Goal: Transaction & Acquisition: Purchase product/service

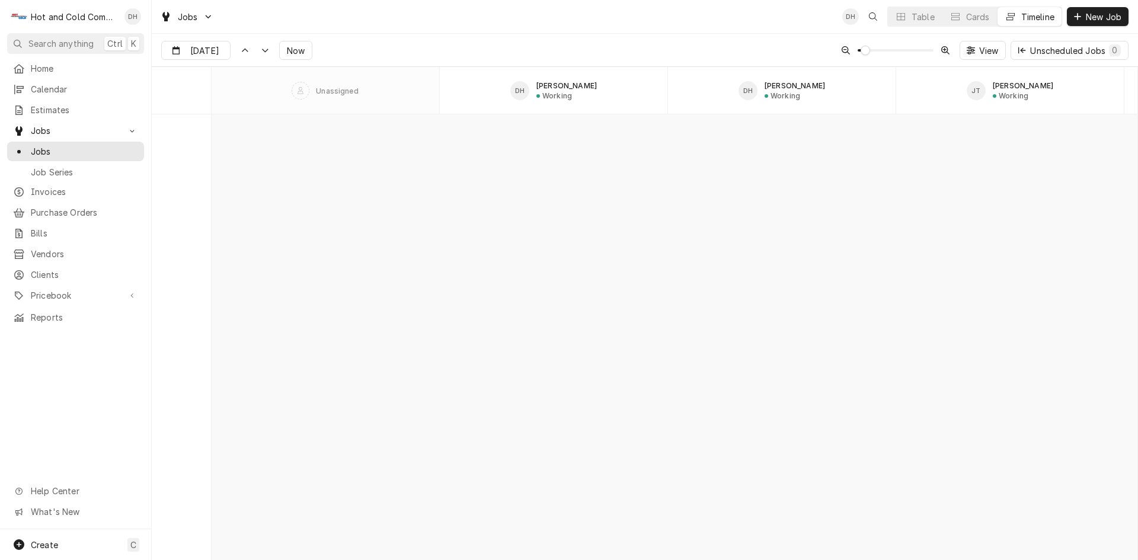
scroll to position [9293, 0]
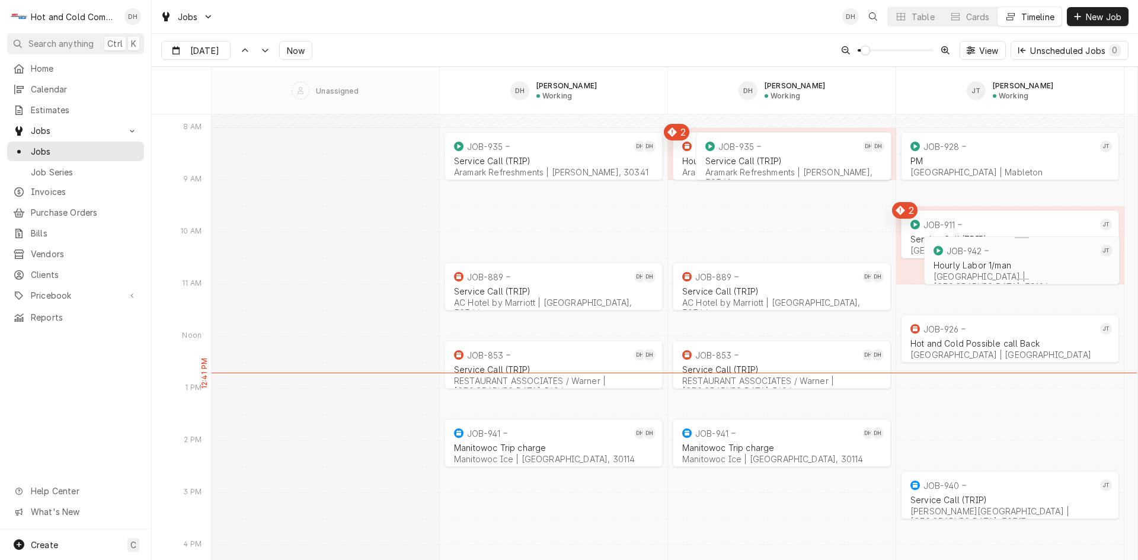
click at [972, 267] on div "Hourly Labor 1/man" at bounding box center [1021, 265] width 177 height 10
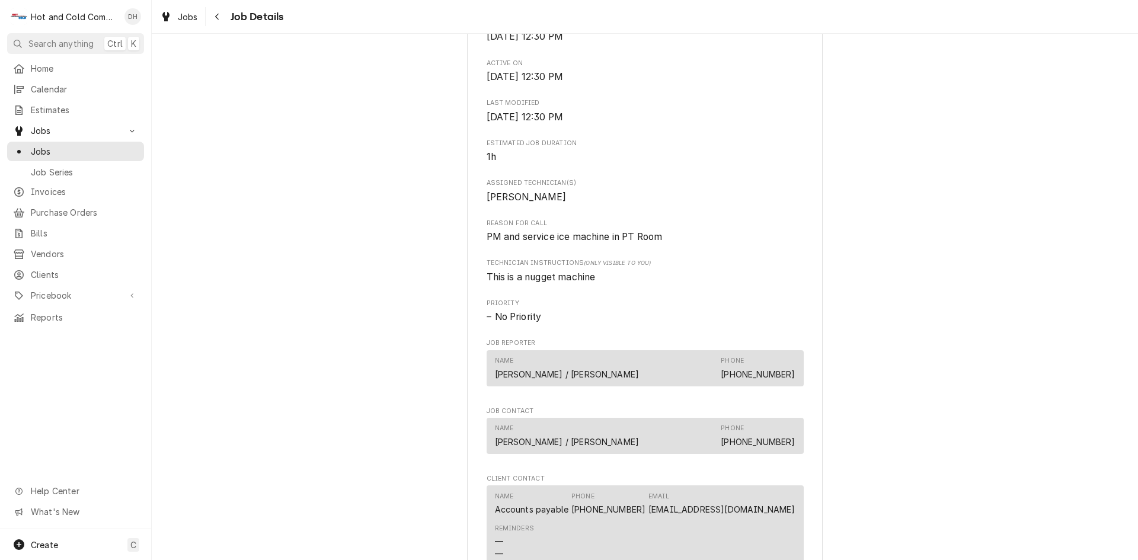
scroll to position [592, 0]
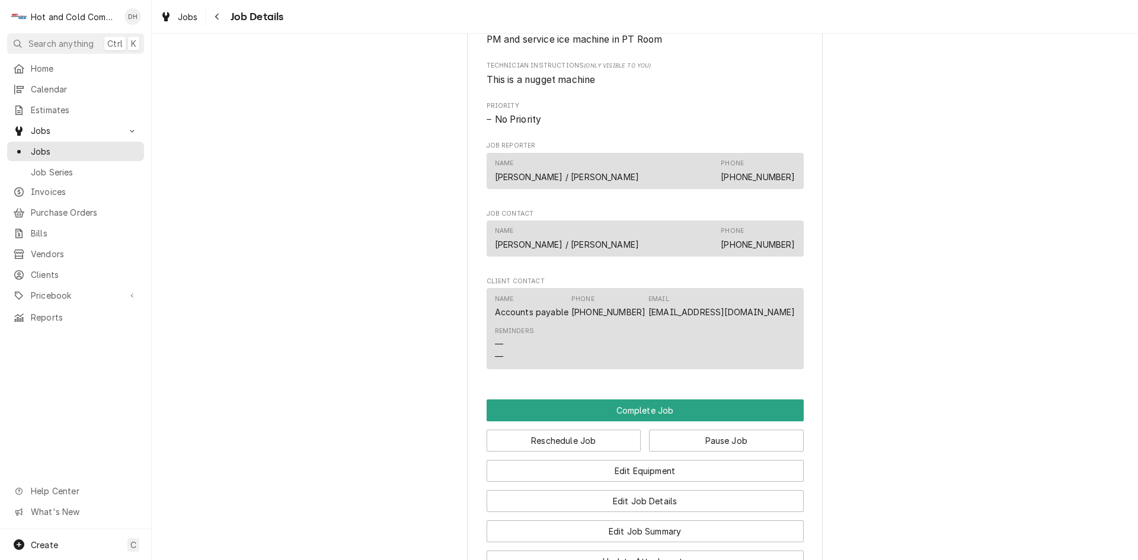
scroll to position [790, 0]
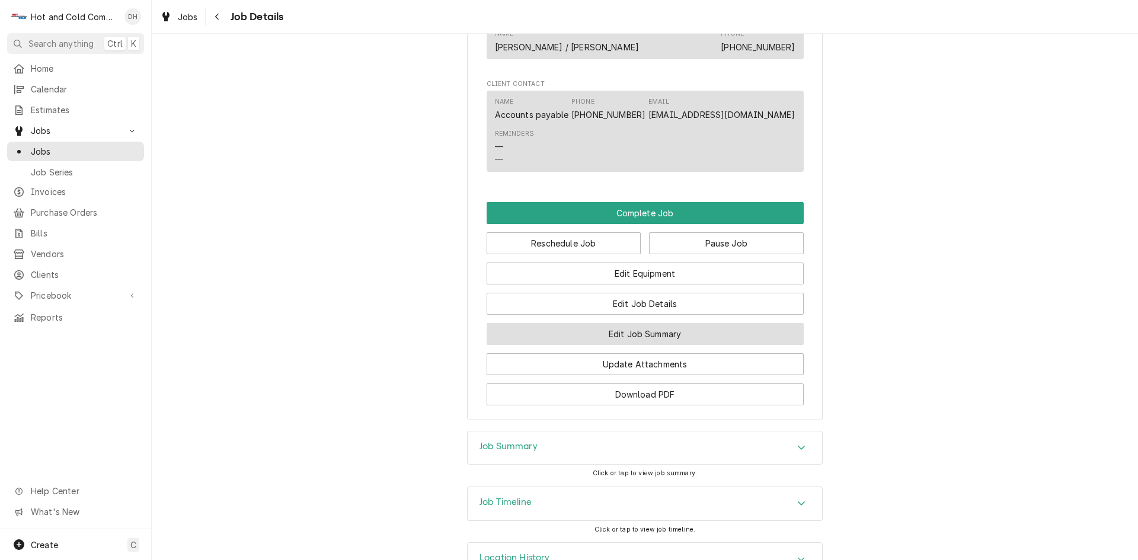
drag, startPoint x: 669, startPoint y: 382, endPoint x: 680, endPoint y: 382, distance: 10.1
click at [676, 345] on button "Edit Job Summary" at bounding box center [644, 334] width 317 height 22
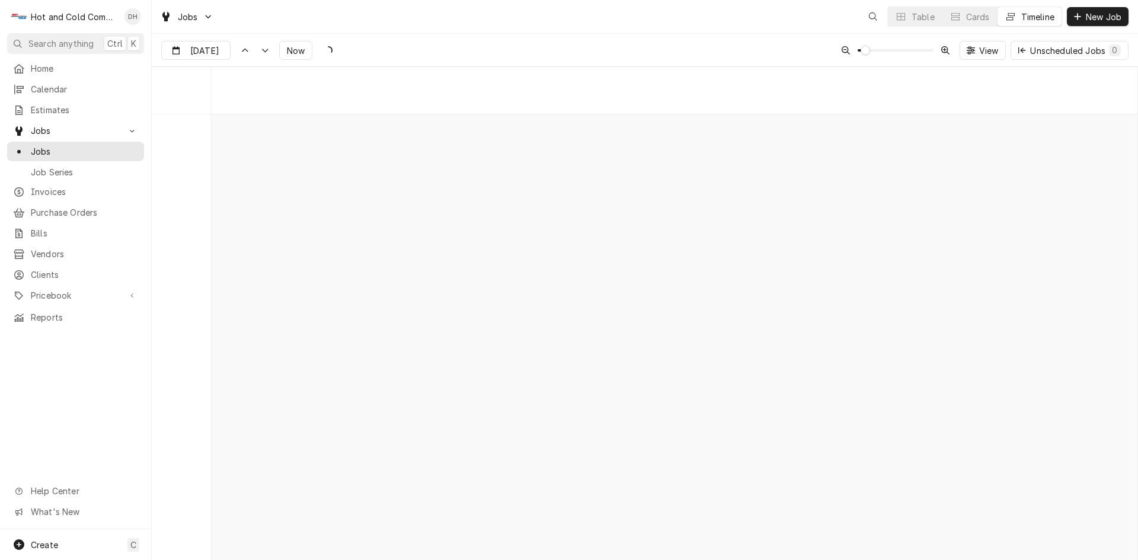
scroll to position [9293, 0]
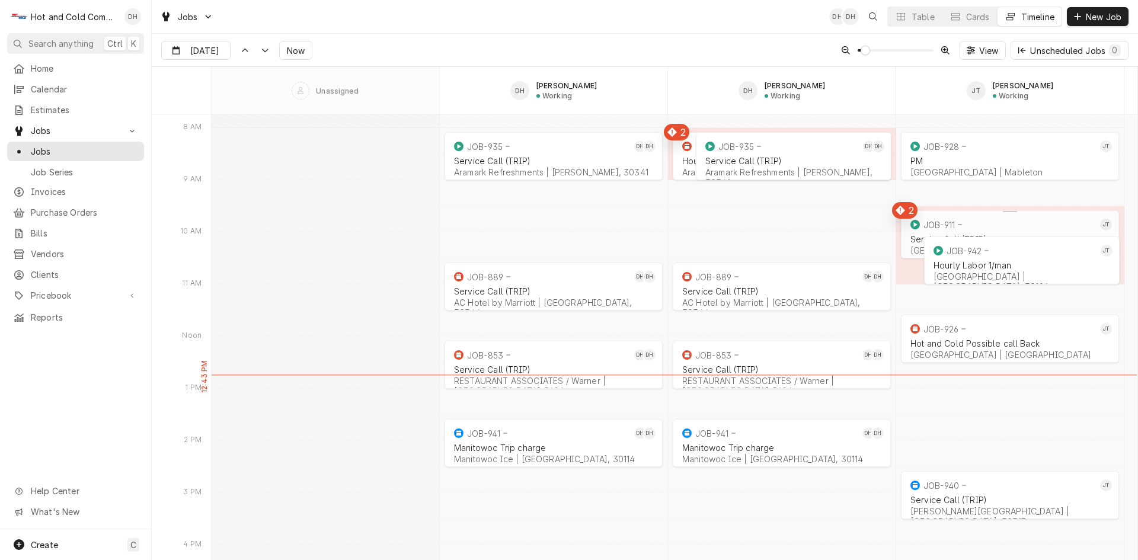
click at [956, 223] on div "Dynamic Content Wrapper" at bounding box center [959, 224] width 7 height 7
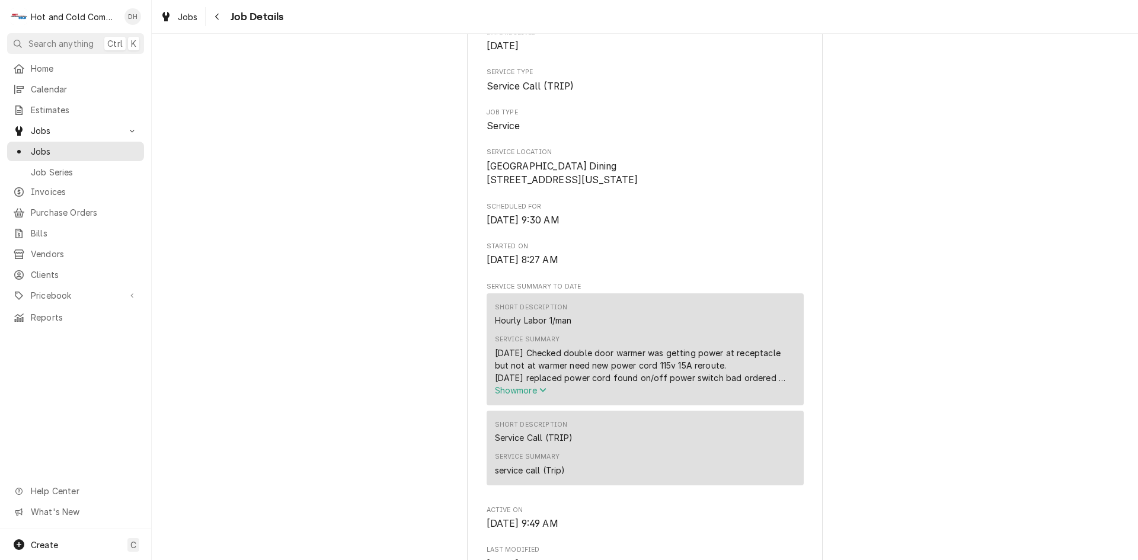
scroll to position [197, 0]
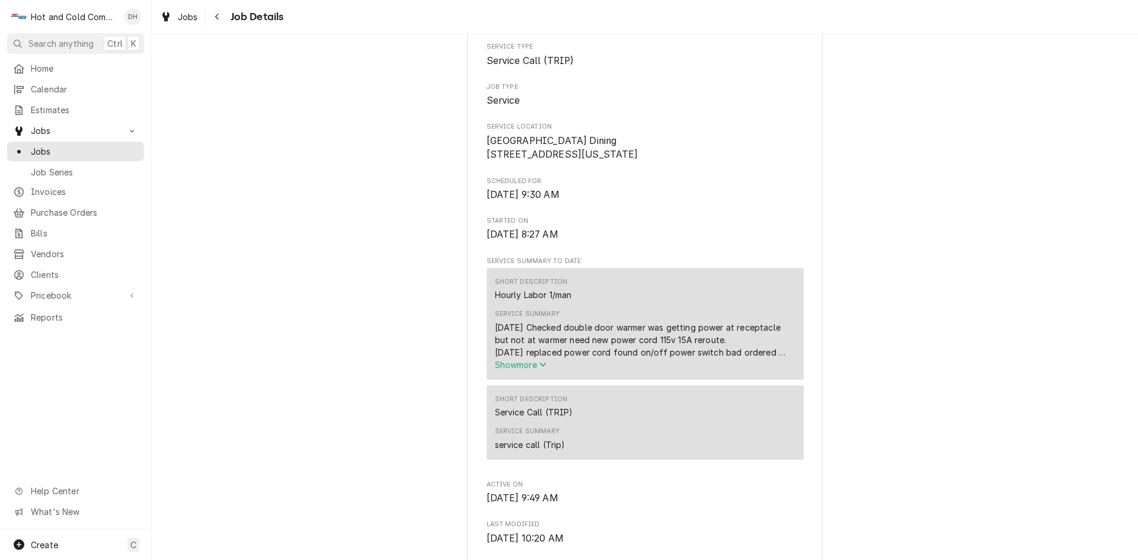
click at [539, 369] on icon "Service Summary" at bounding box center [542, 364] width 7 height 8
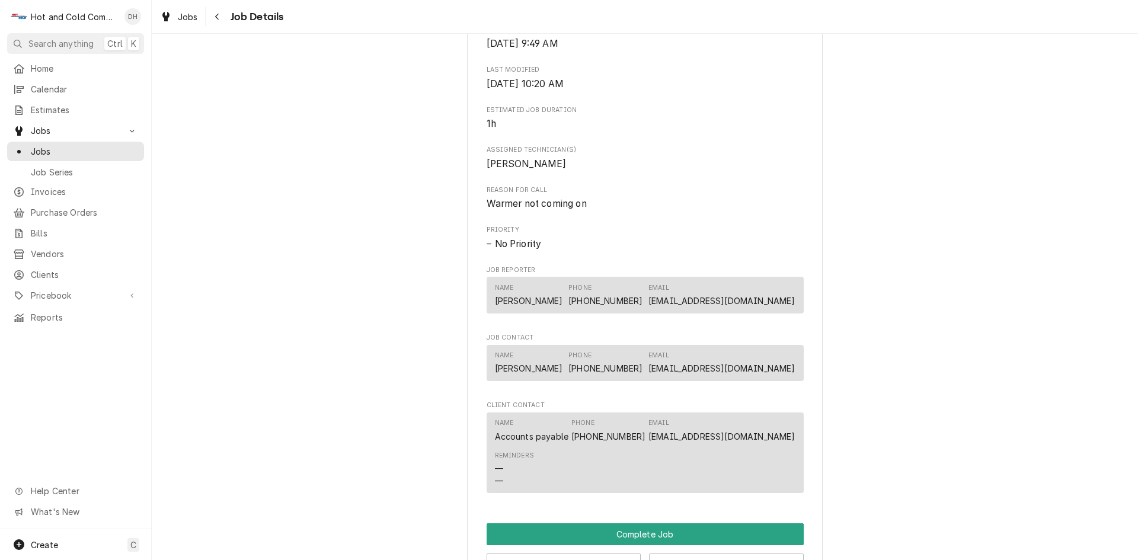
scroll to position [395, 0]
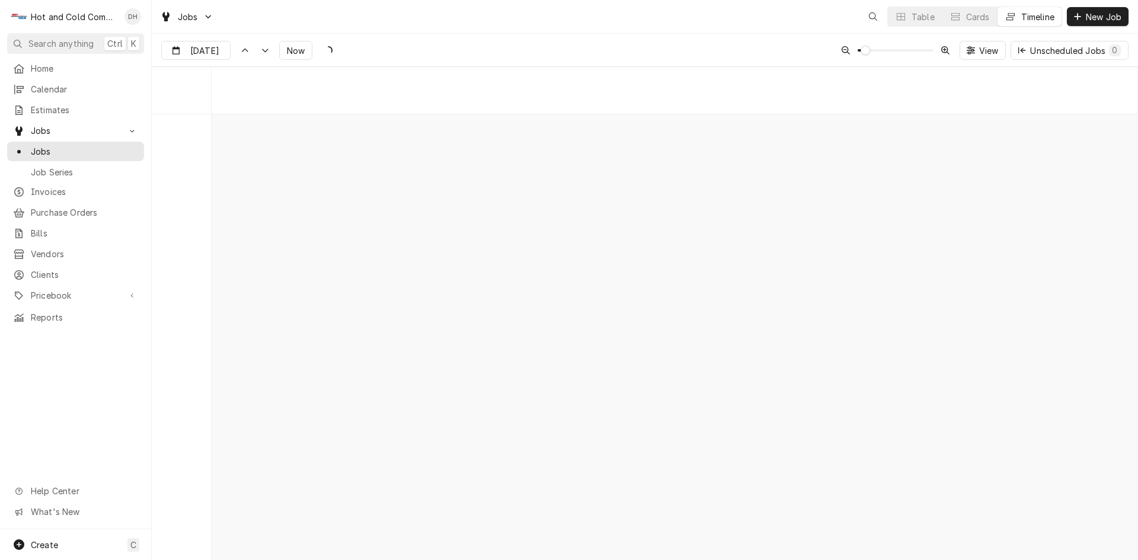
scroll to position [9293, 0]
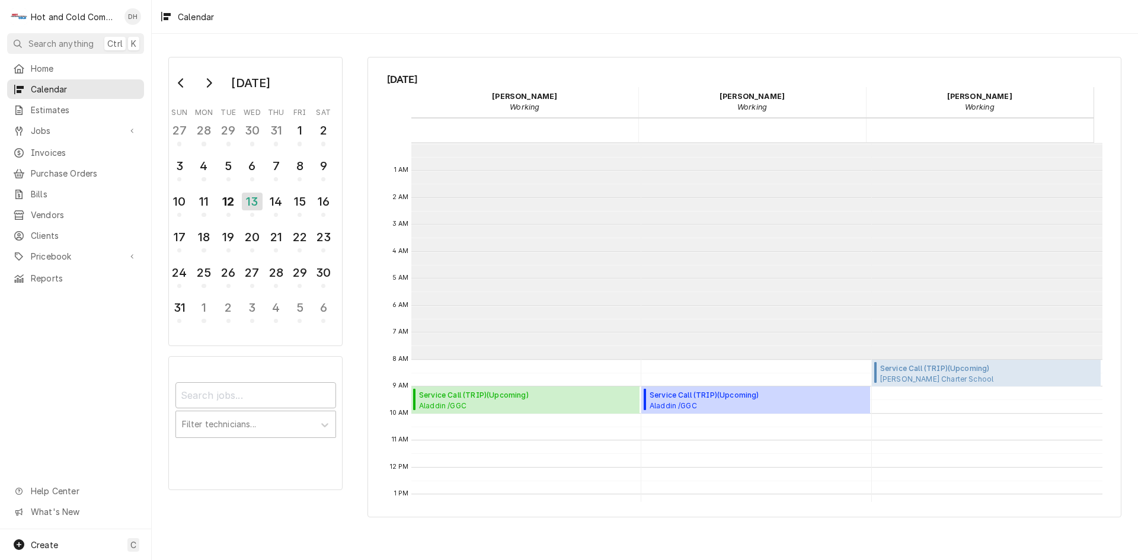
scroll to position [216, 0]
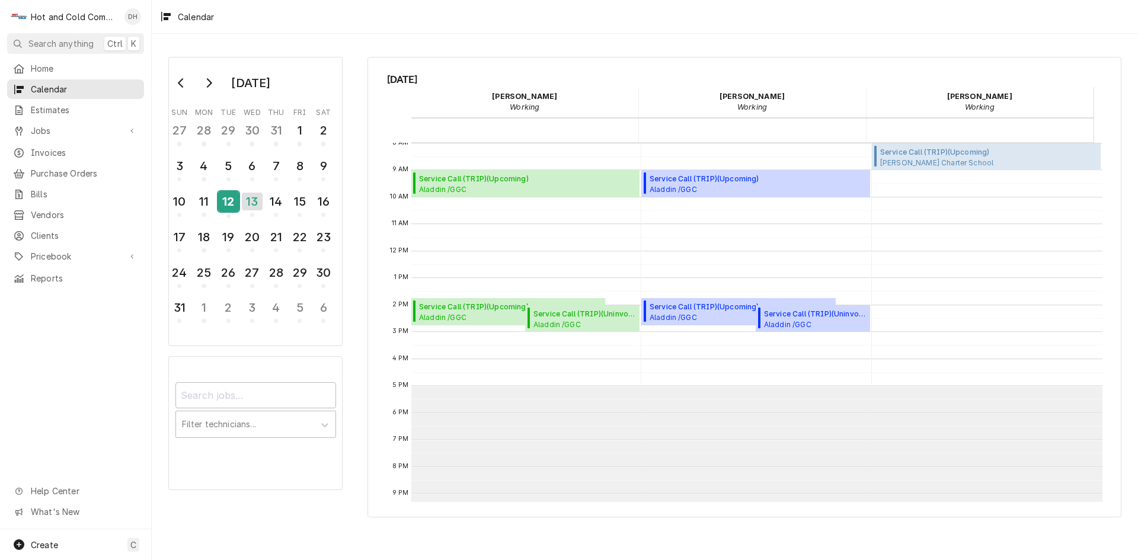
click at [228, 201] on div "12" at bounding box center [228, 201] width 21 height 20
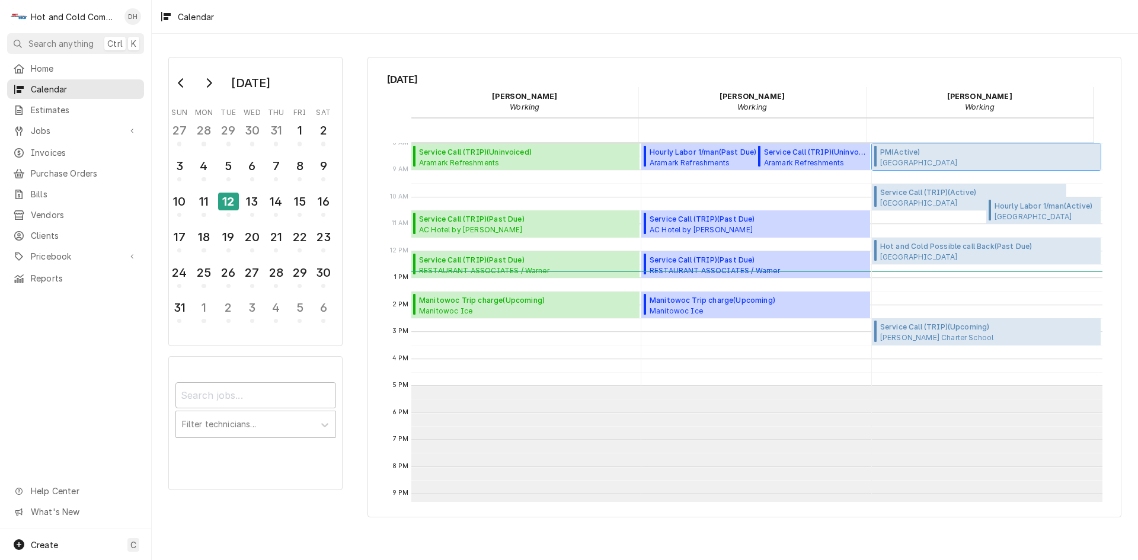
click at [917, 155] on span "PM ( Active )" at bounding box center [979, 152] width 198 height 11
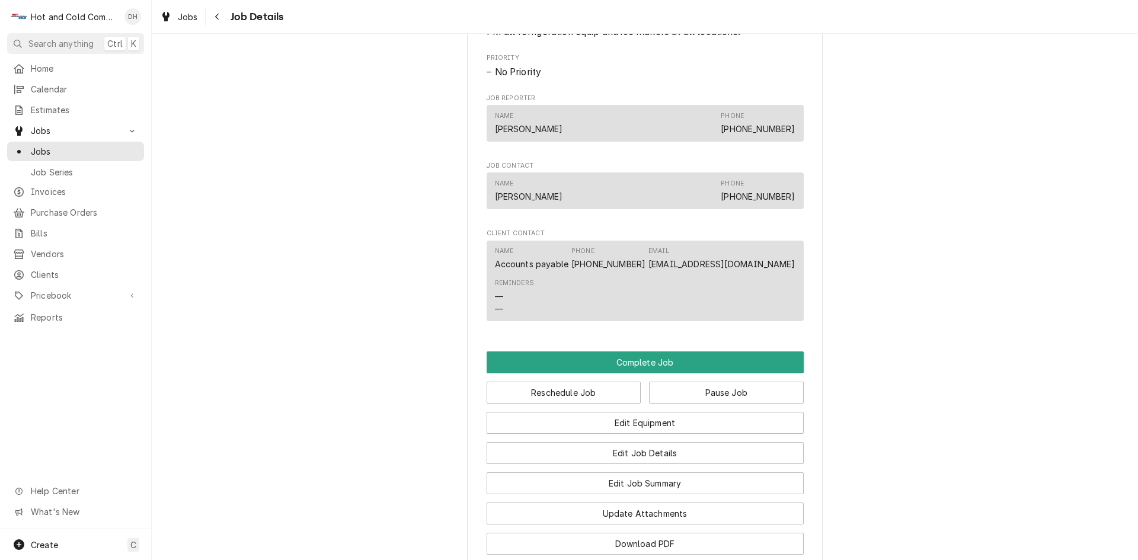
scroll to position [965, 0]
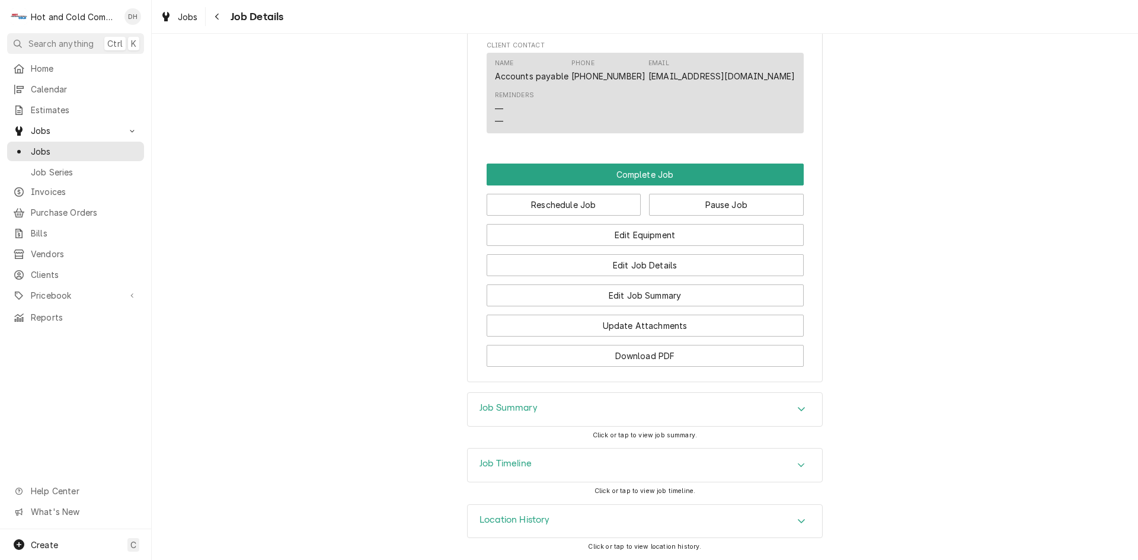
click at [803, 464] on div "Accordion Header" at bounding box center [801, 465] width 18 height 14
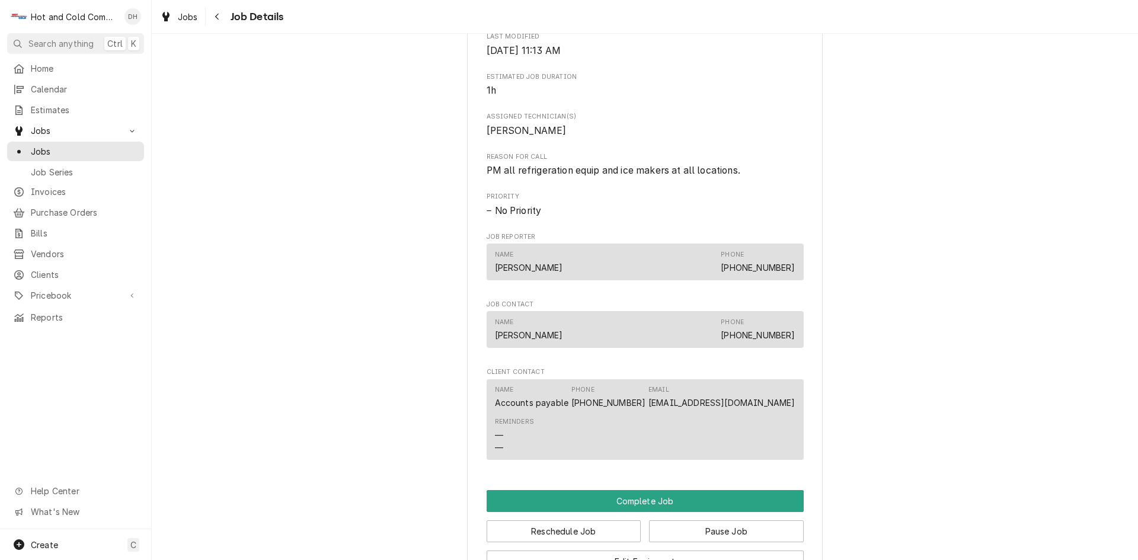
scroll to position [790, 0]
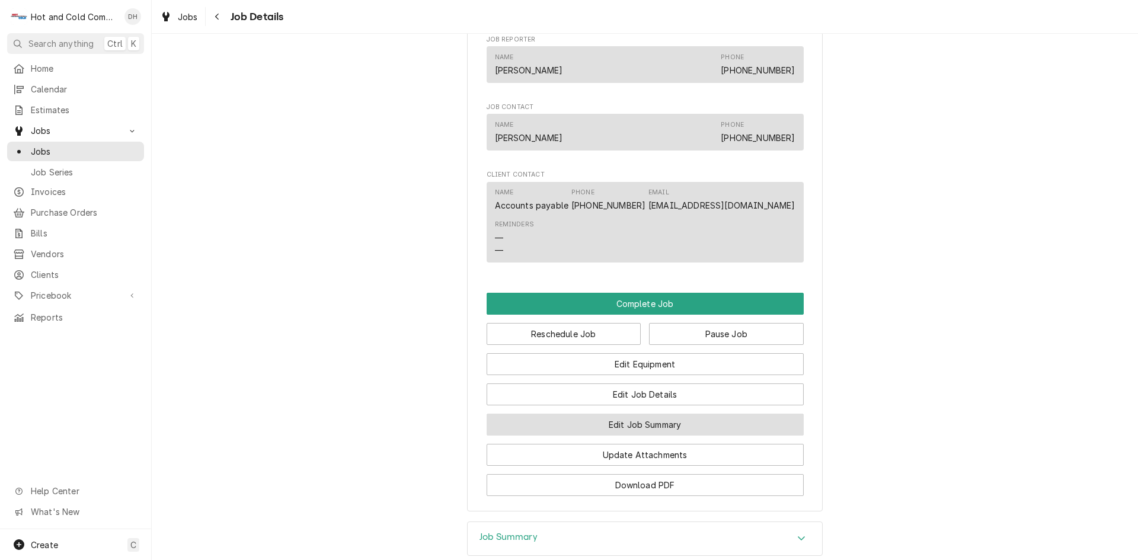
click at [677, 435] on button "Edit Job Summary" at bounding box center [644, 425] width 317 height 22
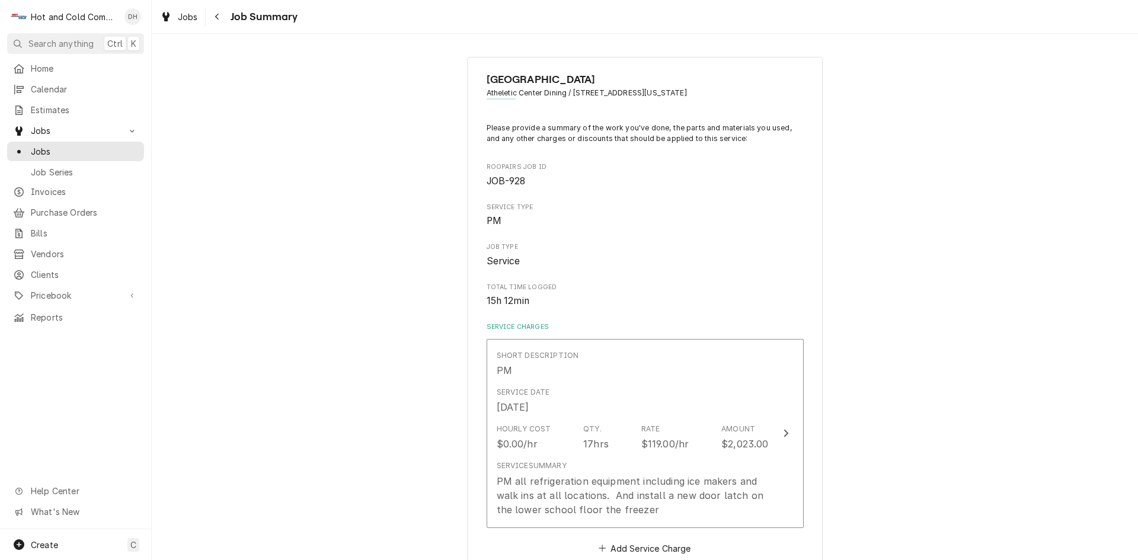
scroll to position [197, 0]
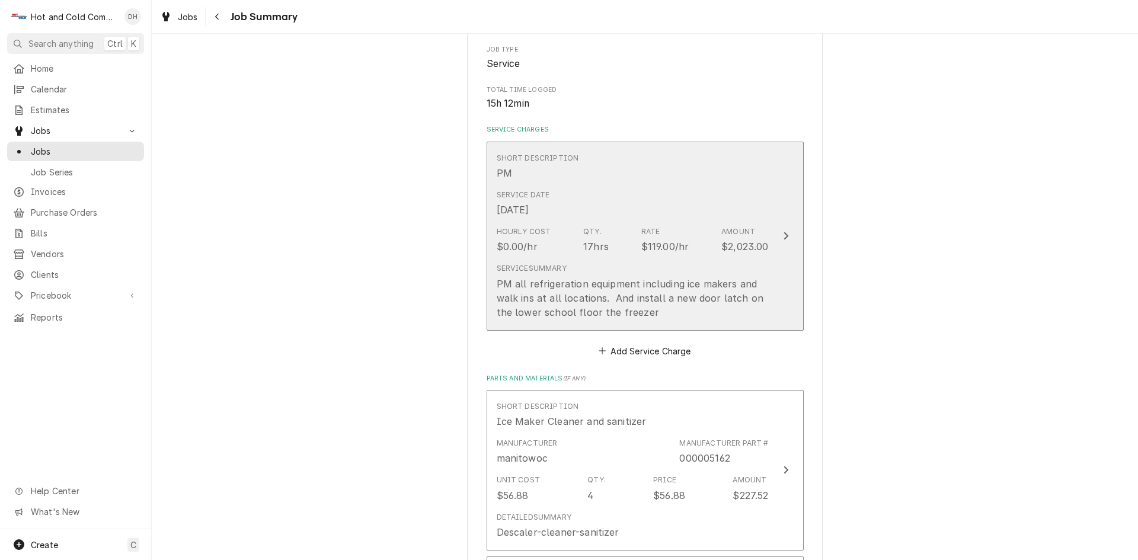
click at [729, 192] on div "Service Date [DATE]" at bounding box center [632, 203] width 272 height 37
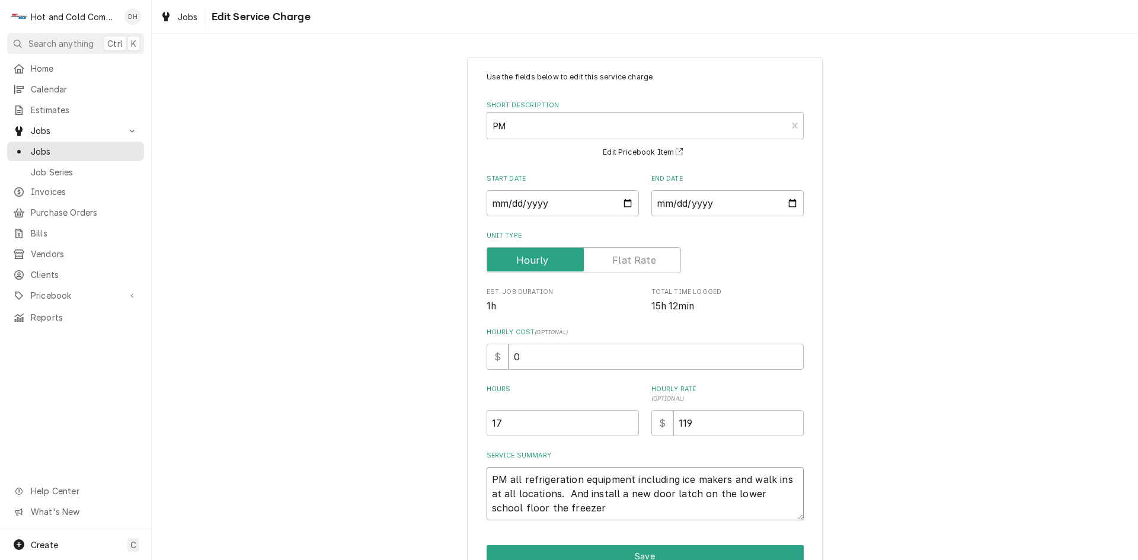
drag, startPoint x: 582, startPoint y: 491, endPoint x: 563, endPoint y: 495, distance: 19.3
click at [563, 495] on textarea "PM all refrigeration equipment including ice makers and walk ins at all locatio…" at bounding box center [644, 493] width 317 height 53
type textarea "x"
type textarea "PM all refrigeration equipment including ice makers and walk ins at all locatio…"
type textarea "x"
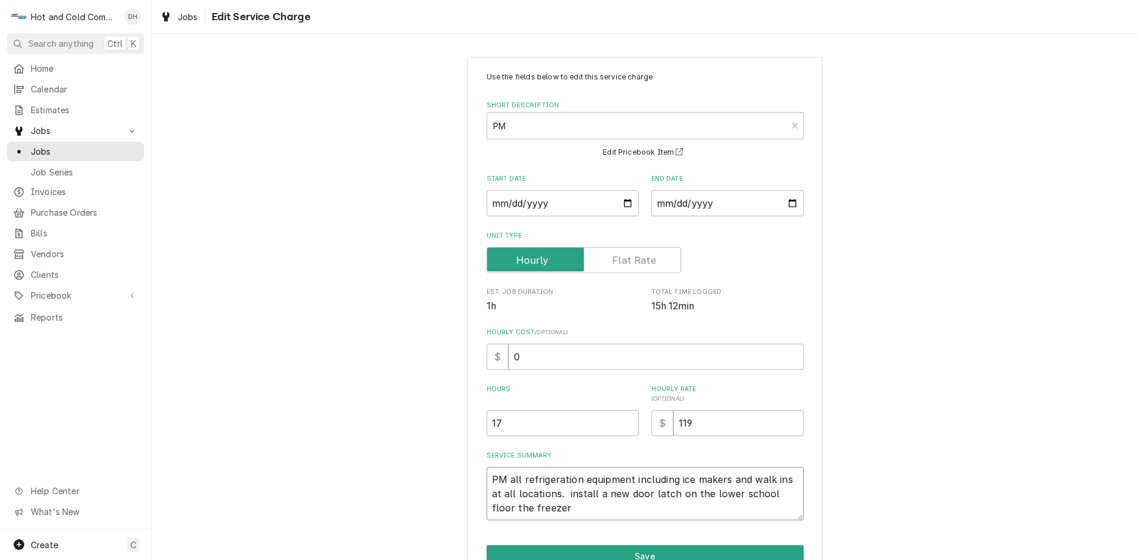
type textarea "PM all refrigeration equipment including ice makers and walk ins at all locatio…"
type textarea "x"
type textarea "PM all refrigeration equipment including ice makers and walk ins at all locatio…"
type textarea "x"
type textarea "PM all refrigeration equipment including ice makers and walk ins at all locatio…"
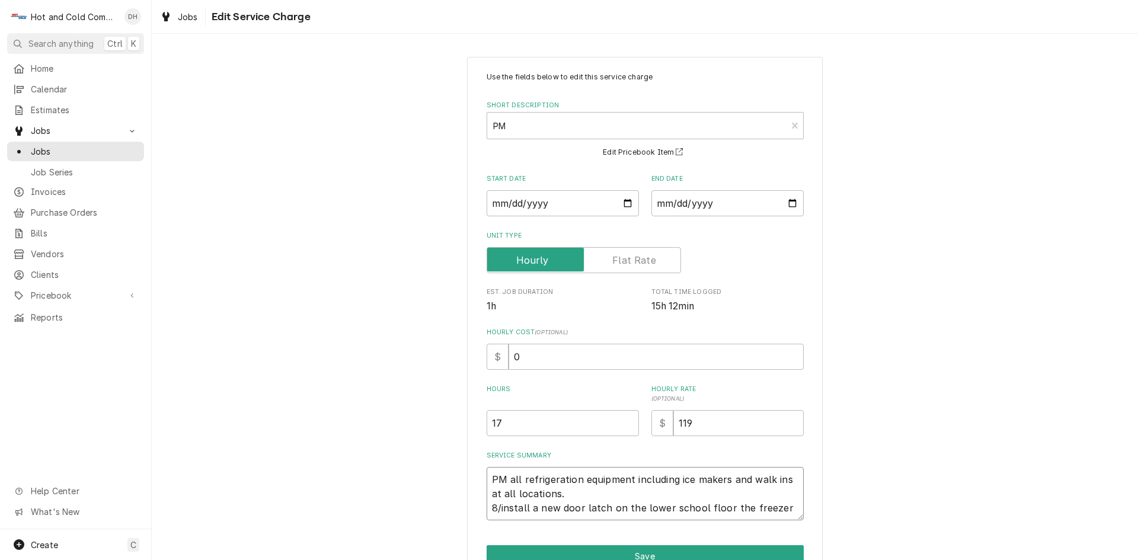
type textarea "x"
type textarea "PM all refrigeration equipment including ice makers and walk ins at all locatio…"
type textarea "x"
type textarea "PM all refrigeration equipment including ice makers and walk ins at all locatio…"
type textarea "x"
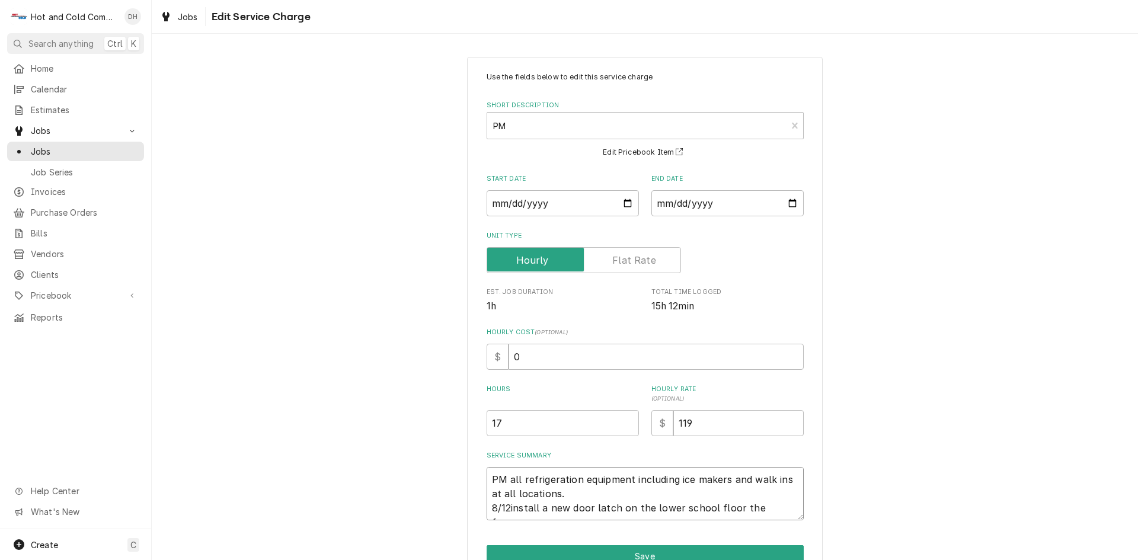
type textarea "PM all refrigeration equipment including ice makers and walk ins at all locatio…"
type textarea "x"
type textarea "PM all refrigeration equipment including ice makers and walk ins at all locatio…"
type textarea "x"
type textarea "PM all refrigeration equipment including ice makers and walk ins at all locatio…"
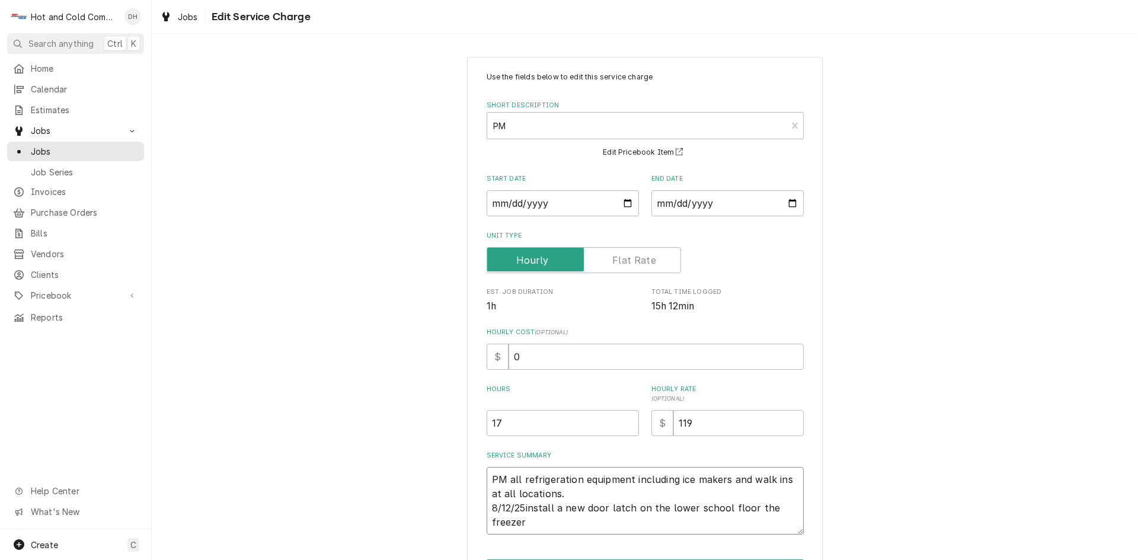
type textarea "x"
type textarea "PM all refrigeration equipment including ice makers and walk ins at all locatio…"
click at [487, 477] on textarea "PM all refrigeration equipment including ice makers and walk ins at all locatio…" at bounding box center [644, 501] width 317 height 68
type textarea "x"
type textarea "8PM all refrigeration equipment including ice makers and walk ins at all locati…"
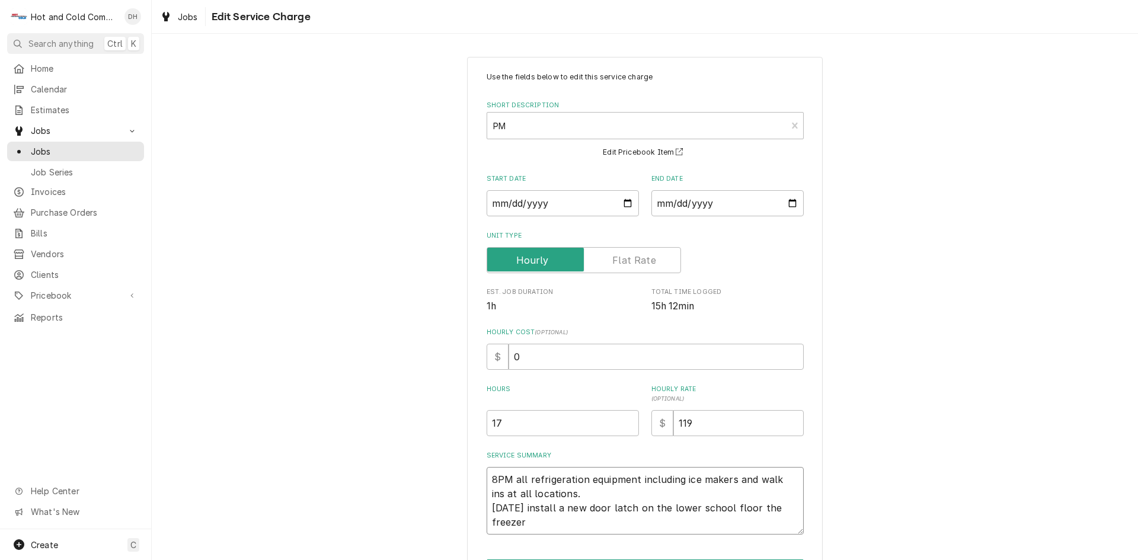
type textarea "x"
type textarea "8/PM all refrigeration equipment including ice makers and walk ins at all locat…"
type textarea "x"
type textarea "8/6PM all refrigeration equipment including ice makers and walk ins at all loca…"
type textarea "x"
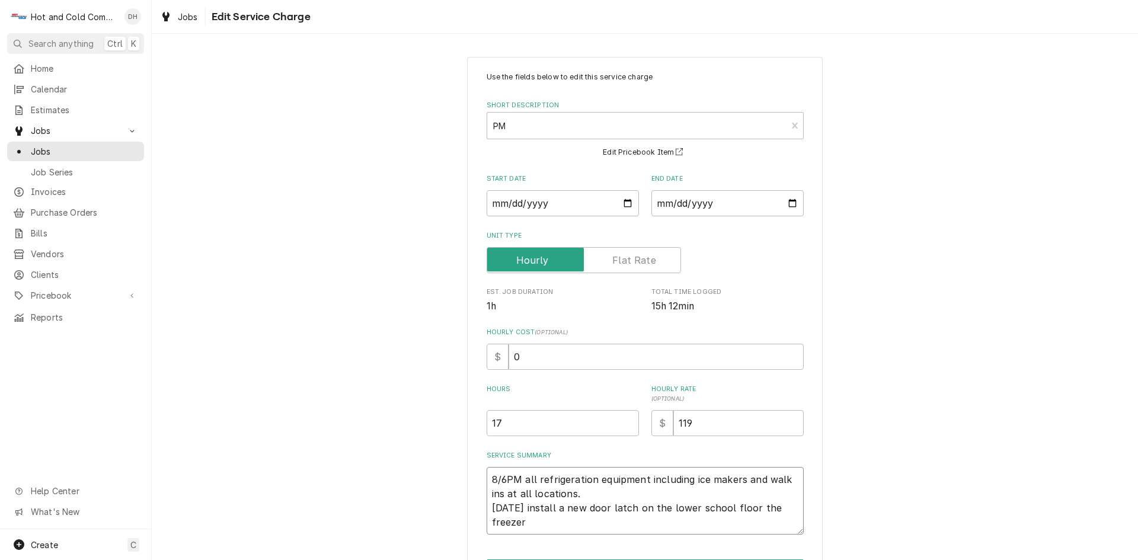
type textarea "8/6/PM all refrigeration equipment including ice makers and walk ins at all loc…"
type textarea "x"
type textarea "8/6/2PM all refrigeration equipment including ice makers and walk ins at all lo…"
type textarea "x"
type textarea "8/6/25PM all refrigeration equipment including ice makers and walk ins at all l…"
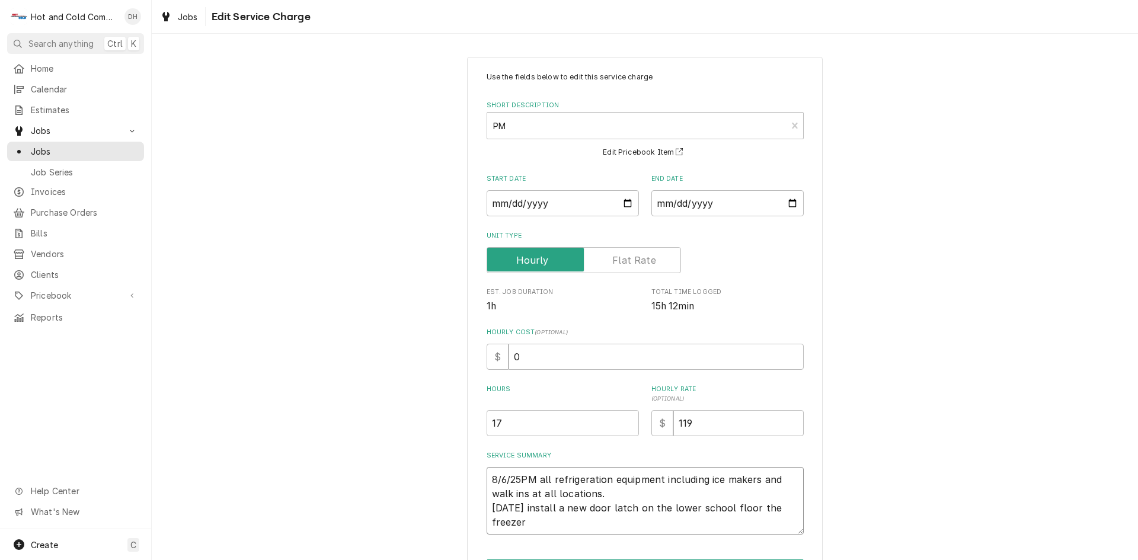
type textarea "x"
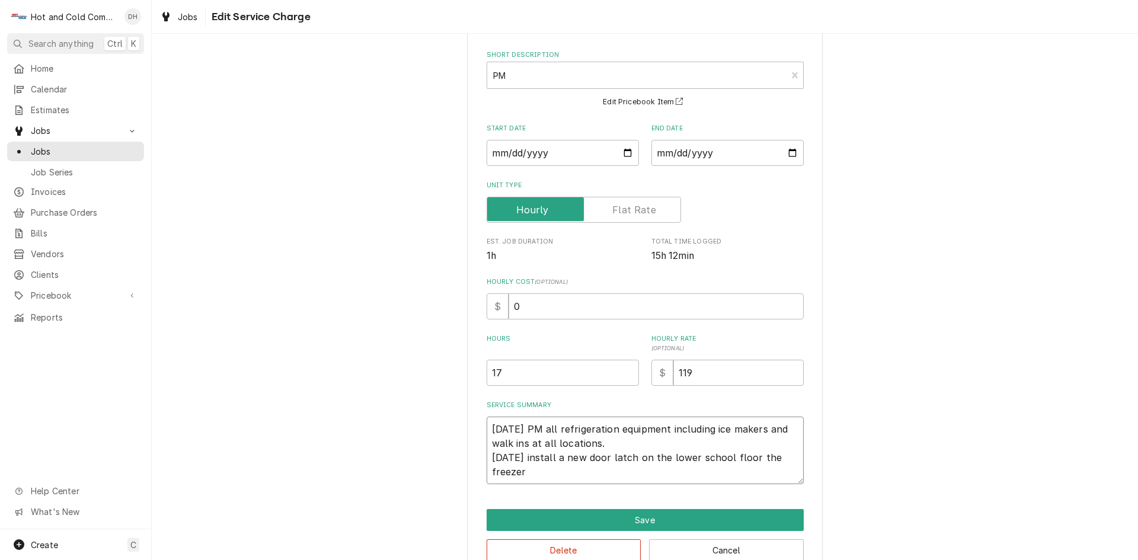
scroll to position [77, 0]
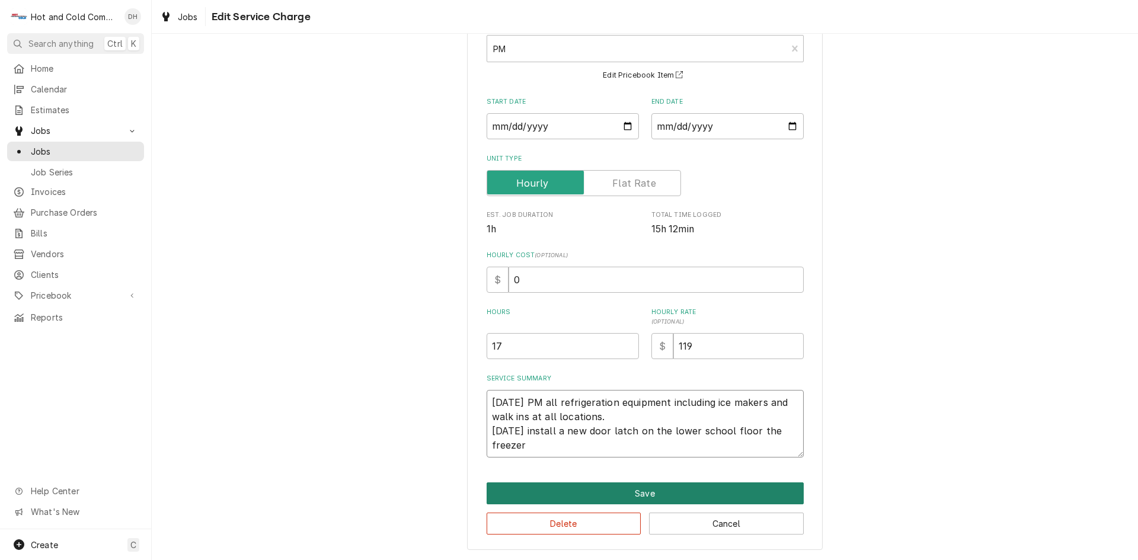
type textarea "8/6/25 PM all refrigeration equipment including ice makers and walk ins at all …"
click at [678, 491] on button "Save" at bounding box center [644, 493] width 317 height 22
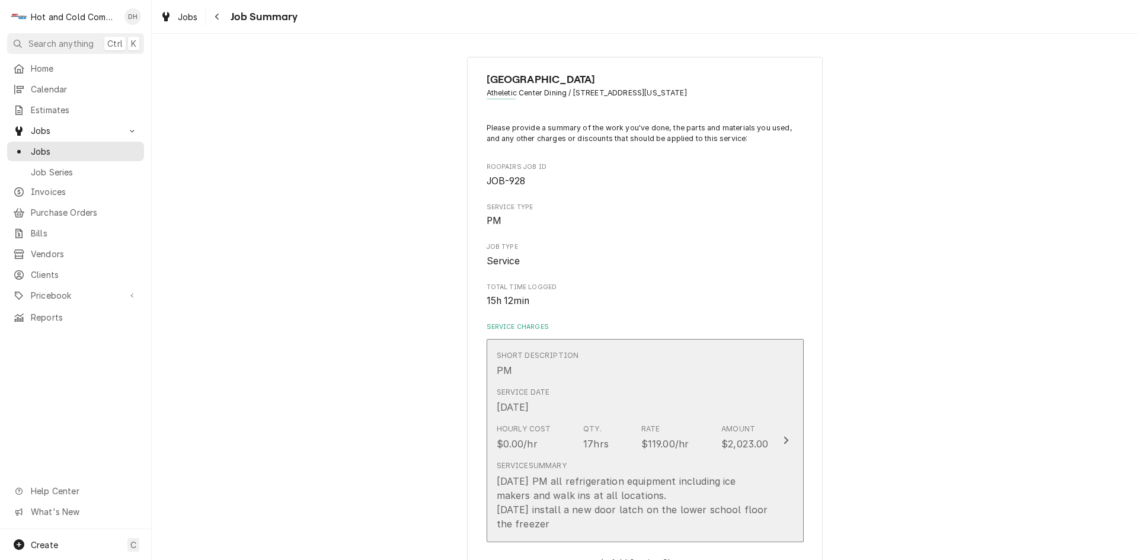
click at [746, 387] on div "Service Date Aug 6, 2025" at bounding box center [632, 400] width 272 height 37
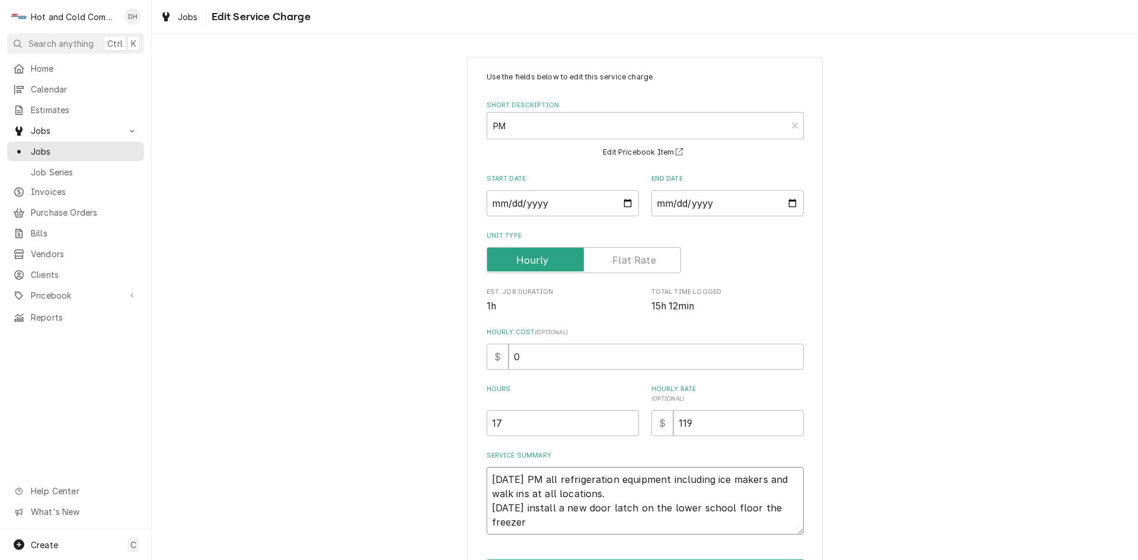
drag, startPoint x: 662, startPoint y: 507, endPoint x: 590, endPoint y: 508, distance: 72.3
click at [590, 508] on textarea "8/6/25 PM all refrigeration equipment including ice makers and walk ins at all …" at bounding box center [644, 501] width 317 height 68
type textarea "x"
type textarea "8/6/25 PM all refrigeration equipment including ice makers and walk ins at all …"
type textarea "x"
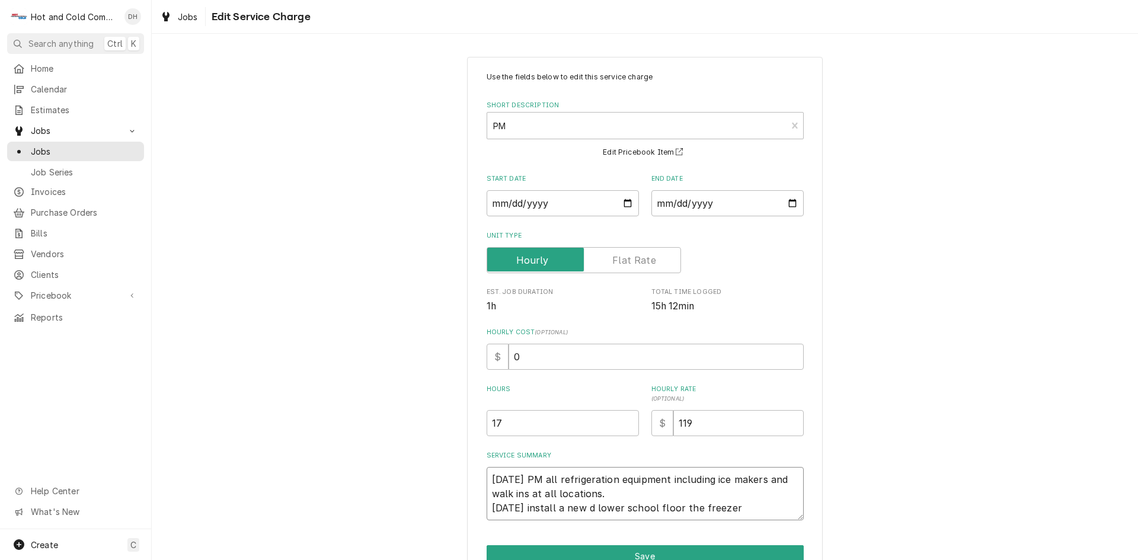
type textarea "8/6/25 PM all refrigeration equipment including ice makers and walk ins at all …"
type textarea "x"
type textarea "8/6/25 PM all refrigeration equipment including ice makers and walk ins at all …"
type textarea "x"
type textarea "8/6/25 PM all refrigeration equipment including ice makers and walk ins at all …"
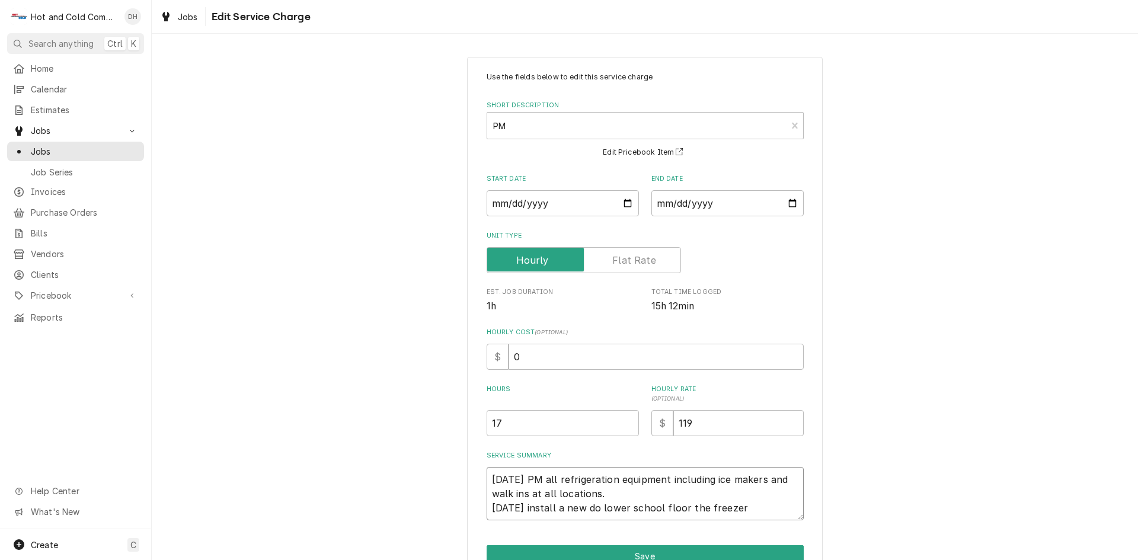
type textarea "x"
type textarea "8/6/25 PM all refrigeration equipment including ice makers and walk ins at all …"
type textarea "x"
type textarea "8/6/25 PM all refrigeration equipment including ice makers and walk ins at all …"
type textarea "x"
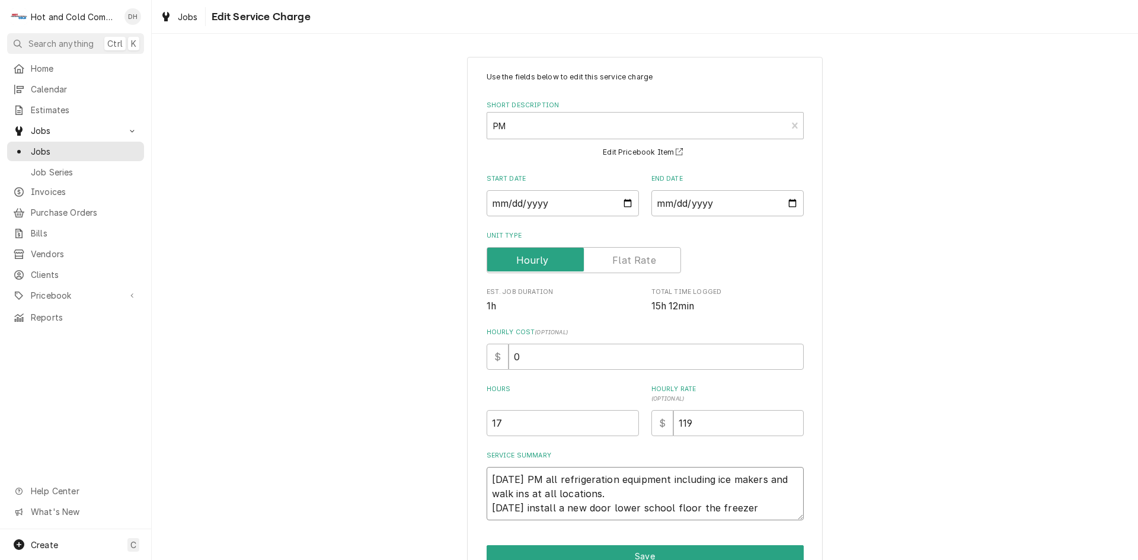
type textarea "8/6/25 PM all refrigeration equipment including ice makers and walk ins at all …"
type textarea "x"
type textarea "8/6/25 PM all refrigeration equipment including ice makers and walk ins at all …"
type textarea "x"
type textarea "8/6/25 PM all refrigeration equipment including ice makers and walk ins at all …"
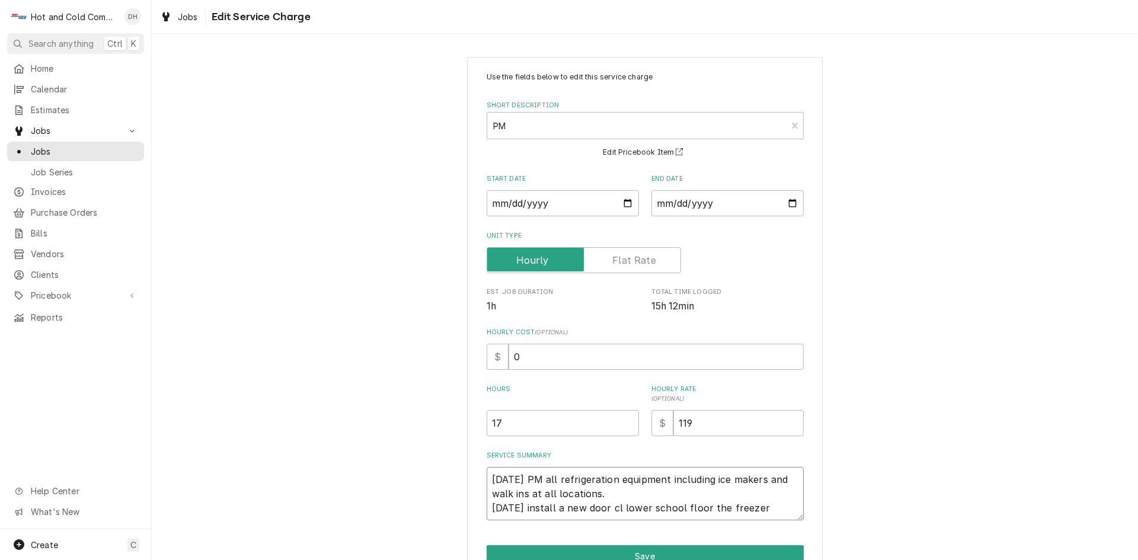
type textarea "x"
type textarea "8/6/25 PM all refrigeration equipment including ice makers and walk ins at all …"
type textarea "x"
type textarea "8/6/25 PM all refrigeration equipment including ice makers and walk ins at all …"
type textarea "x"
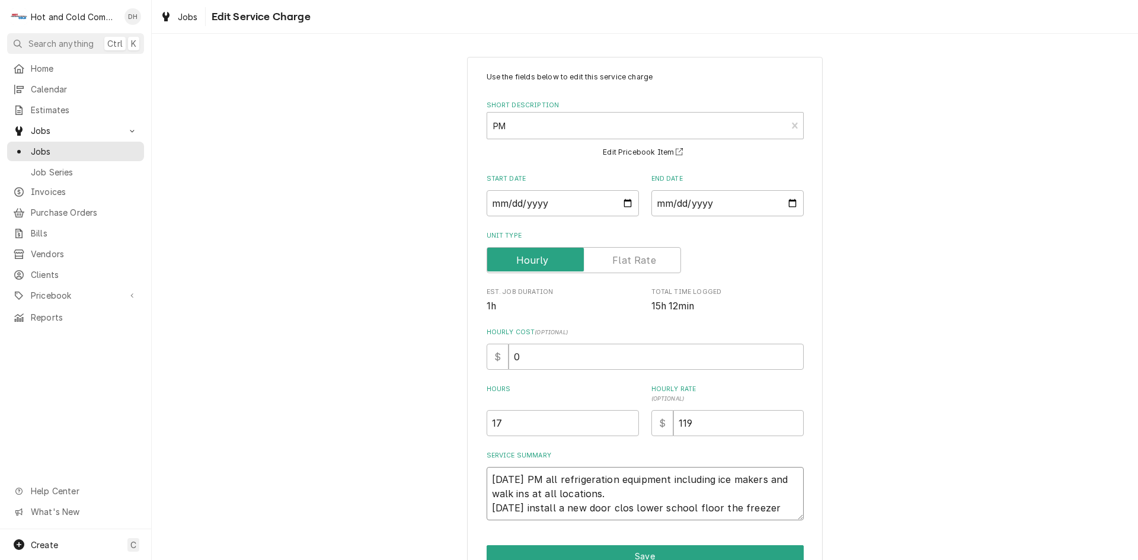
type textarea "8/6/25 PM all refrigeration equipment including ice makers and walk ins at all …"
type textarea "x"
type textarea "8/6/25 PM all refrigeration equipment including ice makers and walk ins at all …"
type textarea "x"
type textarea "8/6/25 PM all refrigeration equipment including ice makers and walk ins at all …"
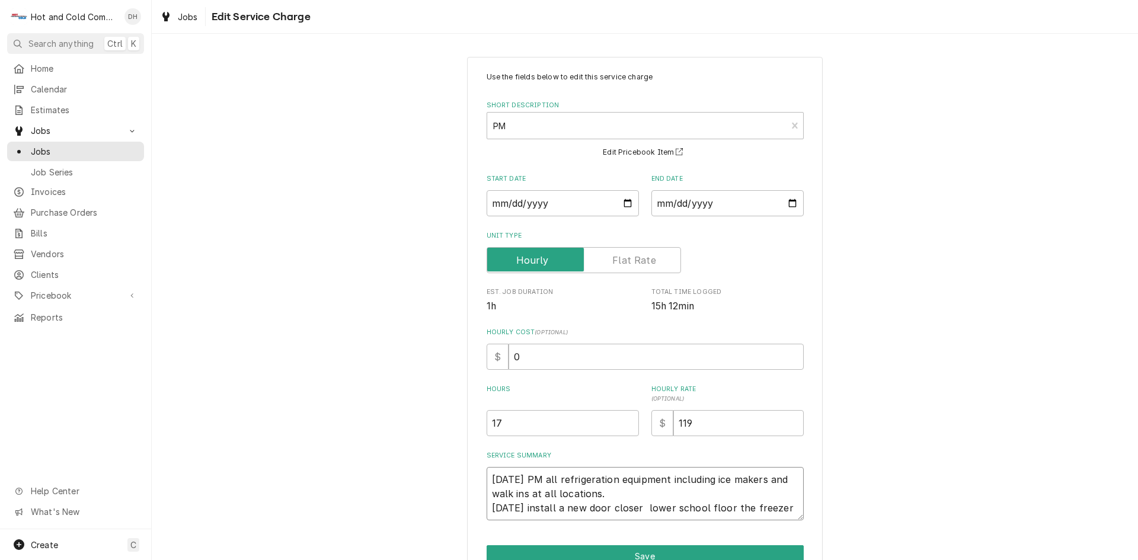
type textarea "x"
type textarea "8/6/25 PM all refrigeration equipment including ice makers and walk ins at all …"
type textarea "x"
type textarea "8/6/25 PM all refrigeration equipment including ice makers and walk ins at all …"
type textarea "x"
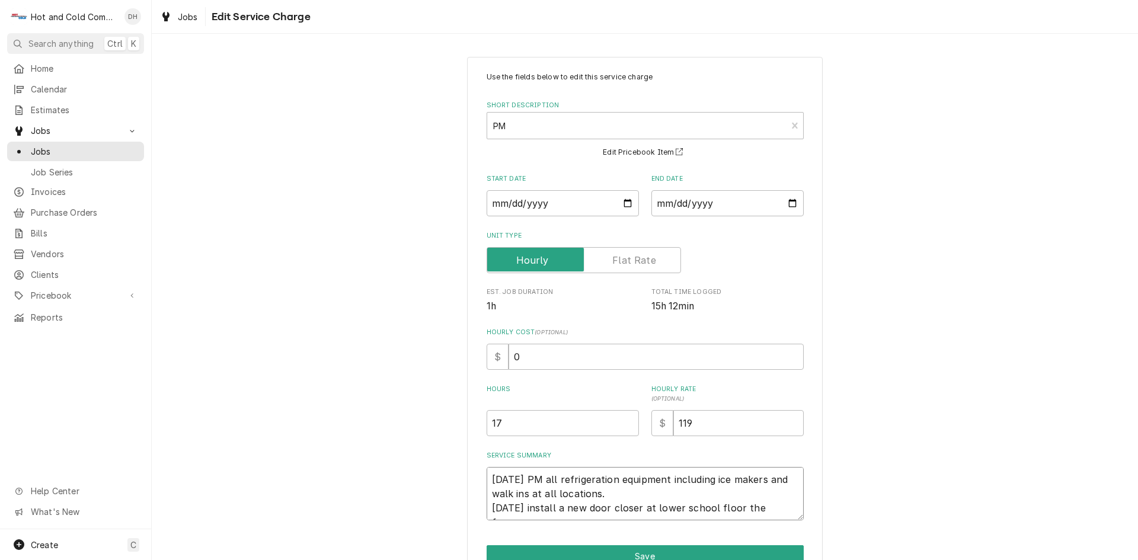
type textarea "8/6/25 PM all refrigeration equipment including ice makers and walk ins at all …"
type textarea "x"
type textarea "8/6/25 PM all refrigeration equipment including ice makers and walk ins at all …"
drag, startPoint x: 788, startPoint y: 505, endPoint x: 717, endPoint y: 525, distance: 73.3
click at [712, 517] on textarea "8/6/25 PM all refrigeration equipment including ice makers and walk ins at all …" at bounding box center [644, 493] width 317 height 53
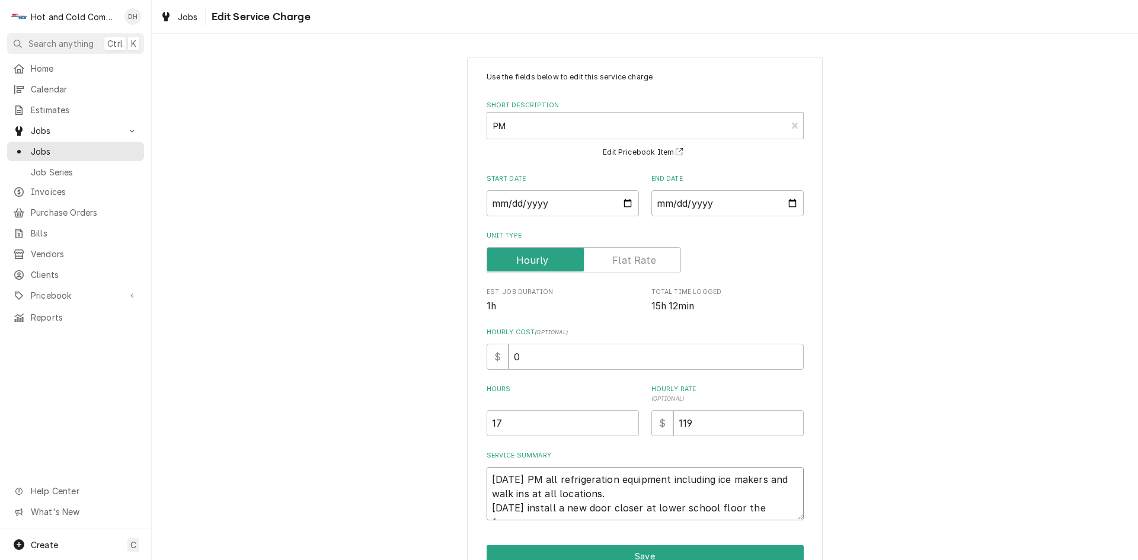
type textarea "x"
type textarea "8/6/25 PM all refrigeration equipment including ice makers and walk ins at all …"
type textarea "x"
type textarea "8/6/25 PM all refrigeration equipment including ice makers and walk ins at all …"
type textarea "x"
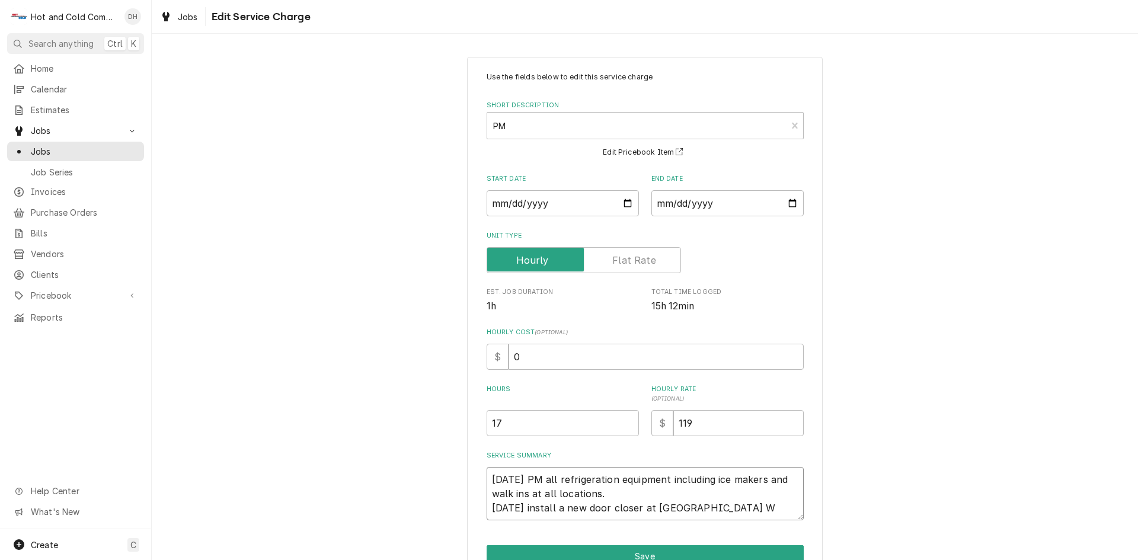
type textarea "8/6/25 PM all refrigeration equipment including ice makers and walk ins at all …"
type textarea "x"
type textarea "8/6/25 PM all refrigeration equipment including ice makers and walk ins at all …"
type textarea "x"
type textarea "8/6/25 PM all refrigeration equipment including ice makers and walk ins at all …"
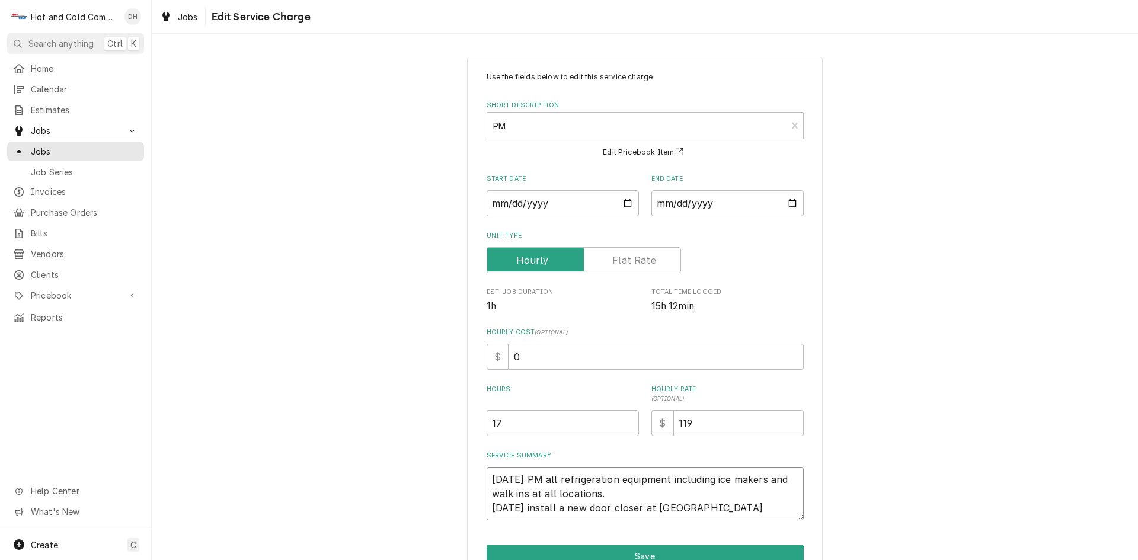
type textarea "x"
type textarea "8/6/25 PM all refrigeration equipment including ice makers and walk ins at all …"
type textarea "x"
type textarea "8/6/25 PM all refrigeration equipment including ice makers and walk ins at all …"
type textarea "x"
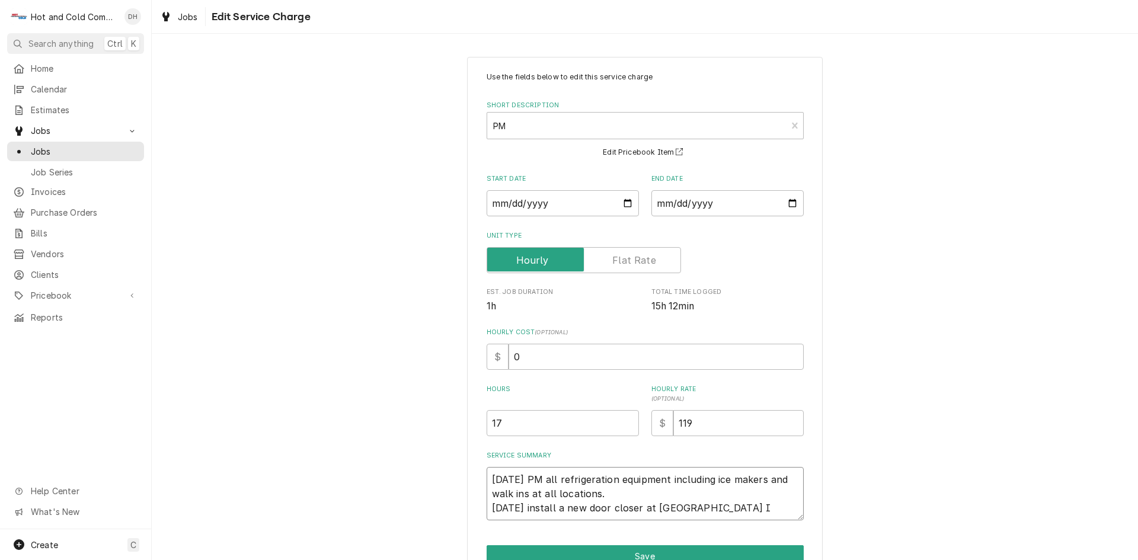
type textarea "8/6/25 PM all refrigeration equipment including ice makers and walk ins at all …"
type textarea "x"
type textarea "8/6/25 PM all refrigeration equipment including ice makers and walk ins at all …"
type textarea "x"
type textarea "8/6/25 PM all refrigeration equipment including ice makers and walk ins at all …"
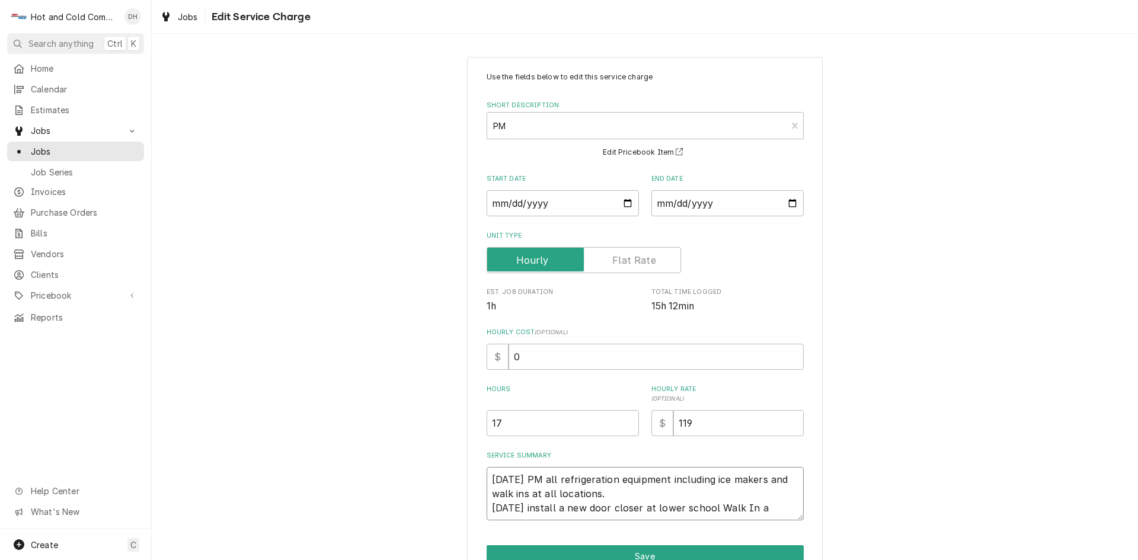
type textarea "x"
type textarea "8/6/25 PM all refrigeration equipment including ice makers and walk ins at all …"
type textarea "x"
type textarea "8/6/25 PM all refrigeration equipment including ice makers and walk ins at all …"
type textarea "x"
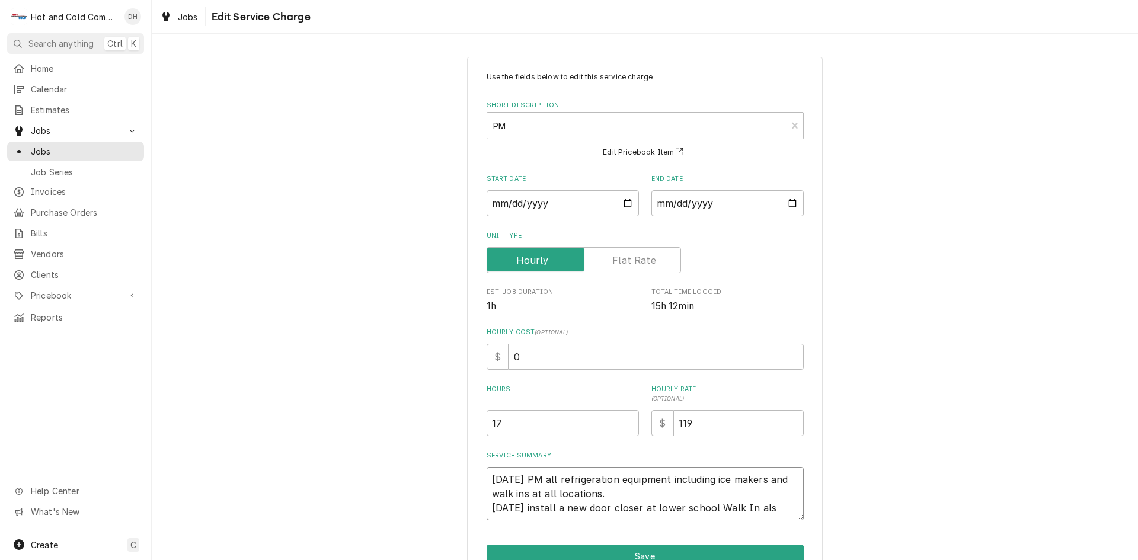
type textarea "8/6/25 PM all refrigeration equipment including ice makers and walk ins at all …"
type textarea "x"
type textarea "8/6/25 PM all refrigeration equipment including ice makers and walk ins at all …"
type textarea "x"
type textarea "8/6/25 PM all refrigeration equipment including ice makers and walk ins at all …"
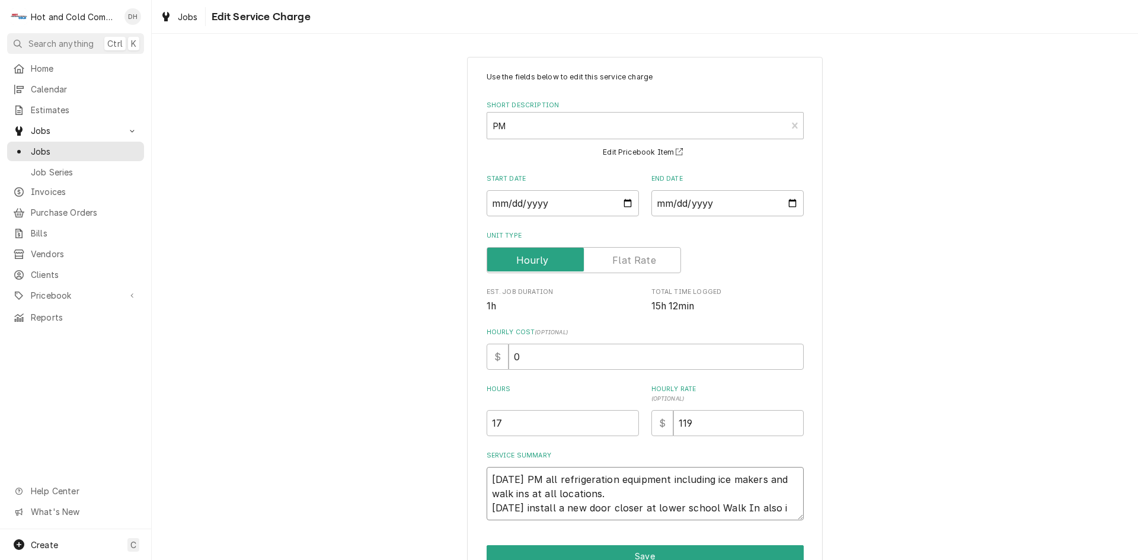
type textarea "x"
type textarea "8/6/25 PM all refrigeration equipment including ice makers and walk ins at all …"
type textarea "x"
type textarea "8/6/25 PM all refrigeration equipment including ice makers and walk ins at all …"
type textarea "x"
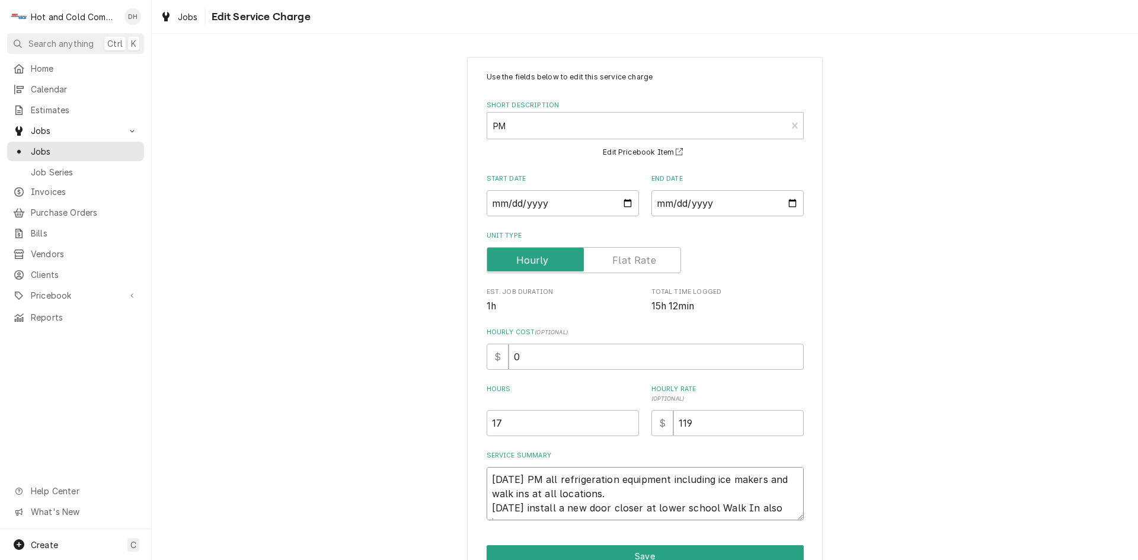
type textarea "8/6/25 PM all refrigeration equipment including ice makers and walk ins at all …"
type textarea "x"
type textarea "8/6/25 PM all refrigeration equipment including ice makers and walk ins at all …"
type textarea "x"
type textarea "8/6/25 PM all refrigeration equipment including ice makers and walk ins at all …"
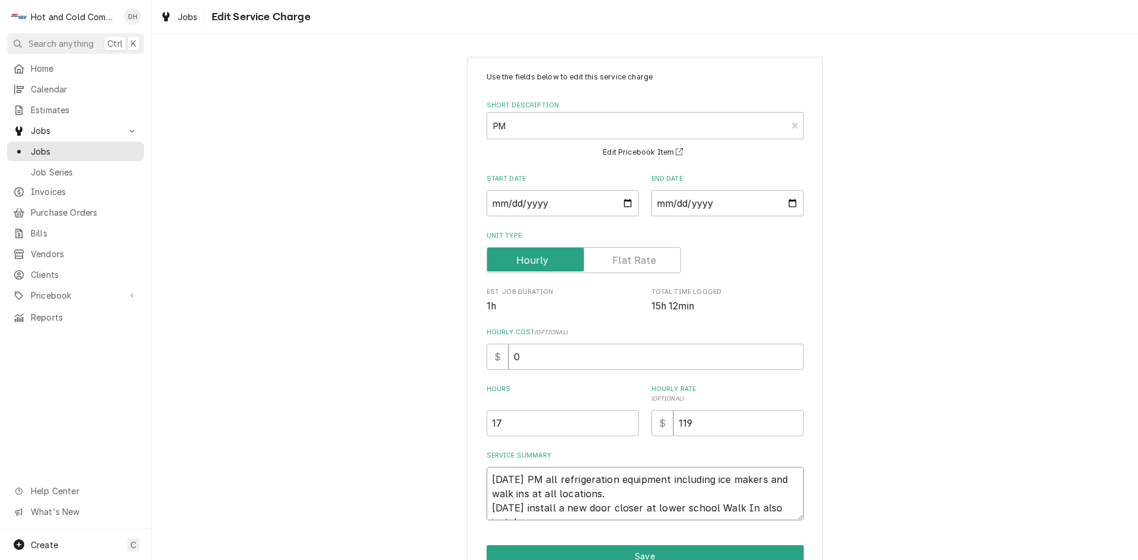
type textarea "x"
type textarea "8/6/25 PM all refrigeration equipment including ice makers and walk ins at all …"
type textarea "x"
type textarea "8/6/25 PM all refrigeration equipment including ice makers and walk ins at all …"
type textarea "x"
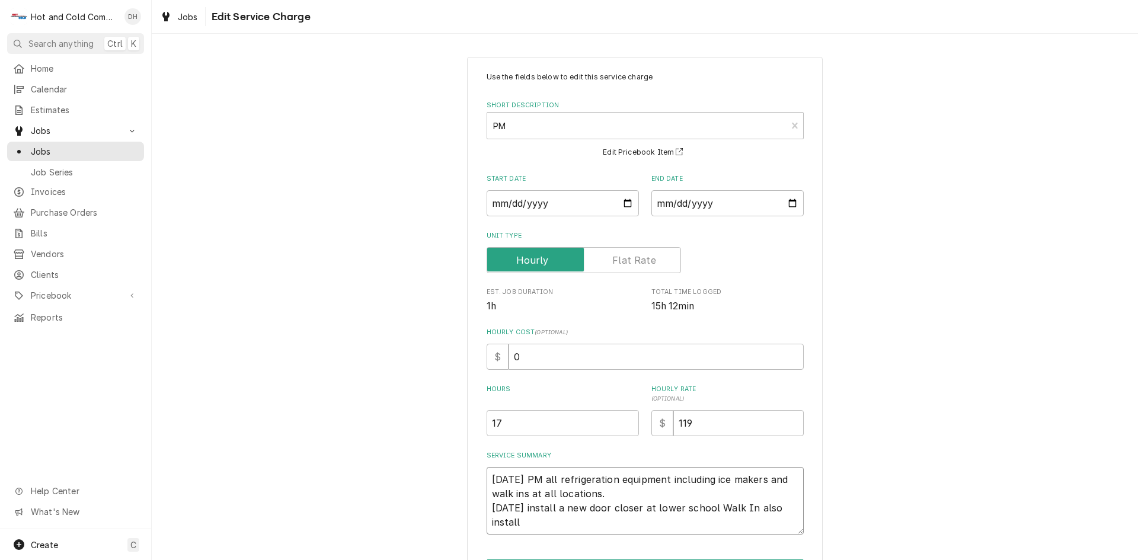
type textarea "8/6/25 PM all refrigeration equipment including ice makers and walk ins at all …"
type textarea "x"
type textarea "8/6/25 PM all refrigeration equipment including ice makers and walk ins at all …"
type textarea "x"
type textarea "8/6/25 PM all refrigeration equipment including ice makers and walk ins at all …"
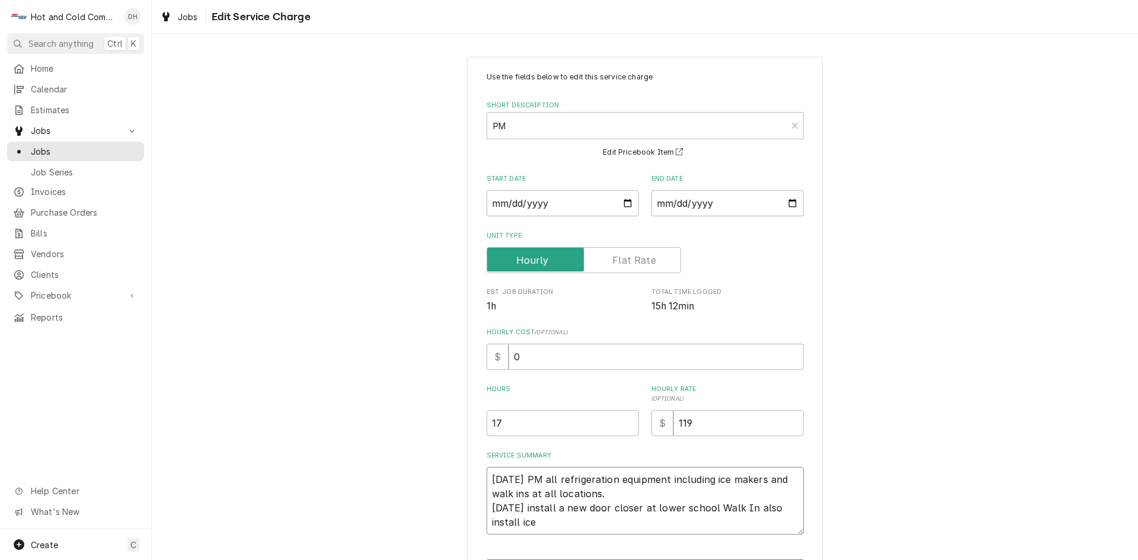
type textarea "x"
type textarea "8/6/25 PM all refrigeration equipment including ice makers and walk ins at all …"
type textarea "x"
type textarea "8/6/25 PM all refrigeration equipment including ice makers and walk ins at all …"
type textarea "x"
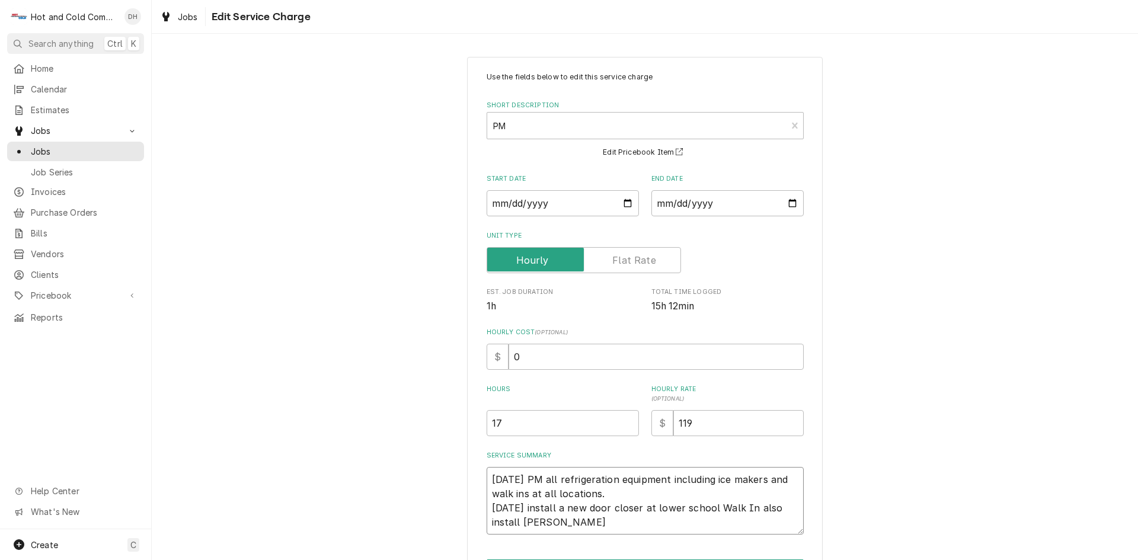
type textarea "8/6/25 PM all refrigeration equipment including ice makers and walk ins at all …"
type textarea "x"
type textarea "8/6/25 PM all refrigeration equipment including ice makers and walk ins at all …"
type textarea "x"
type textarea "8/6/25 PM all refrigeration equipment including ice makers and walk ins at all …"
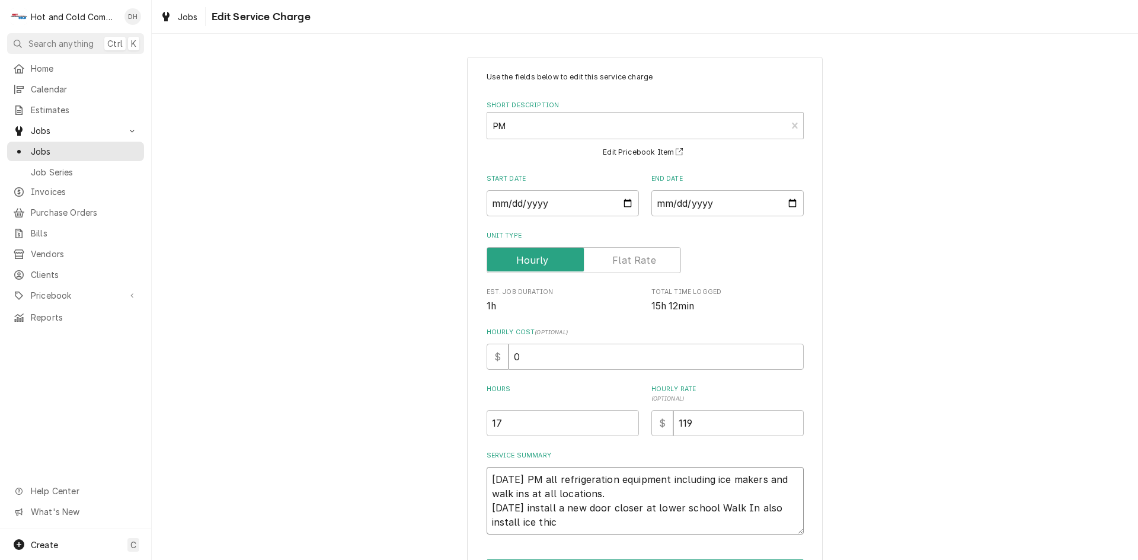
type textarea "x"
type textarea "8/6/25 PM all refrigeration equipment including ice makers and walk ins at all …"
type textarea "x"
type textarea "8/6/25 PM all refrigeration equipment including ice makers and walk ins at all …"
type textarea "x"
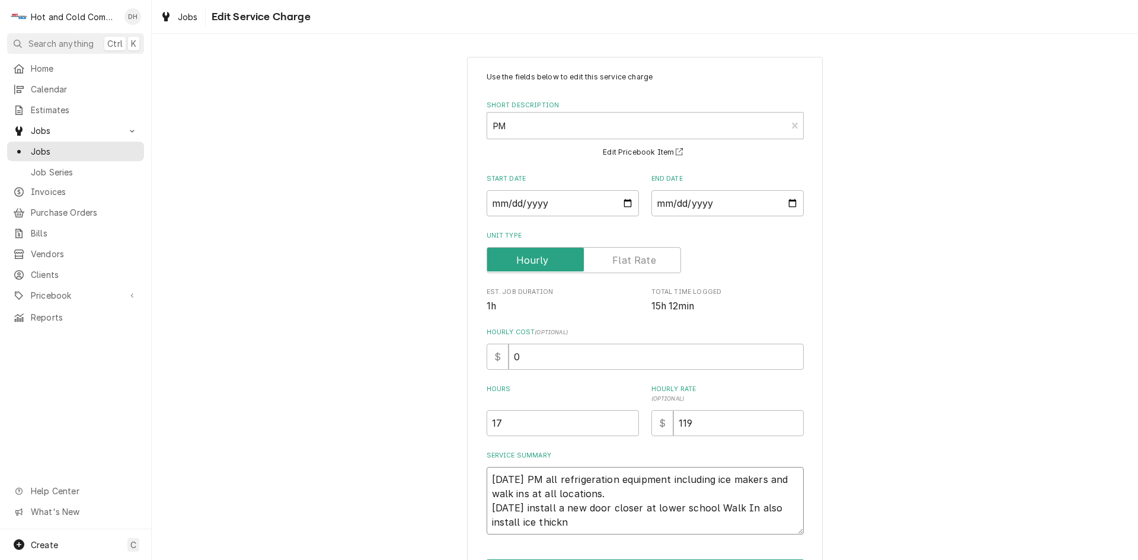
type textarea "8/6/25 PM all refrigeration equipment including ice makers and walk ins at all …"
type textarea "x"
type textarea "8/6/25 PM all refrigeration equipment including ice makers and walk ins at all …"
type textarea "x"
type textarea "8/6/25 PM all refrigeration equipment including ice makers and walk ins at all …"
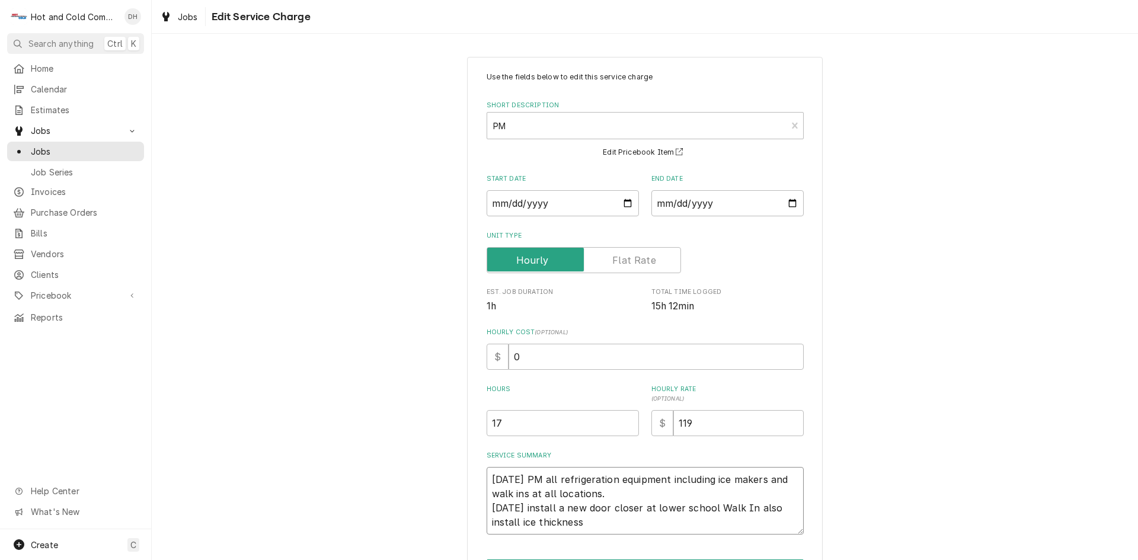
type textarea "x"
type textarea "8/6/25 PM all refrigeration equipment including ice makers and walk ins at all …"
type textarea "x"
type textarea "8/6/25 PM all refrigeration equipment including ice makers and walk ins at all …"
type textarea "x"
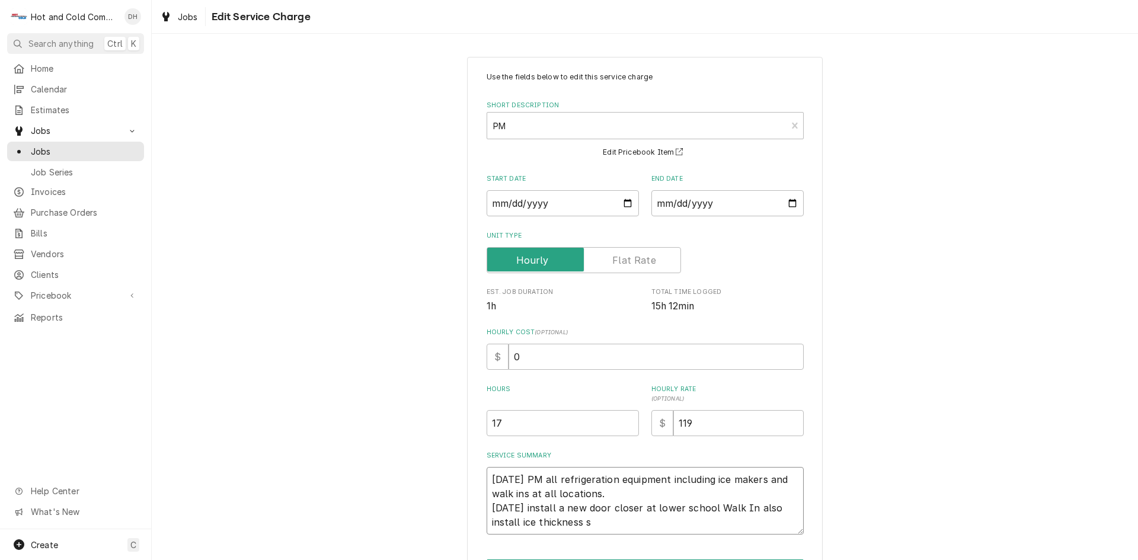
type textarea "8/6/25 PM all refrigeration equipment including ice makers and walk ins at all …"
type textarea "x"
type textarea "8/6/25 PM all refrigeration equipment including ice makers and walk ins at all …"
type textarea "x"
type textarea "8/6/25 PM all refrigeration equipment including ice makers and walk ins at all …"
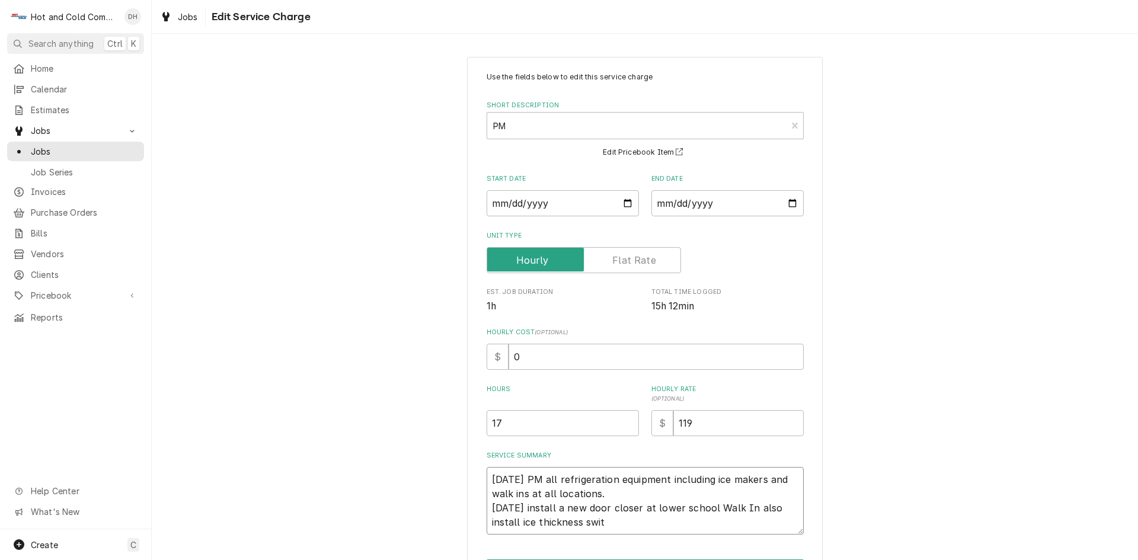
type textarea "x"
type textarea "8/6/25 PM all refrigeration equipment including ice makers and walk ins at all …"
type textarea "x"
type textarea "8/6/25 PM all refrigeration equipment including ice makers and walk ins at all …"
type textarea "x"
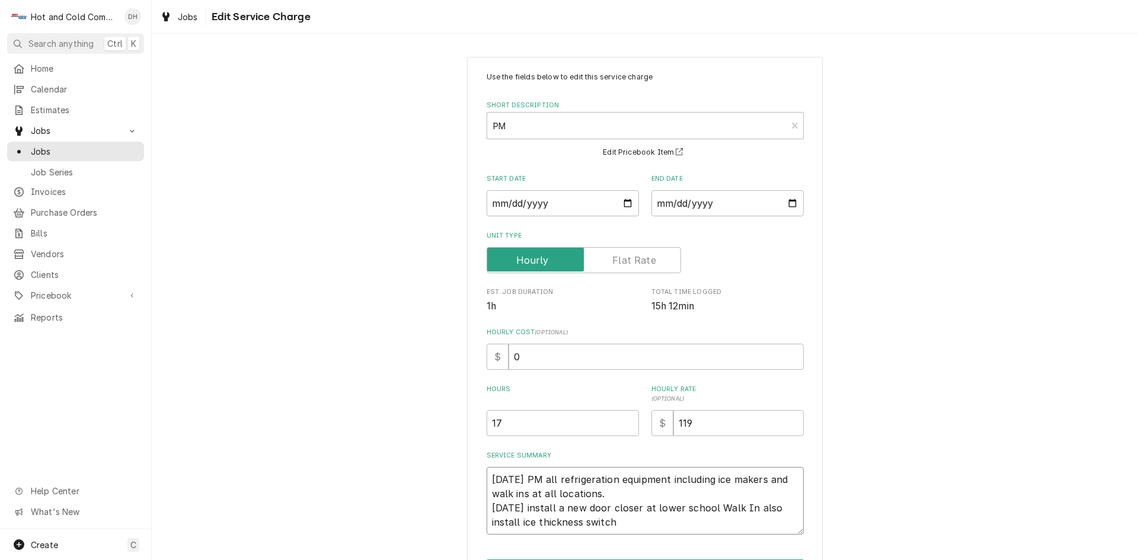
type textarea "8/6/25 PM all refrigeration equipment including ice makers and walk ins at all …"
type textarea "x"
type textarea "8/6/25 PM all refrigeration equipment including ice makers and walk ins at all …"
type textarea "x"
type textarea "8/6/25 PM all refrigeration equipment including ice makers and walk ins at all …"
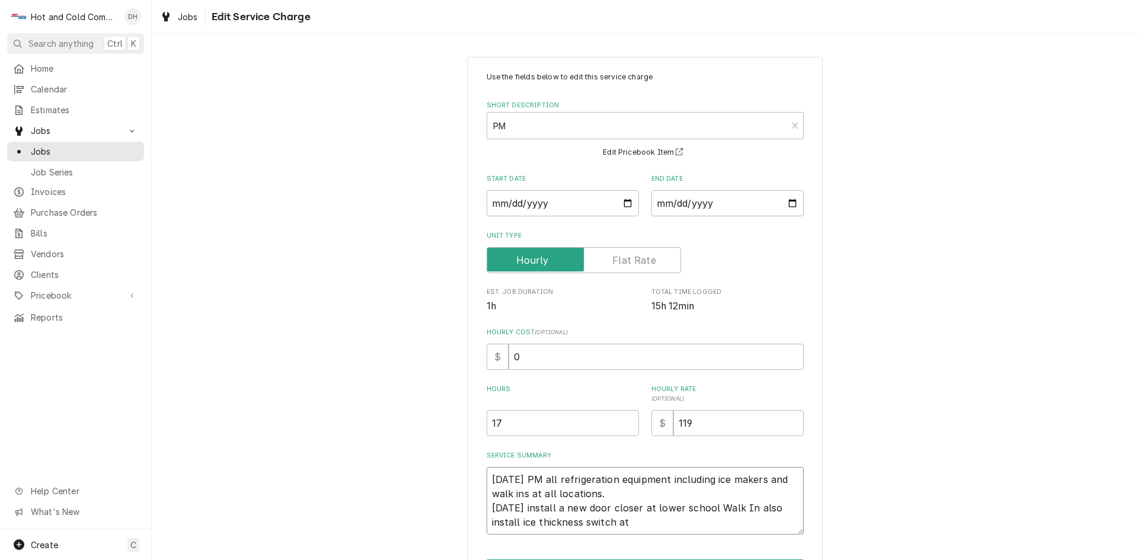
type textarea "x"
type textarea "8/6/25 PM all refrigeration equipment including ice makers and walk ins at all …"
type textarea "x"
type textarea "8/6/25 PM all refrigeration equipment including ice makers and walk ins at all …"
type textarea "x"
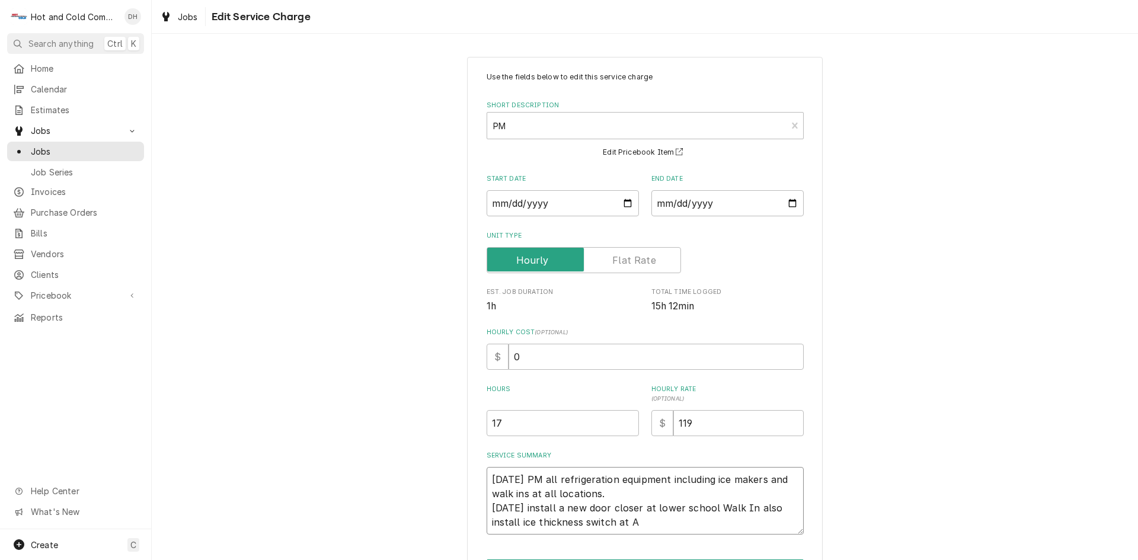
type textarea "8/6/25 PM all refrigeration equipment including ice makers and walk ins at all …"
type textarea "x"
type textarea "8/6/25 PM all refrigeration equipment including ice makers and walk ins at all …"
type textarea "x"
type textarea "8/6/25 PM all refrigeration equipment including ice makers and walk ins at all …"
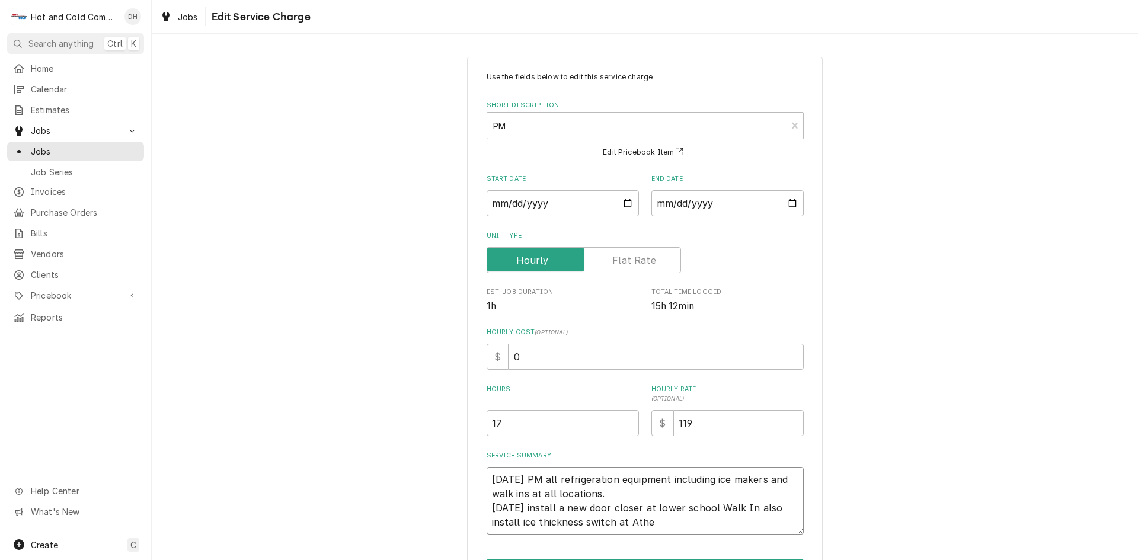
type textarea "x"
type textarea "8/6/25 PM all refrigeration equipment including ice makers and walk ins at all …"
type textarea "x"
type textarea "8/6/25 PM all refrigeration equipment including ice makers and walk ins at all …"
type textarea "x"
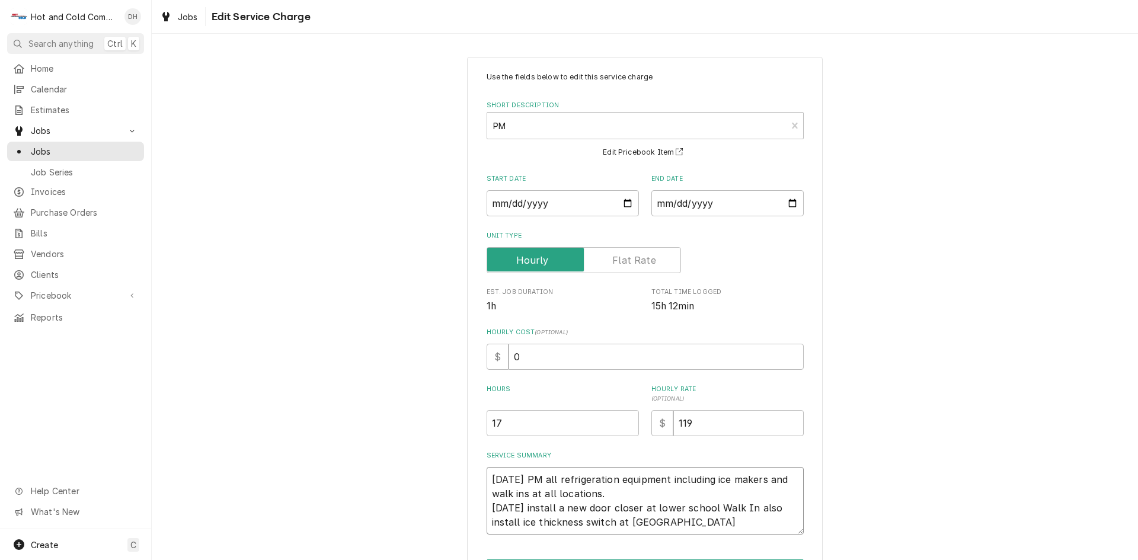
type textarea "8/6/25 PM all refrigeration equipment including ice makers and walk ins at all …"
type textarea "x"
type textarea "8/6/25 PM all refrigeration equipment including ice makers and walk ins at all …"
type textarea "x"
type textarea "8/6/25 PM all refrigeration equipment including ice makers and walk ins at all …"
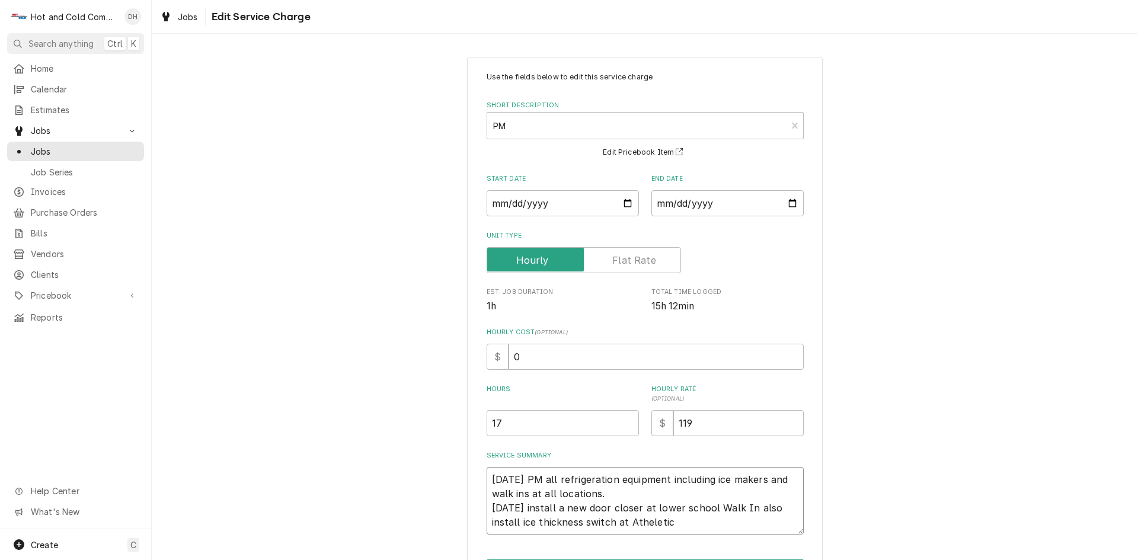
type textarea "x"
type textarea "8/6/25 PM all refrigeration equipment including ice makers and walk ins at all …"
click at [645, 525] on textarea "8/6/25 PM all refrigeration equipment including ice makers and walk ins at all …" at bounding box center [644, 501] width 317 height 68
click at [653, 521] on textarea "8/6/25 PM all refrigeration equipment including ice makers and walk ins at all …" at bounding box center [644, 501] width 317 height 68
type textarea "x"
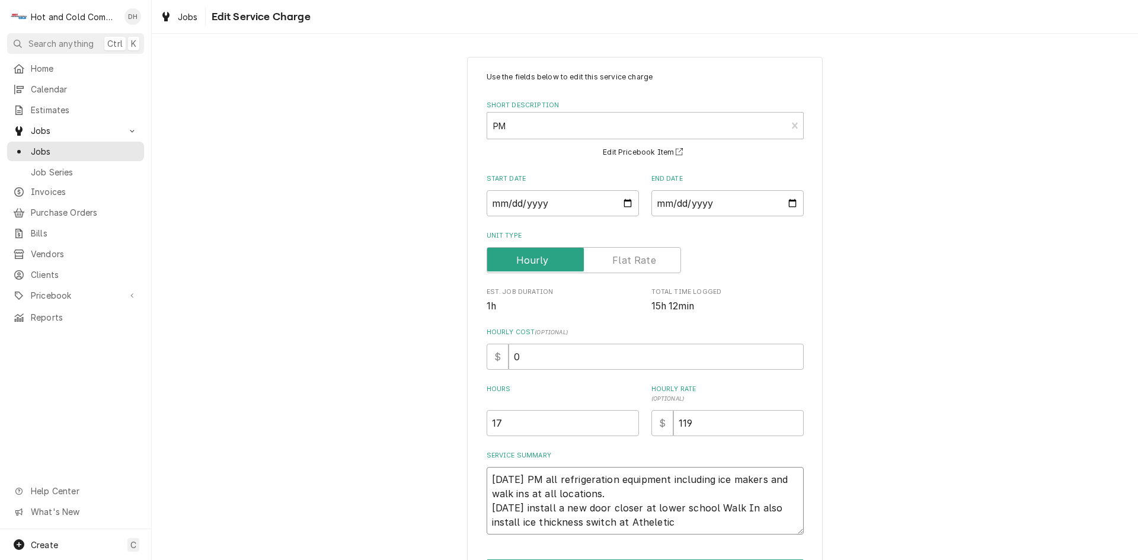
type textarea "8/6/25 PM all refrigeration equipment including ice makers and walk ins at all …"
type textarea "x"
type textarea "8/6/25 PM all refrigeration equipment including ice makers and walk ins at all …"
type textarea "x"
type textarea "8/6/25 PM all refrigeration equipment including ice makers and walk ins at all …"
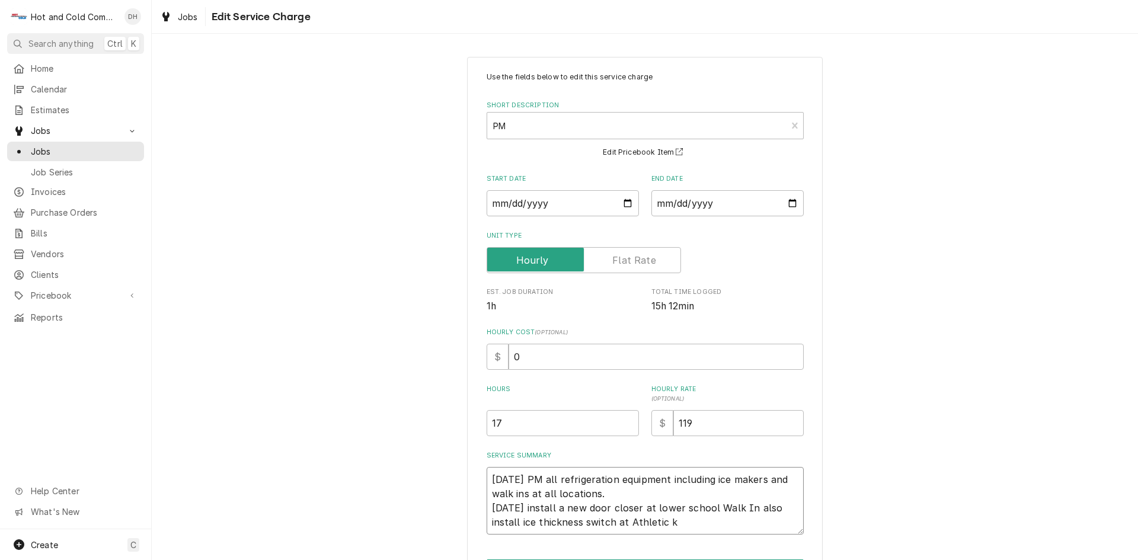
type textarea "x"
type textarea "8/6/25 PM all refrigeration equipment including ice makers and walk ins at all …"
type textarea "x"
type textarea "8/6/25 PM all refrigeration equipment including ice makers and walk ins at all …"
type textarea "x"
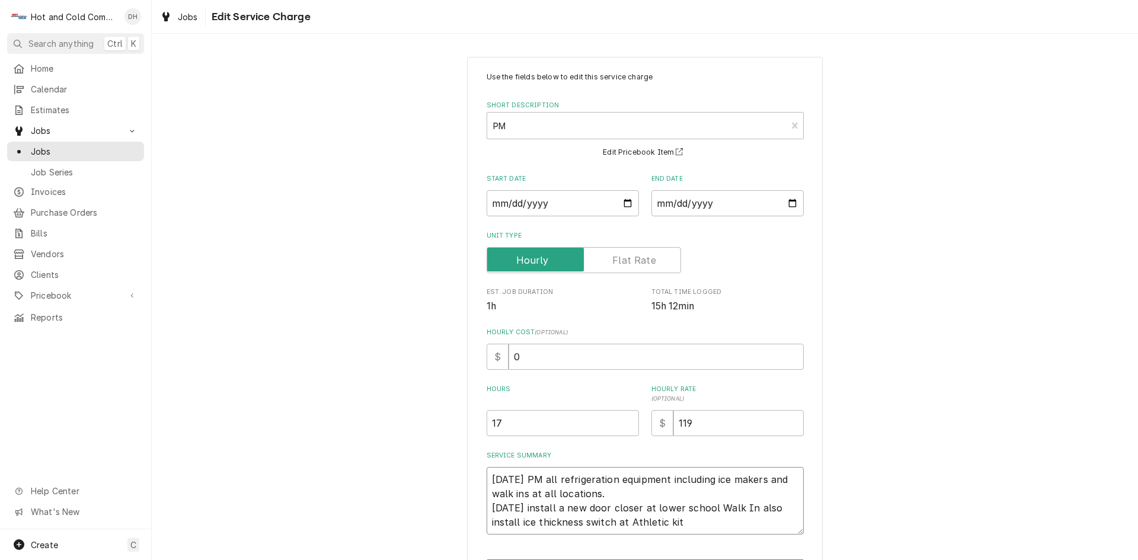
type textarea "8/6/25 PM all refrigeration equipment including ice makers and walk ins at all …"
type textarea "x"
type textarea "8/6/25 PM all refrigeration equipment including ice makers and walk ins at all …"
type textarea "x"
type textarea "8/6/25 PM all refrigeration equipment including ice makers and walk ins at all …"
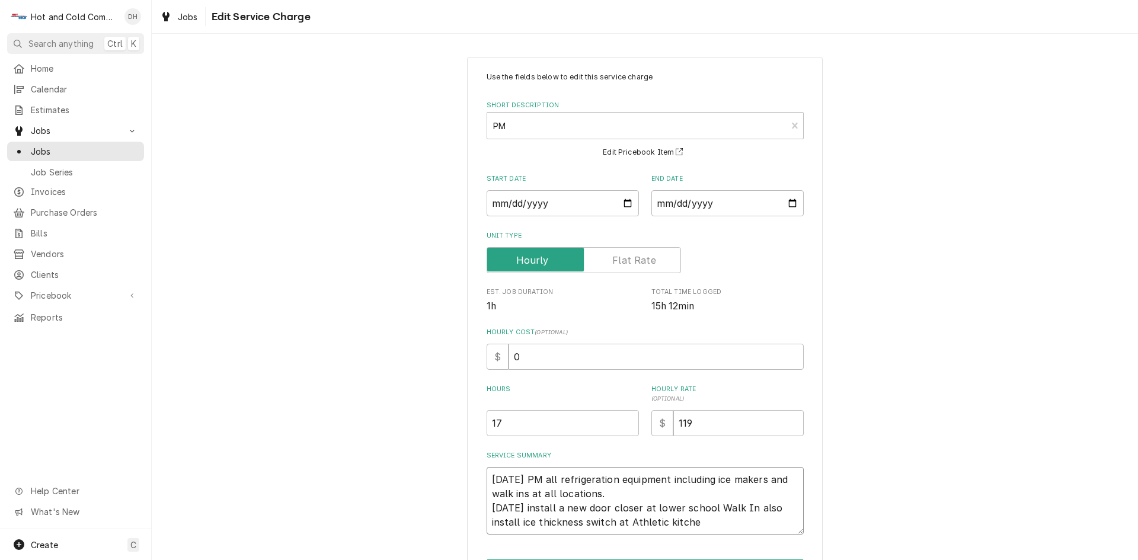
type textarea "x"
type textarea "8/6/25 PM all refrigeration equipment including ice makers and walk ins at all …"
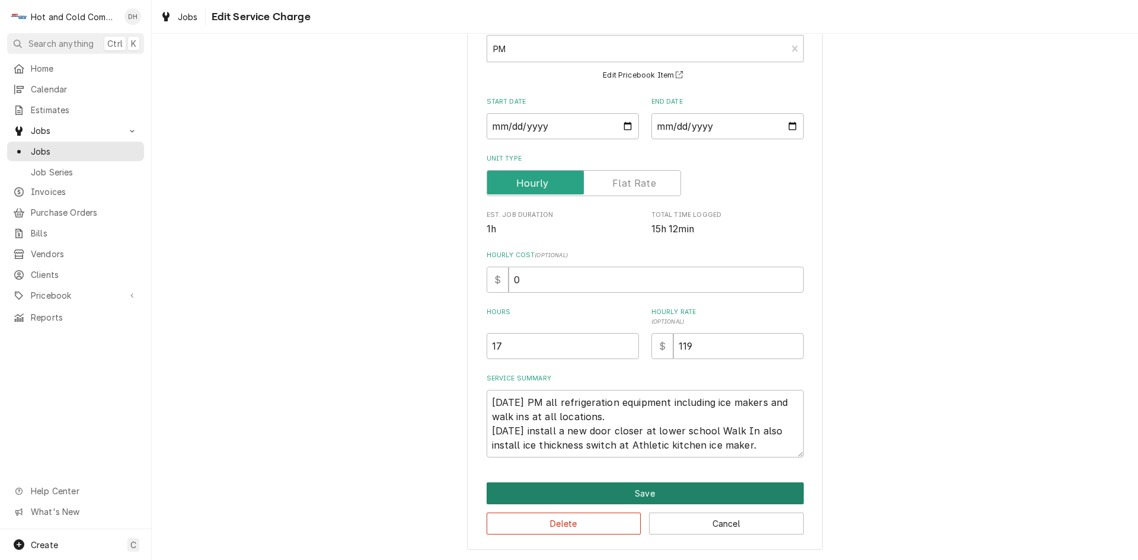
click at [688, 487] on button "Save" at bounding box center [644, 493] width 317 height 22
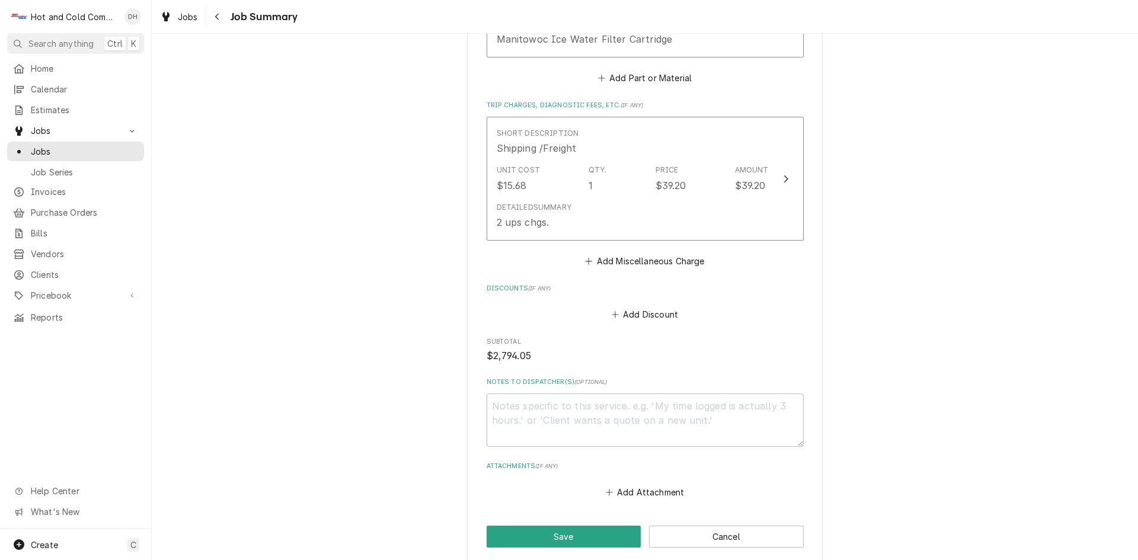
scroll to position [1264, 0]
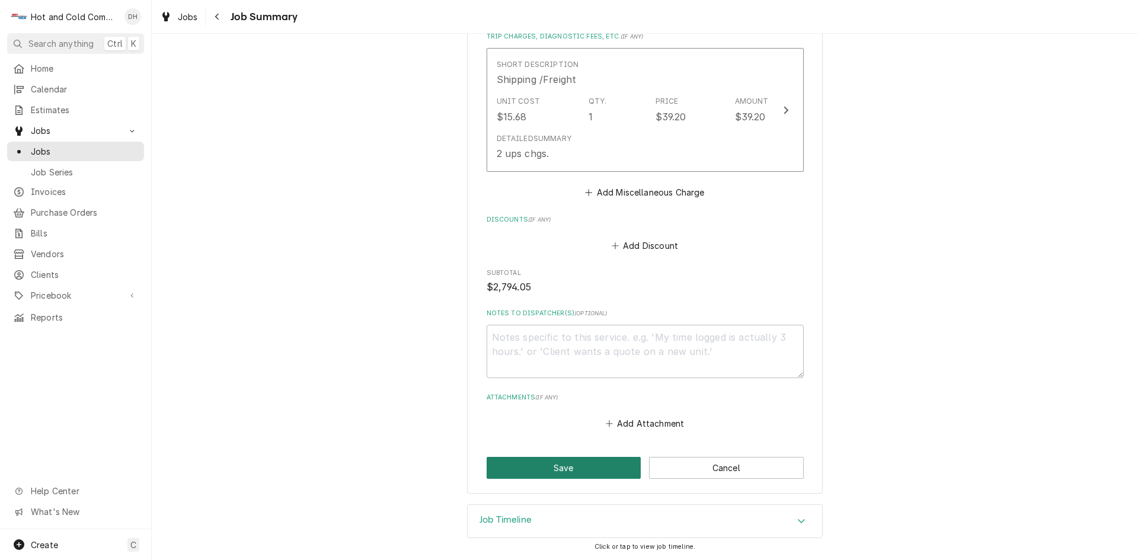
drag, startPoint x: 572, startPoint y: 466, endPoint x: 638, endPoint y: 390, distance: 100.8
click at [574, 466] on button "Save" at bounding box center [563, 468] width 155 height 22
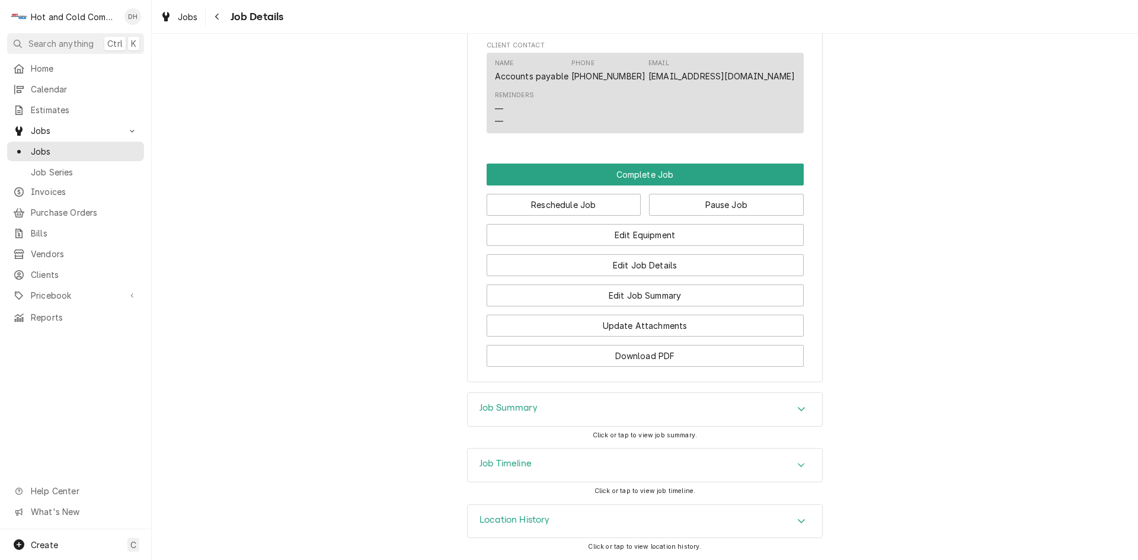
scroll to position [978, 0]
click at [703, 93] on div "Reminders — —" at bounding box center [645, 109] width 300 height 44
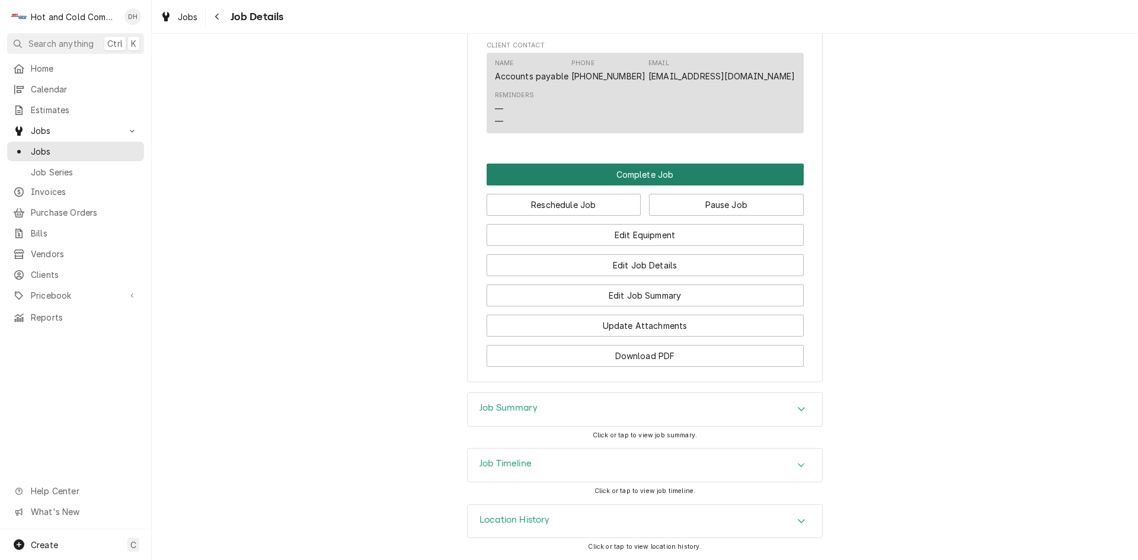
click at [648, 175] on button "Complete Job" at bounding box center [644, 175] width 317 height 22
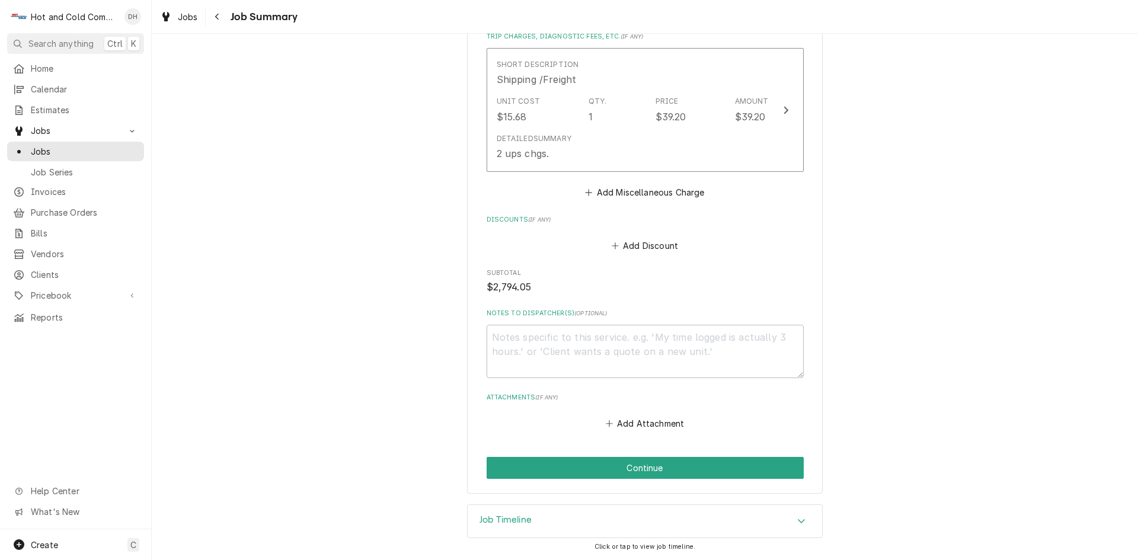
scroll to position [1066, 0]
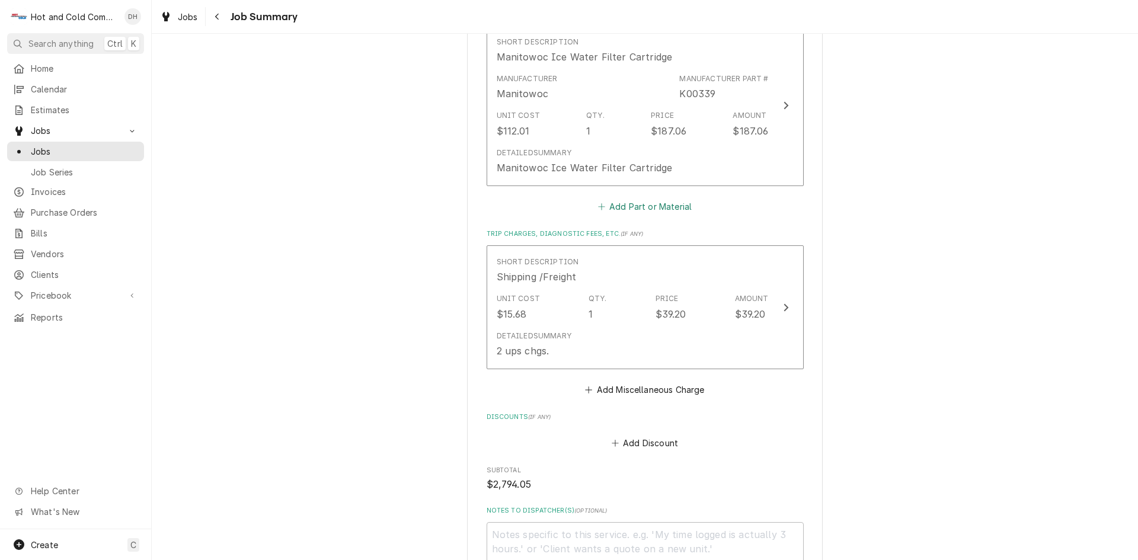
click at [658, 206] on button "Add Part or Material" at bounding box center [644, 206] width 98 height 17
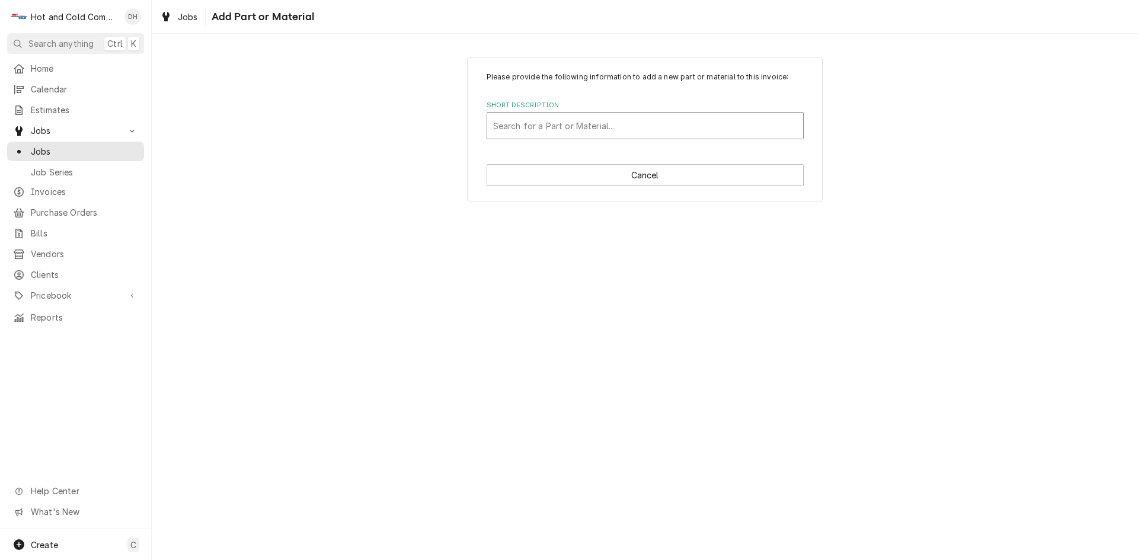
click at [501, 120] on div "Short Description" at bounding box center [645, 125] width 304 height 21
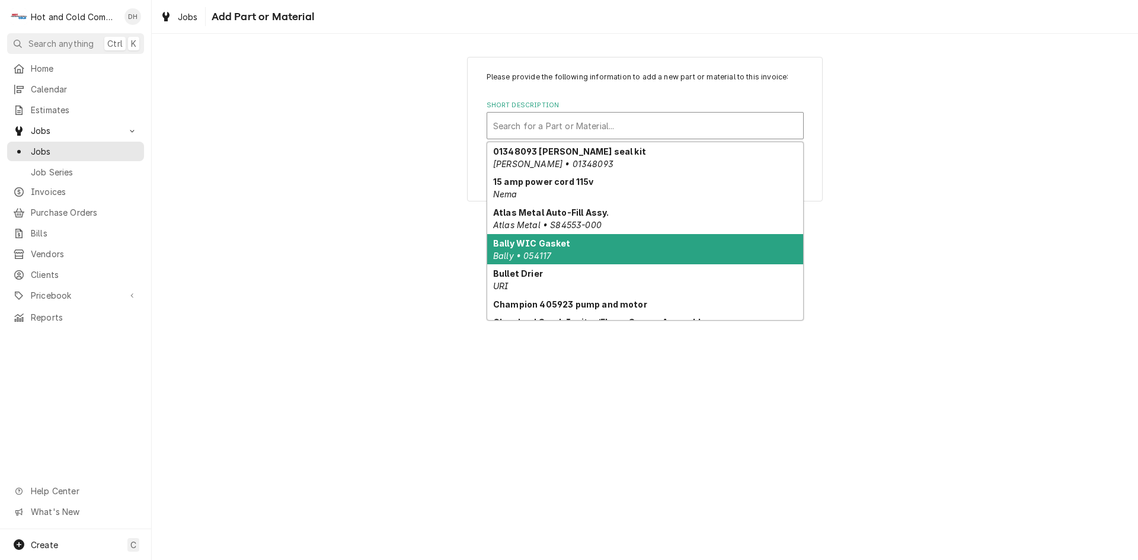
type input "f"
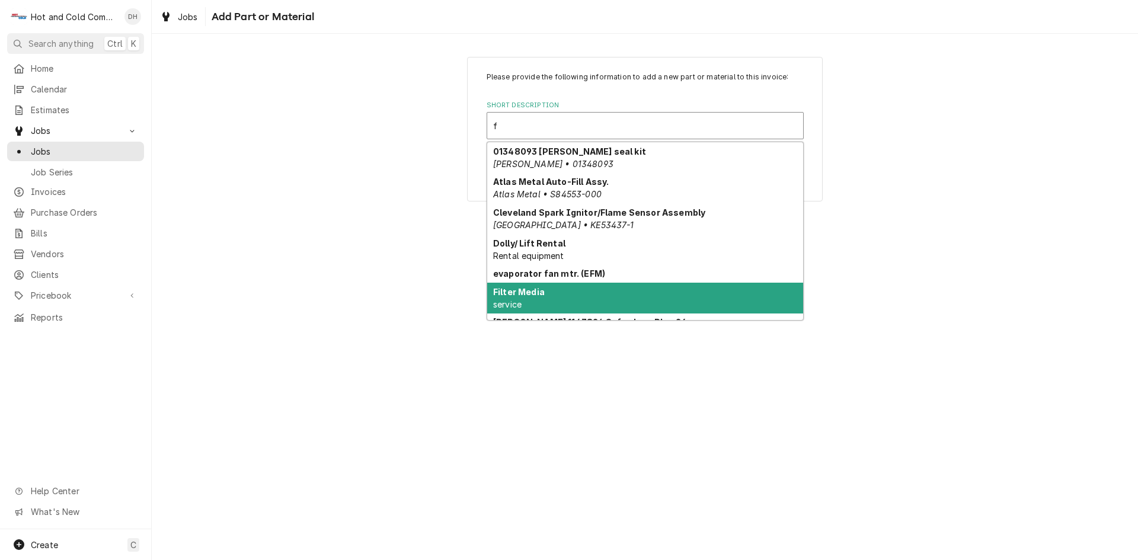
drag, startPoint x: 565, startPoint y: 294, endPoint x: 581, endPoint y: 293, distance: 16.0
click at [566, 295] on div "Filter Media service" at bounding box center [645, 298] width 316 height 31
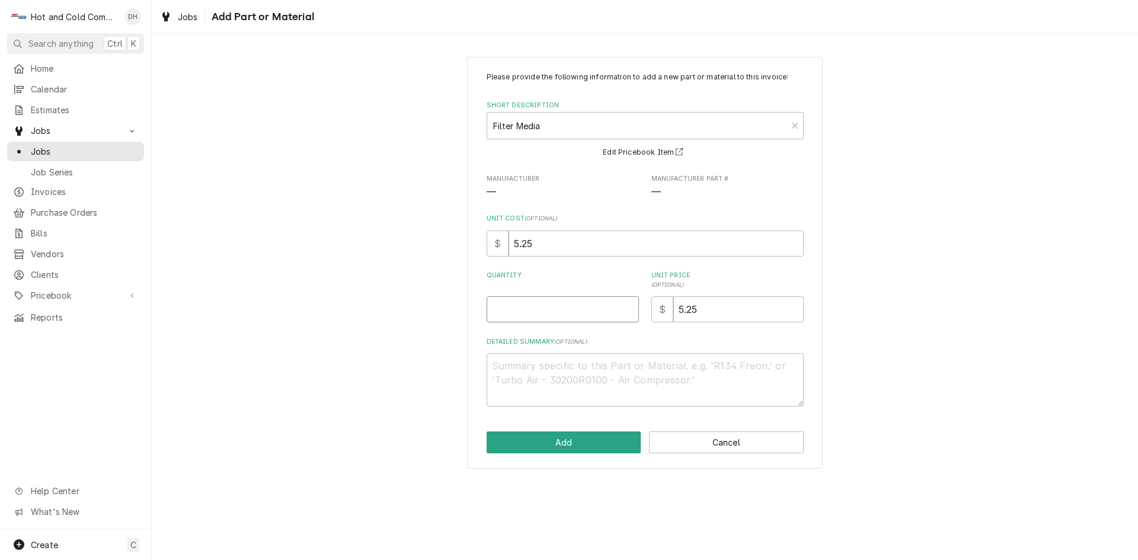
click at [540, 309] on input "Quantity" at bounding box center [562, 309] width 152 height 26
type textarea "x"
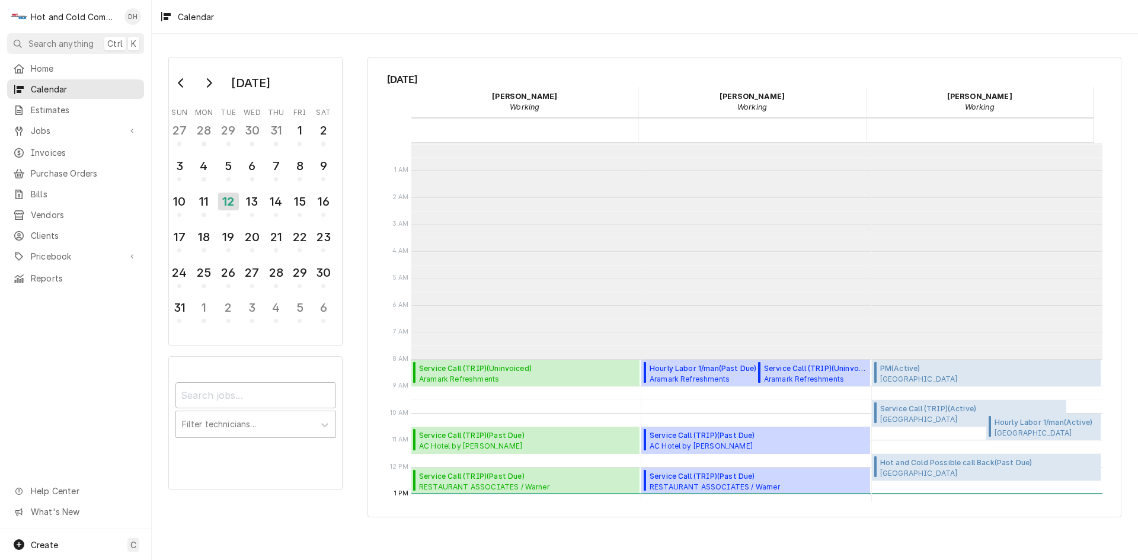
scroll to position [216, 0]
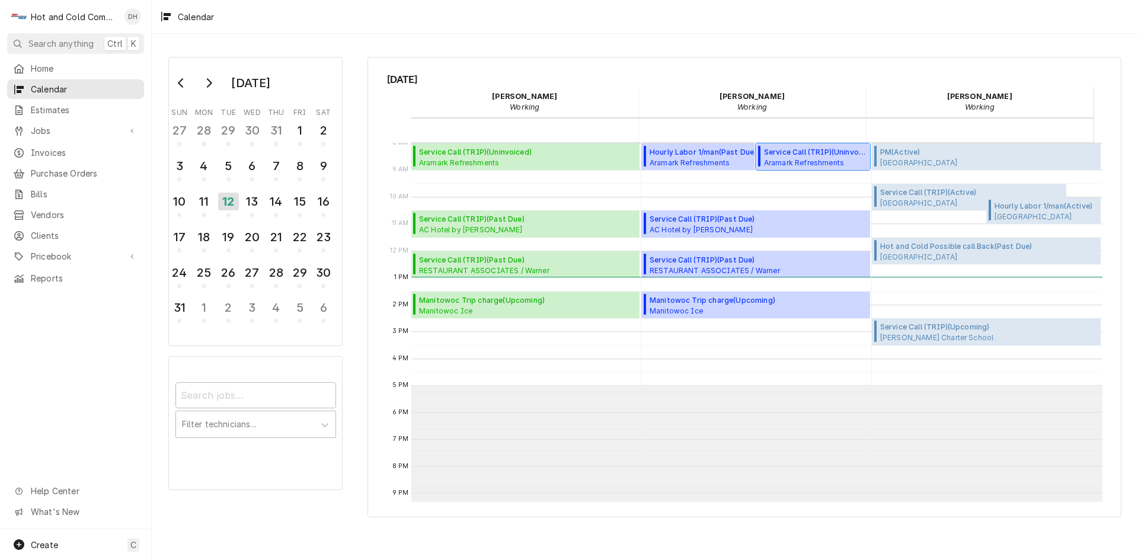
click at [812, 151] on span "Service Call (TRIP) ( Uninvoiced )" at bounding box center [815, 152] width 102 height 11
click at [253, 207] on div "13" at bounding box center [252, 201] width 21 height 20
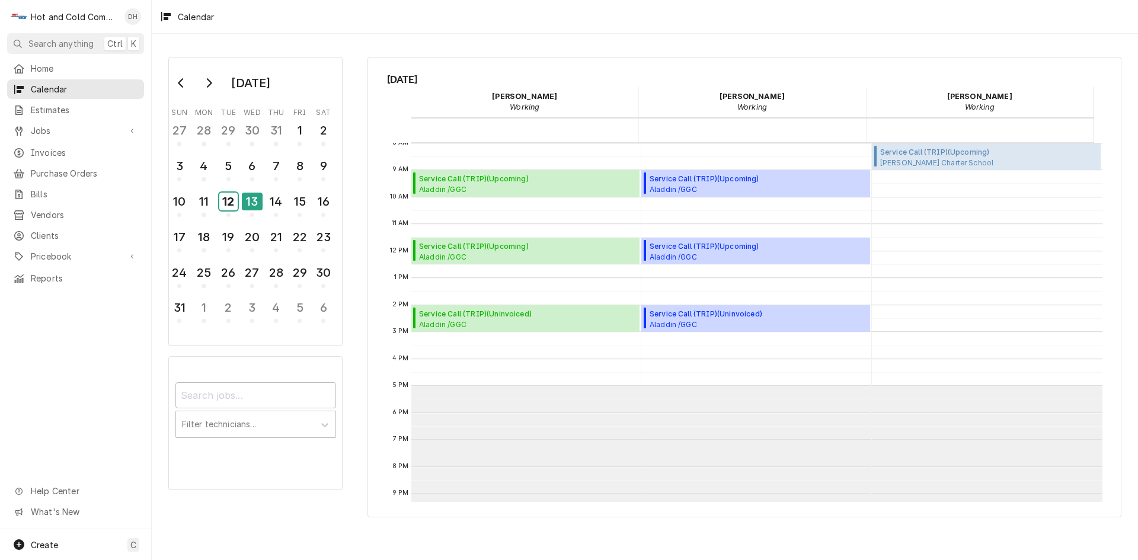
click at [231, 208] on div "12" at bounding box center [228, 202] width 18 height 18
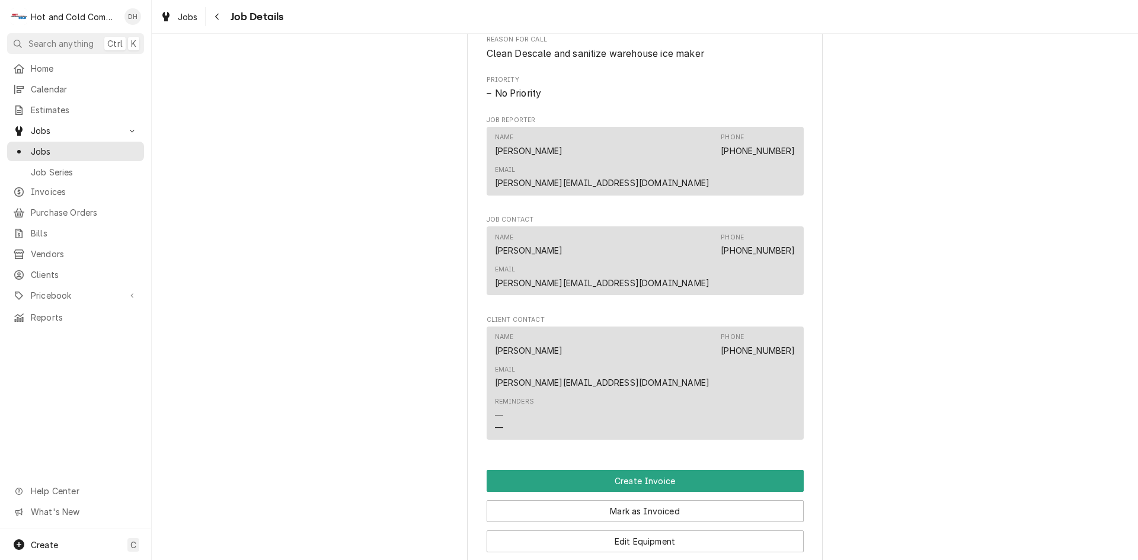
scroll to position [790, 0]
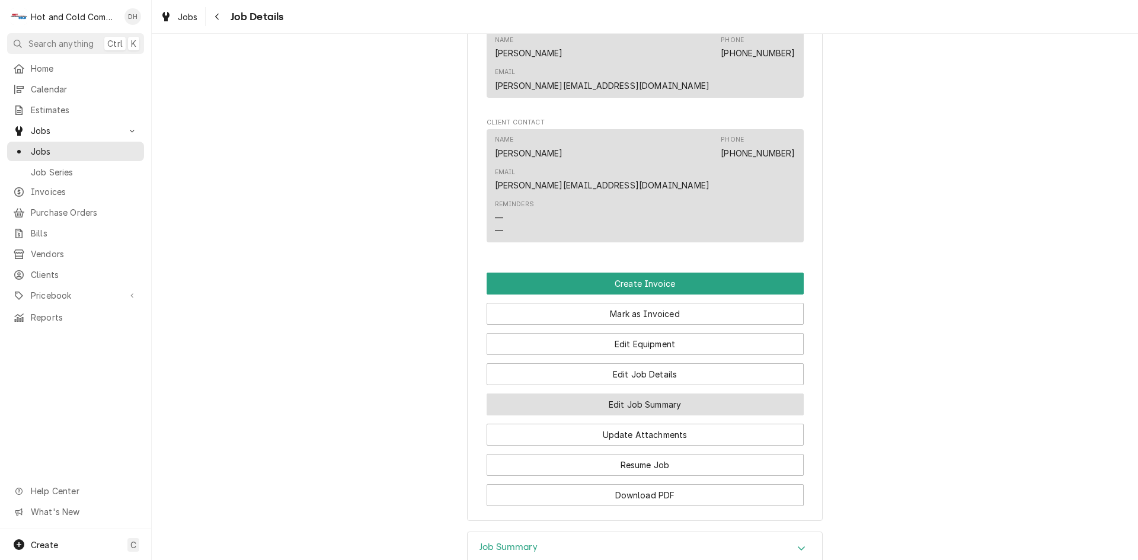
click at [691, 393] on button "Edit Job Summary" at bounding box center [644, 404] width 317 height 22
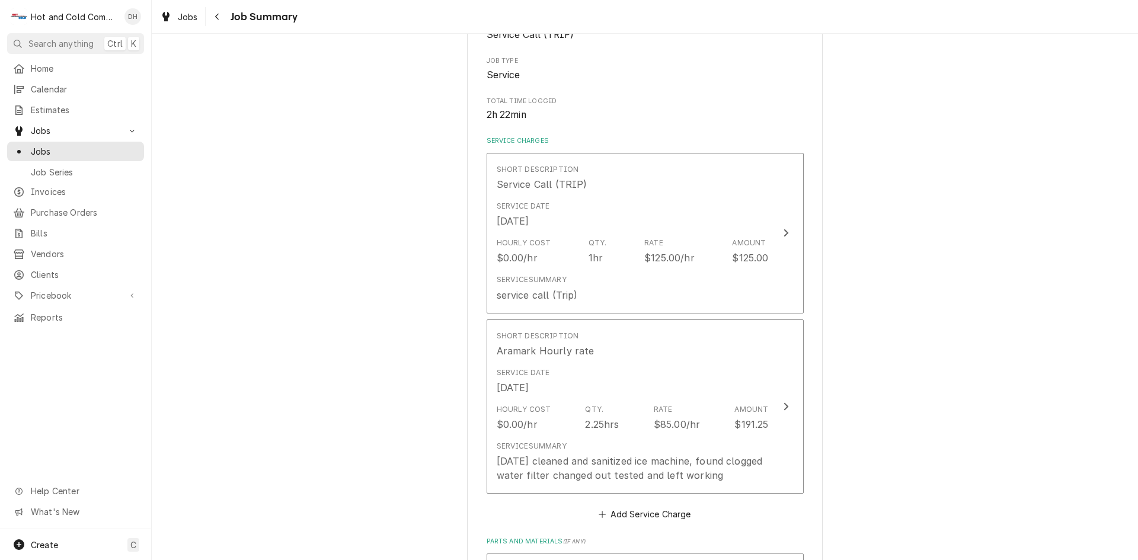
scroll to position [197, 0]
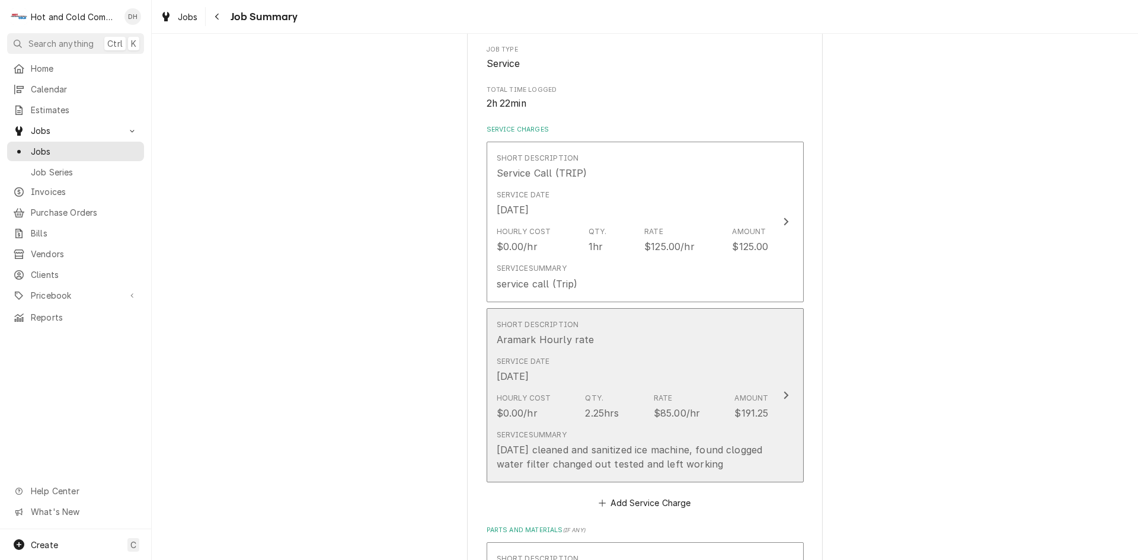
click at [713, 356] on div "Service Date [DATE]" at bounding box center [632, 369] width 272 height 37
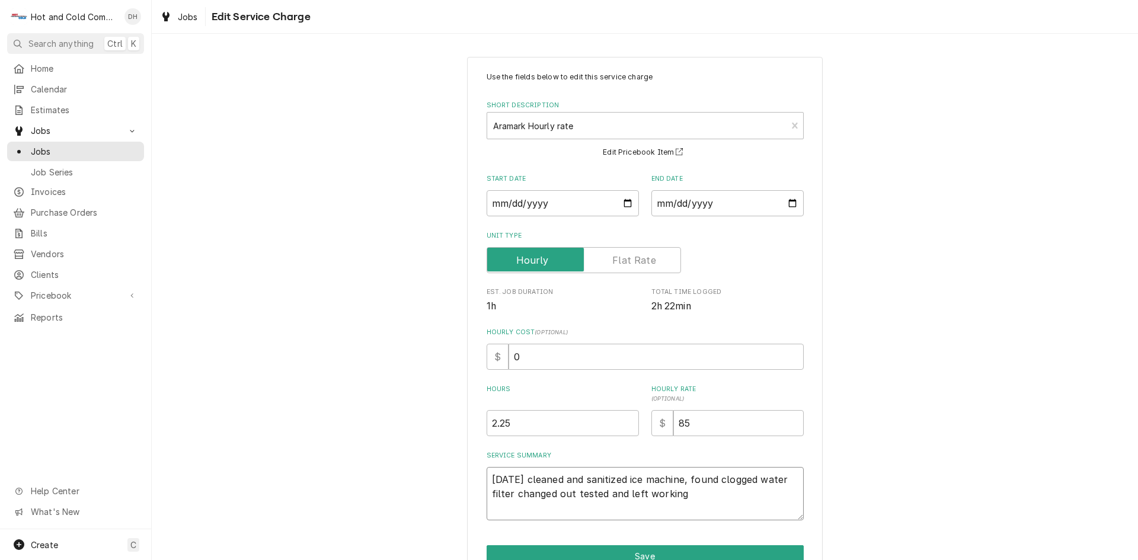
drag, startPoint x: 665, startPoint y: 496, endPoint x: 476, endPoint y: 483, distance: 189.5
click at [476, 483] on div "Use the fields below to edit this service charge Short Description Aramark Hour…" at bounding box center [644, 335] width 355 height 556
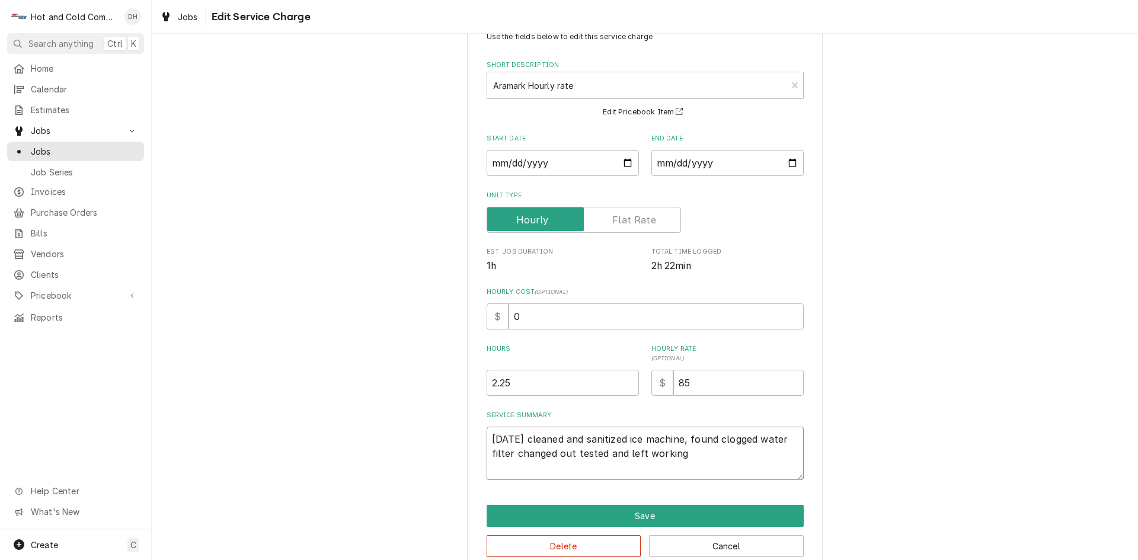
scroll to position [63, 0]
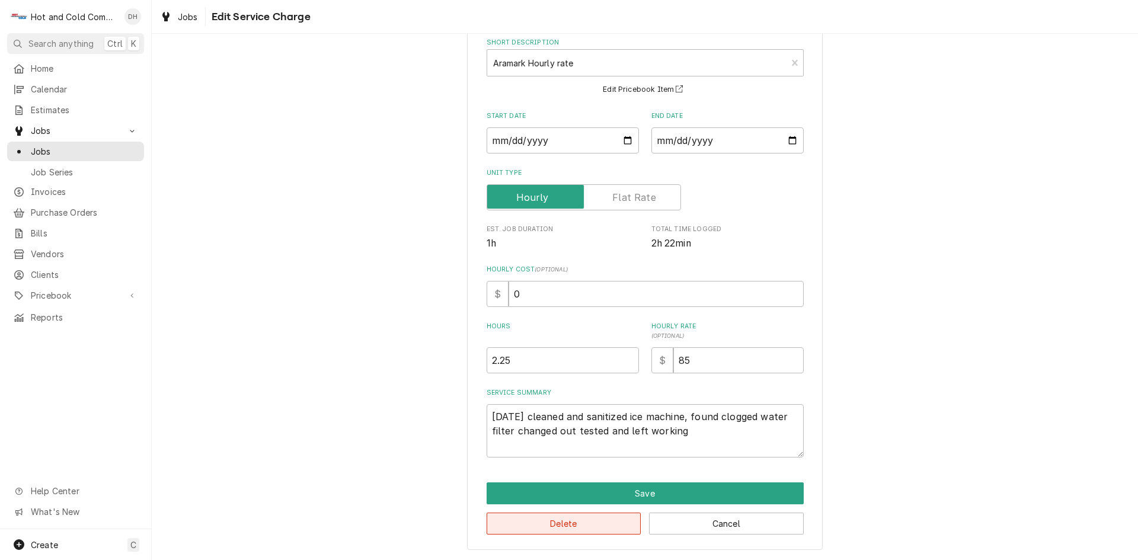
click at [573, 523] on button "Delete" at bounding box center [563, 523] width 155 height 22
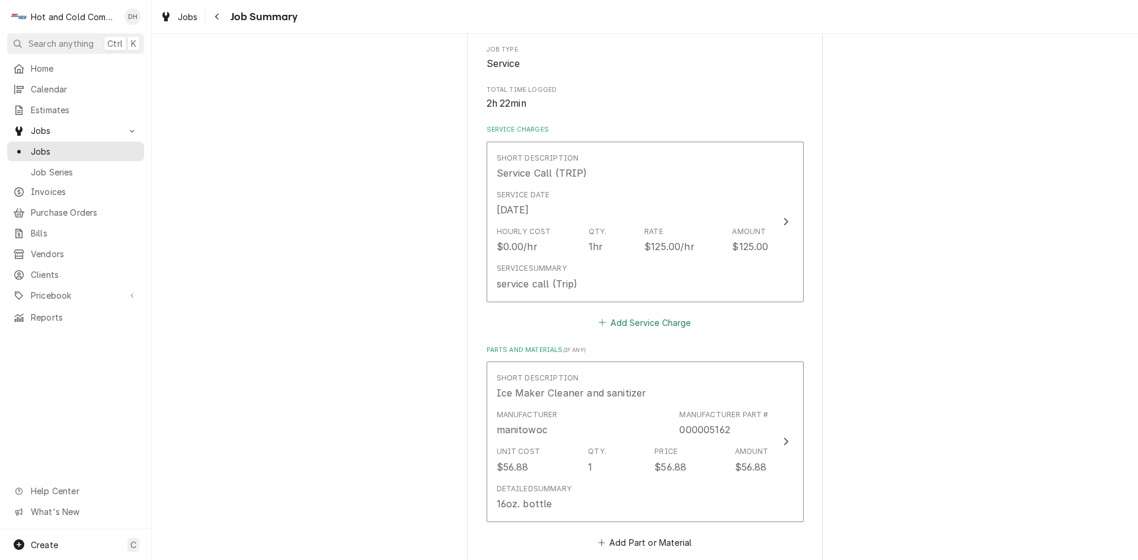
drag, startPoint x: 651, startPoint y: 325, endPoint x: 659, endPoint y: 326, distance: 8.5
click at [653, 325] on button "Add Service Charge" at bounding box center [645, 322] width 96 height 17
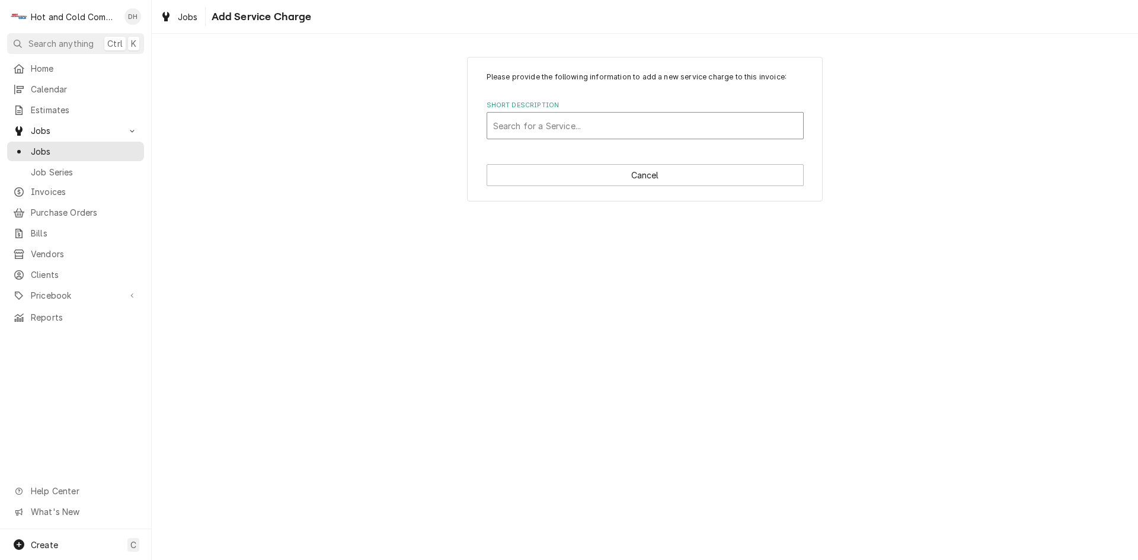
click at [601, 127] on div "Short Description" at bounding box center [645, 125] width 304 height 21
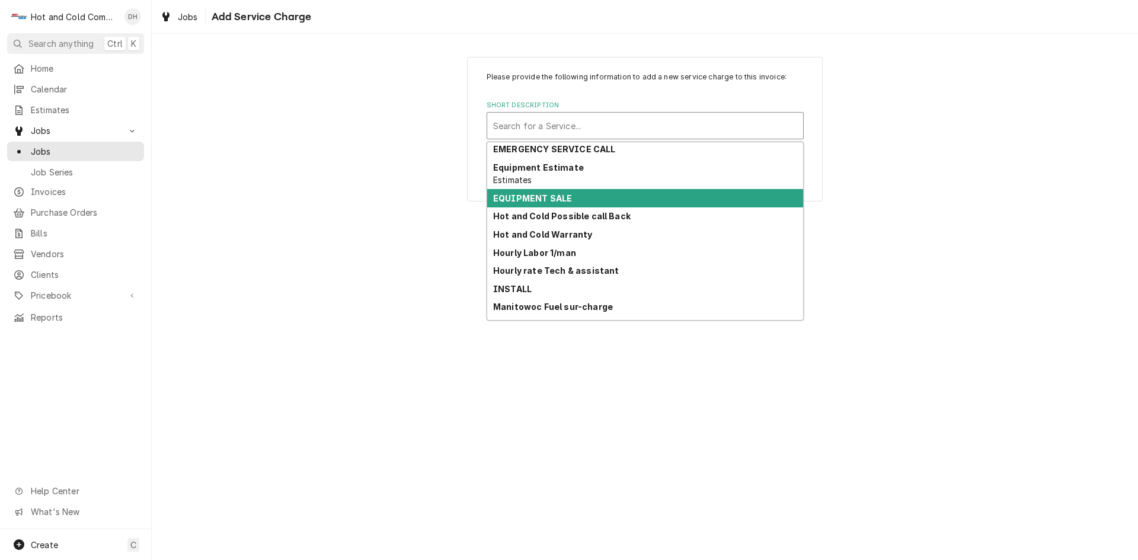
scroll to position [134, 0]
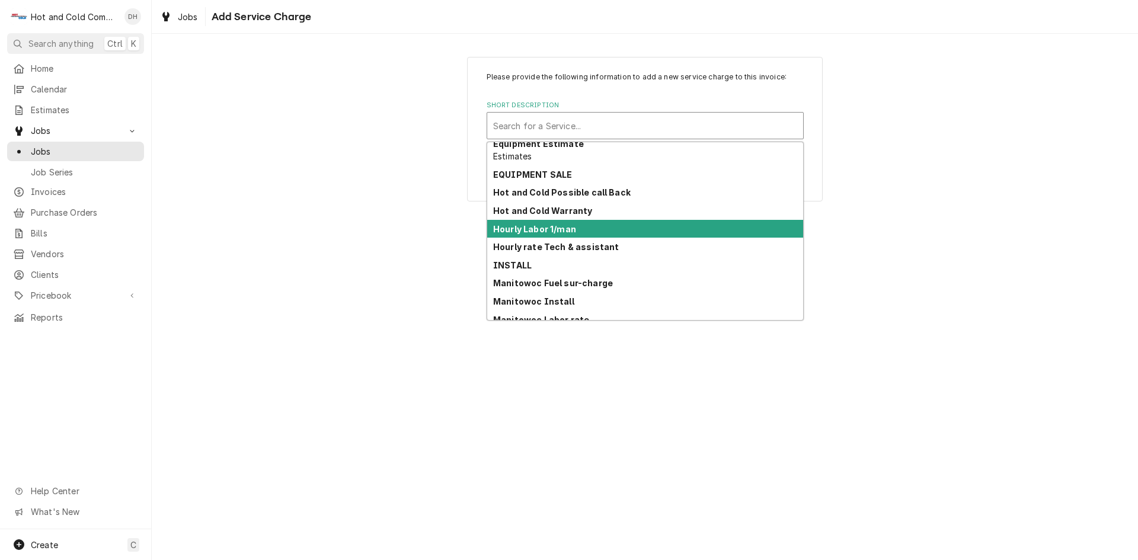
click at [579, 229] on div "Hourly Labor 1/man" at bounding box center [645, 229] width 316 height 18
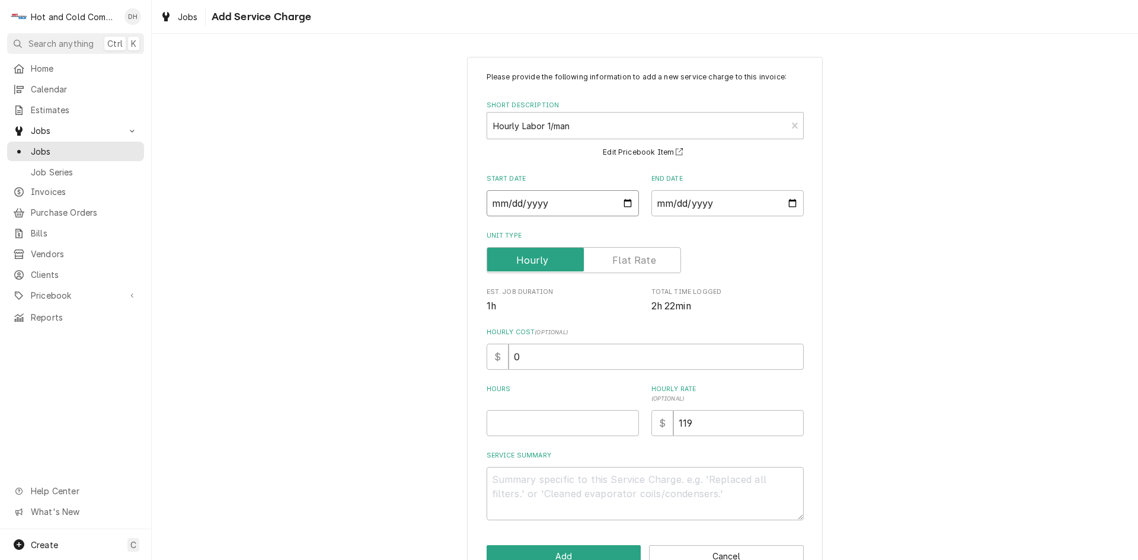
click at [626, 204] on input "Start Date" at bounding box center [562, 203] width 152 height 26
type textarea "x"
type input "2025-08-12"
click at [790, 201] on input "End Date" at bounding box center [727, 203] width 152 height 26
type textarea "x"
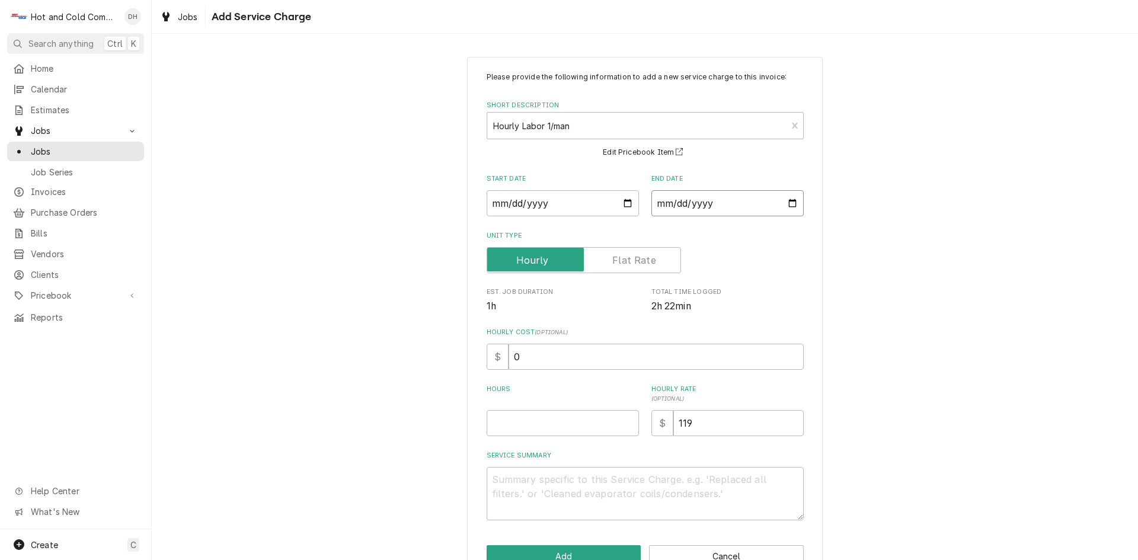
type input "2025-08-12"
click at [518, 482] on textarea "Service Summary" at bounding box center [644, 493] width 317 height 53
paste textarea "[DATE] cleaned and sanitized ice machine, found clogged water filter changed ou…"
type textarea "x"
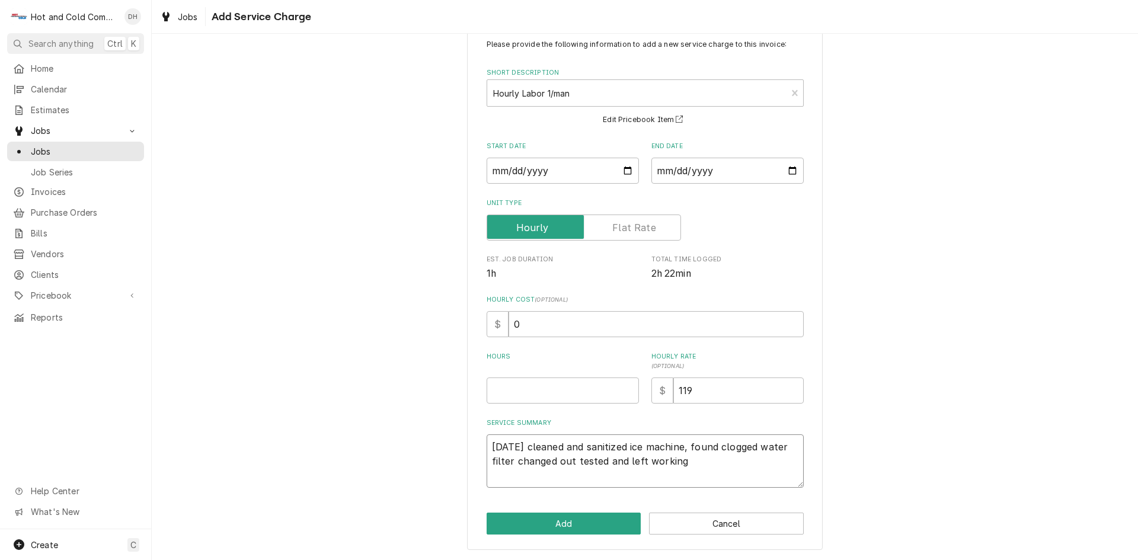
type textarea "[DATE] cleaned and sanitized ice machine, found clogged water filter changed ou…"
click at [535, 388] on input "Hours" at bounding box center [562, 390] width 152 height 26
type textarea "x"
type input "2"
type textarea "x"
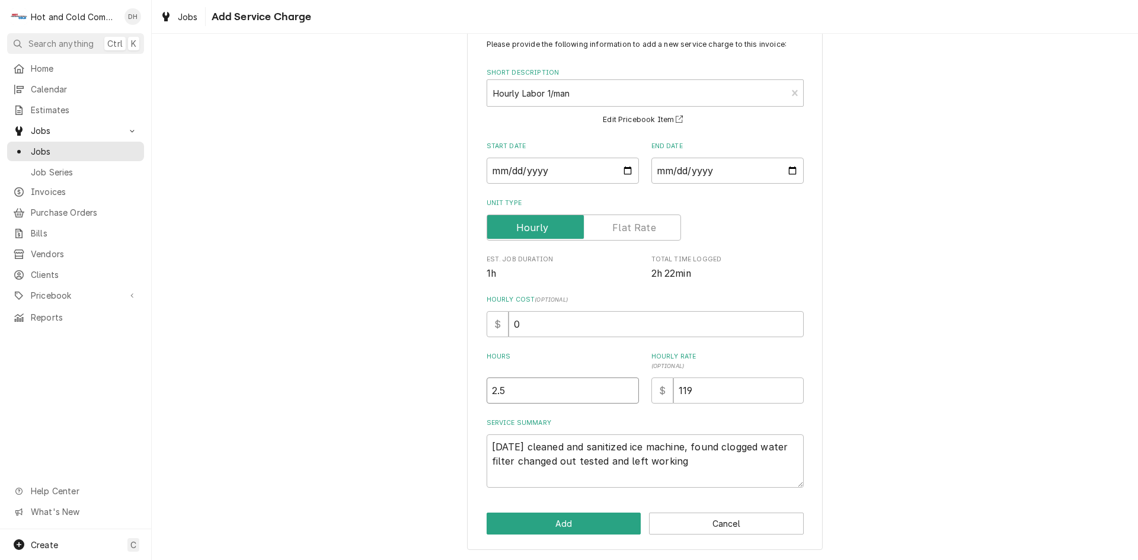
type input "2.5"
click at [579, 521] on button "Add" at bounding box center [563, 523] width 155 height 22
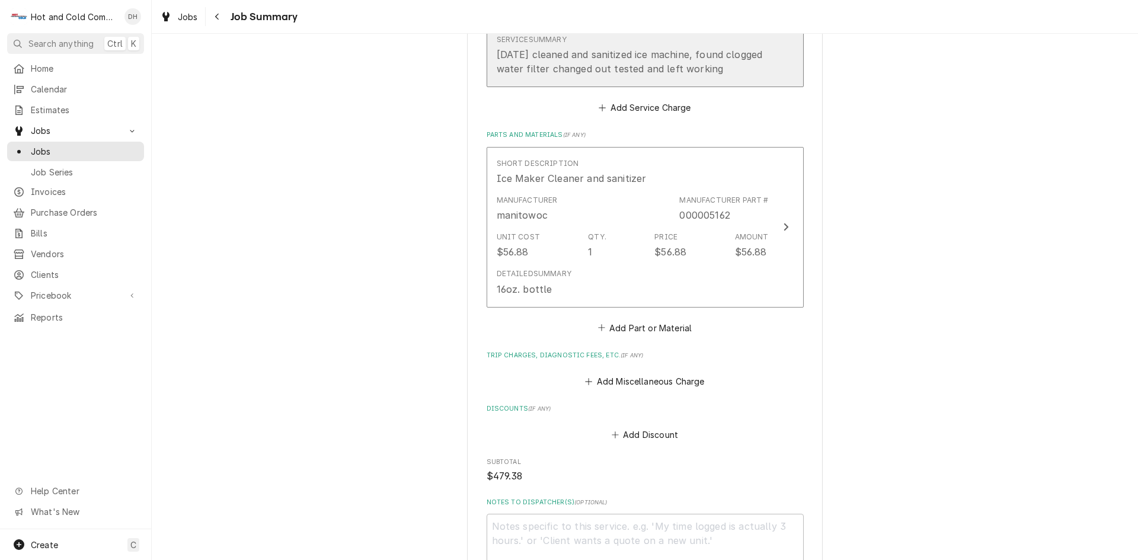
scroll to position [781, 0]
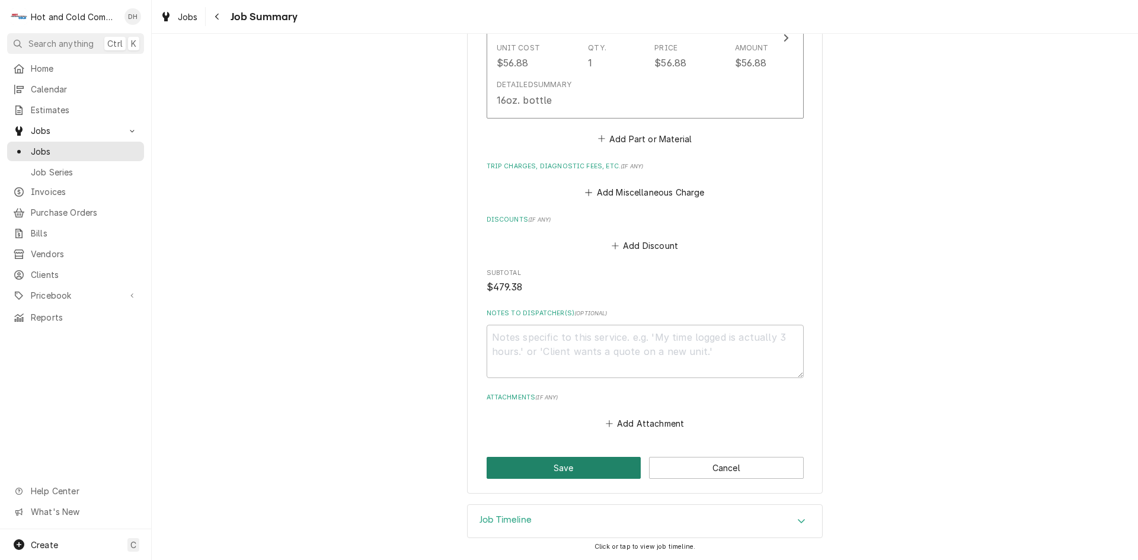
click at [598, 467] on button "Save" at bounding box center [563, 468] width 155 height 22
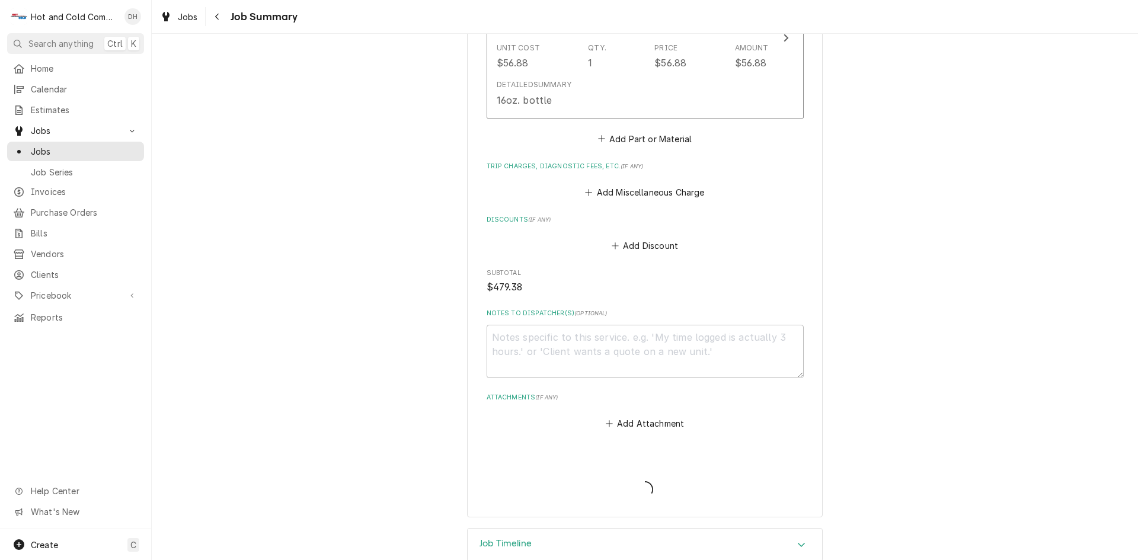
type textarea "x"
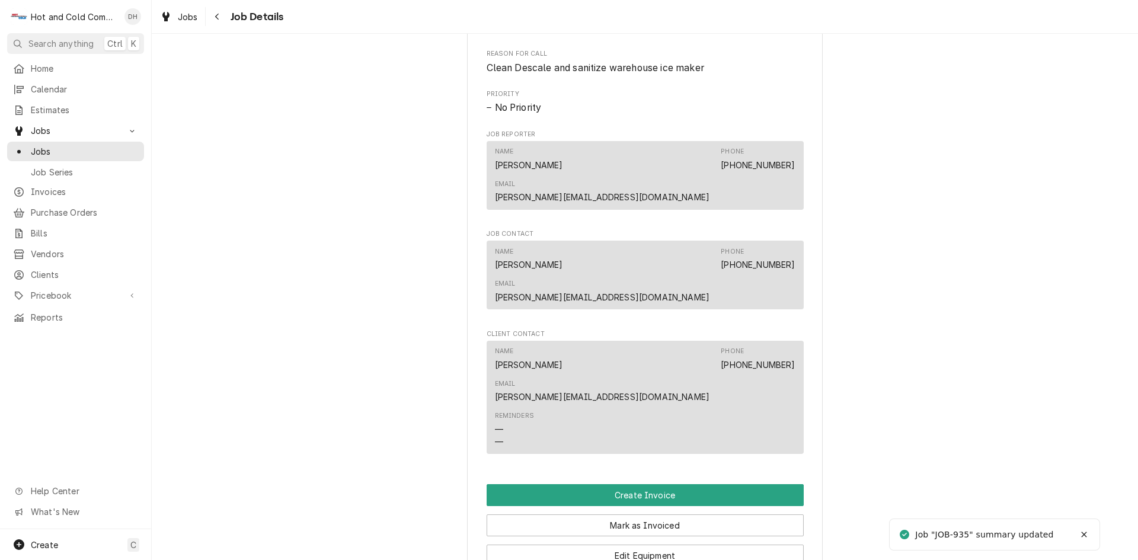
scroll to position [592, 0]
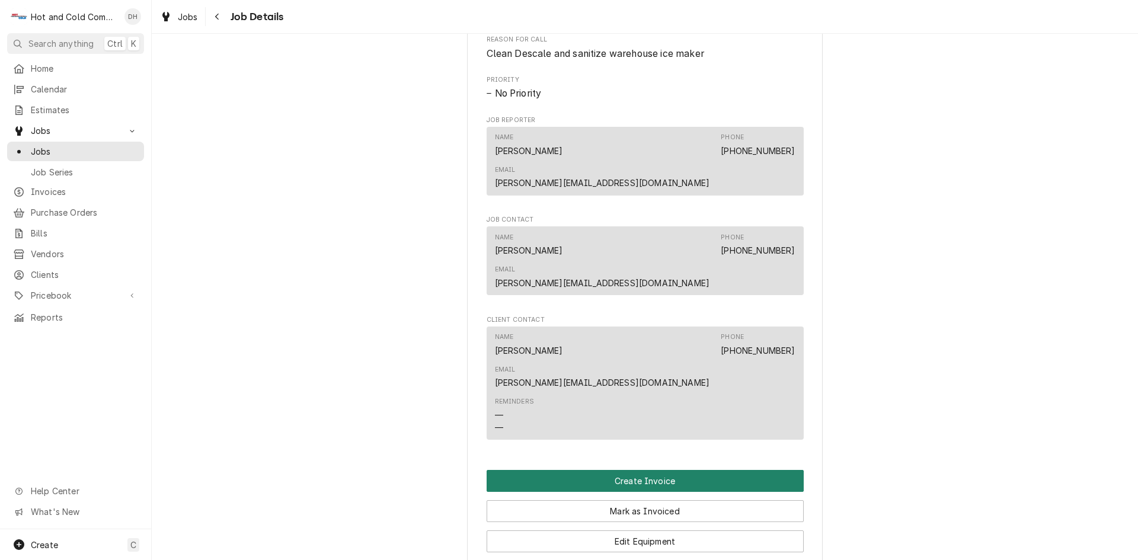
click at [645, 470] on button "Create Invoice" at bounding box center [644, 481] width 317 height 22
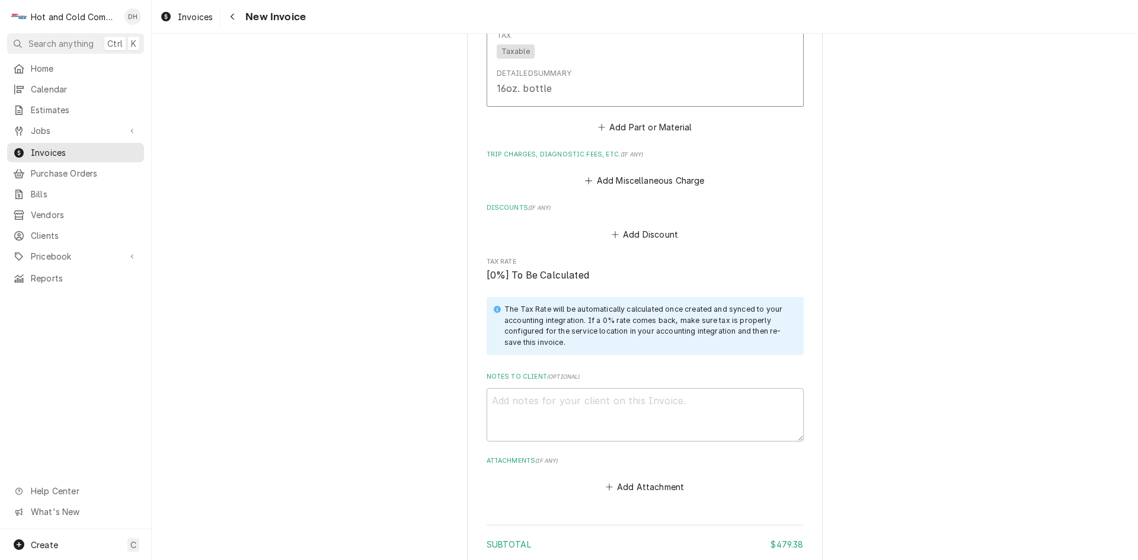
scroll to position [1766, 0]
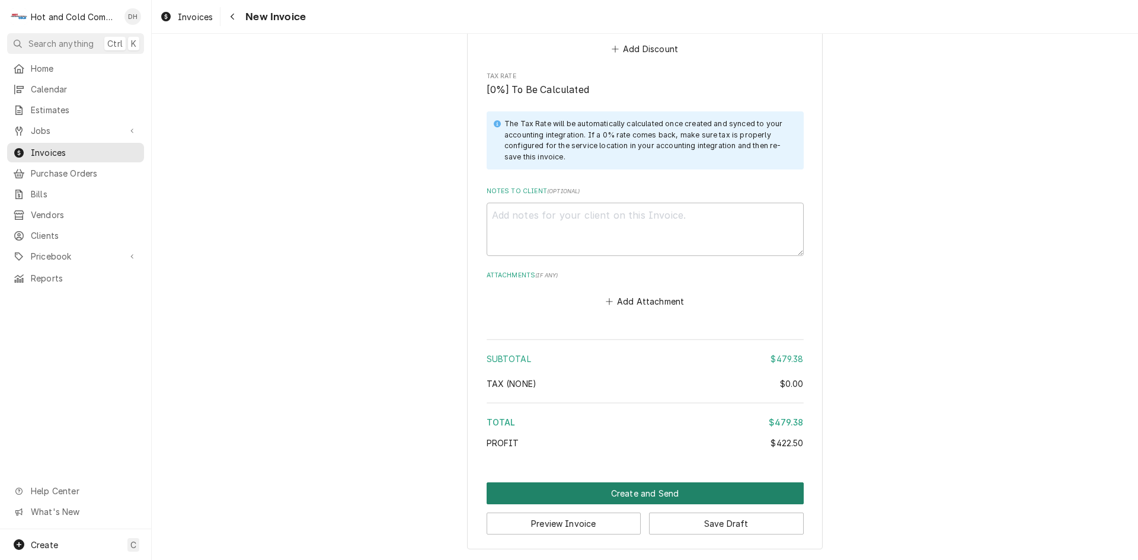
drag, startPoint x: 664, startPoint y: 492, endPoint x: 717, endPoint y: 470, distance: 58.2
click at [667, 491] on button "Create and Send" at bounding box center [644, 493] width 317 height 22
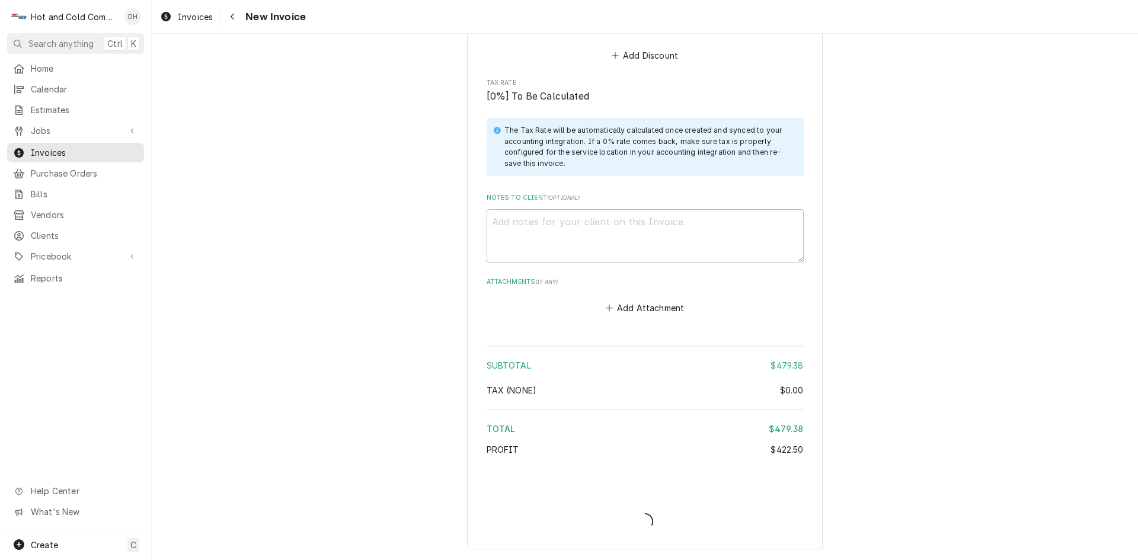
scroll to position [1759, 0]
type textarea "x"
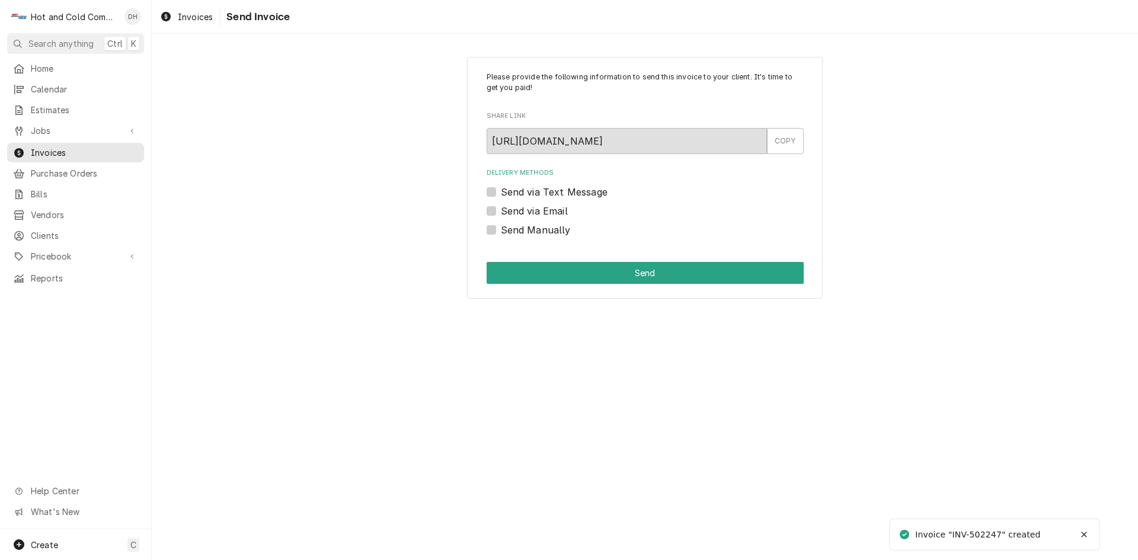
click at [501, 209] on label "Send via Email" at bounding box center [534, 211] width 67 height 14
click at [501, 209] on input "Send via Email" at bounding box center [659, 217] width 317 height 26
checkbox input "true"
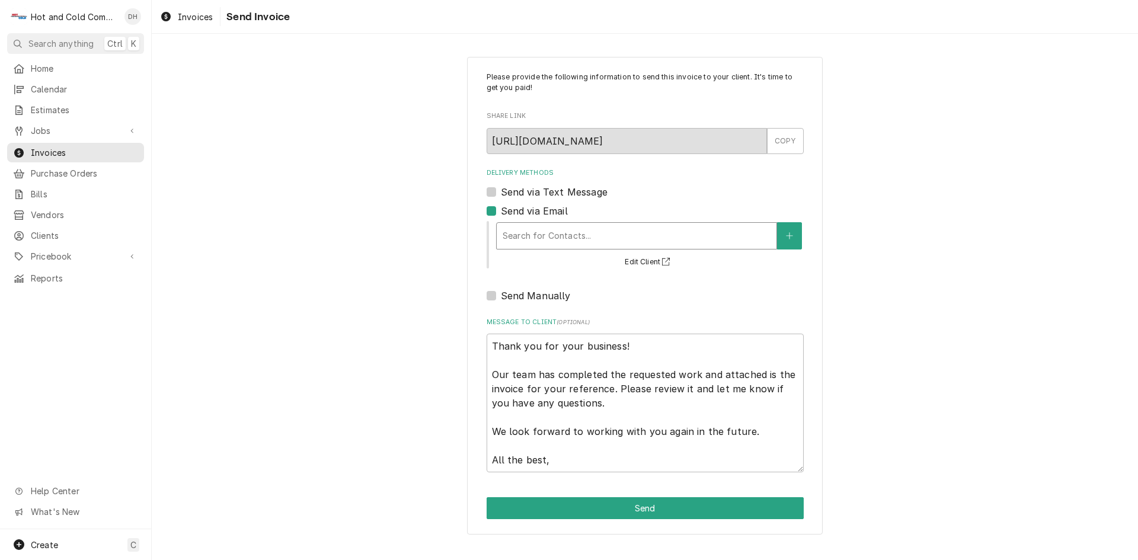
click at [725, 238] on div "Delivery Methods" at bounding box center [636, 235] width 268 height 21
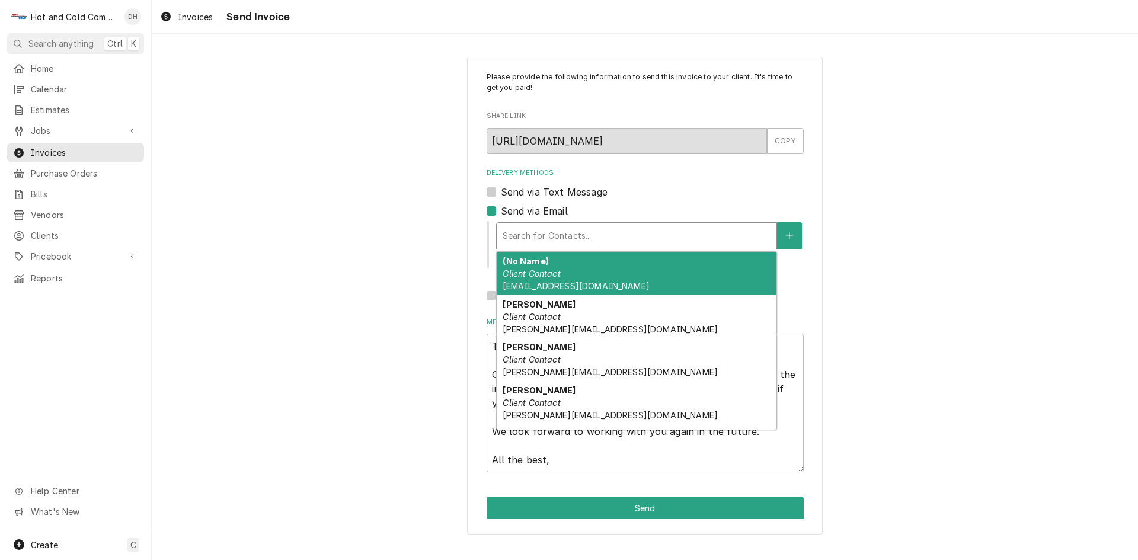
click at [626, 275] on div "(No Name) Client Contact [EMAIL_ADDRESS][DOMAIN_NAME]" at bounding box center [636, 273] width 280 height 43
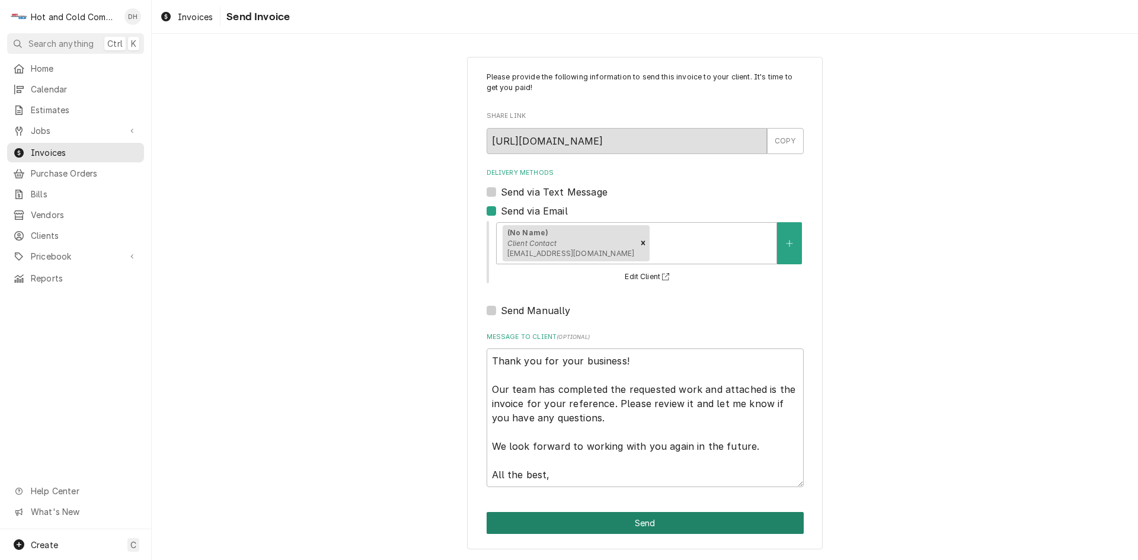
click at [635, 522] on button "Send" at bounding box center [644, 523] width 317 height 22
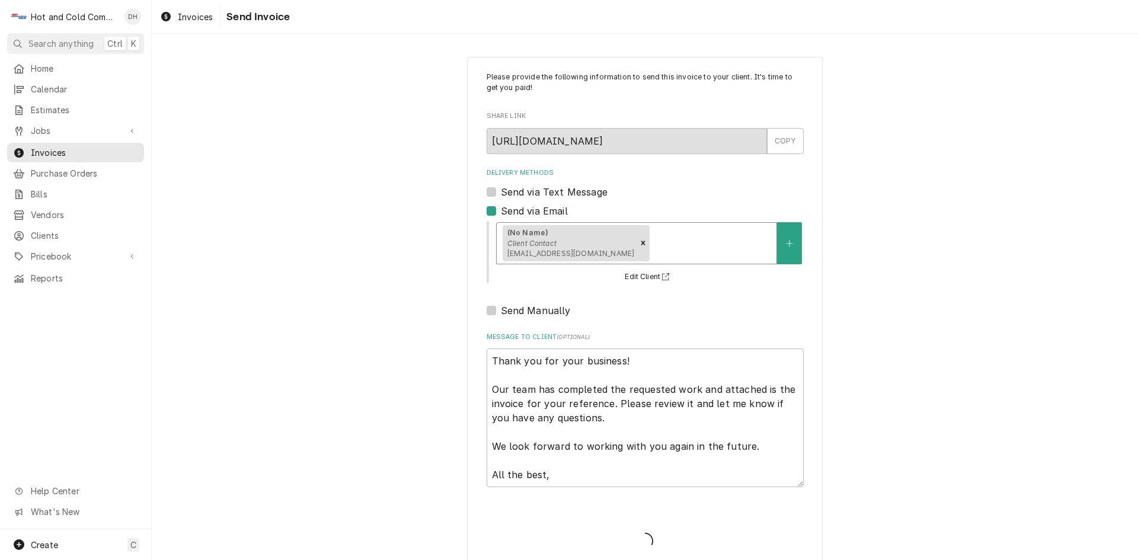
type textarea "x"
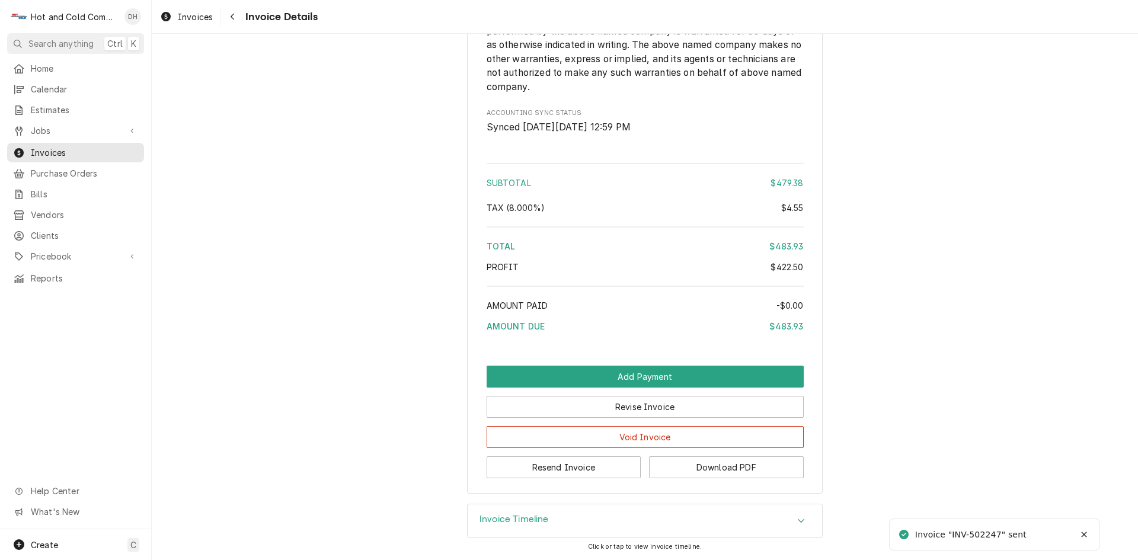
scroll to position [1459, 0]
click at [721, 469] on button "Download PDF" at bounding box center [726, 467] width 155 height 22
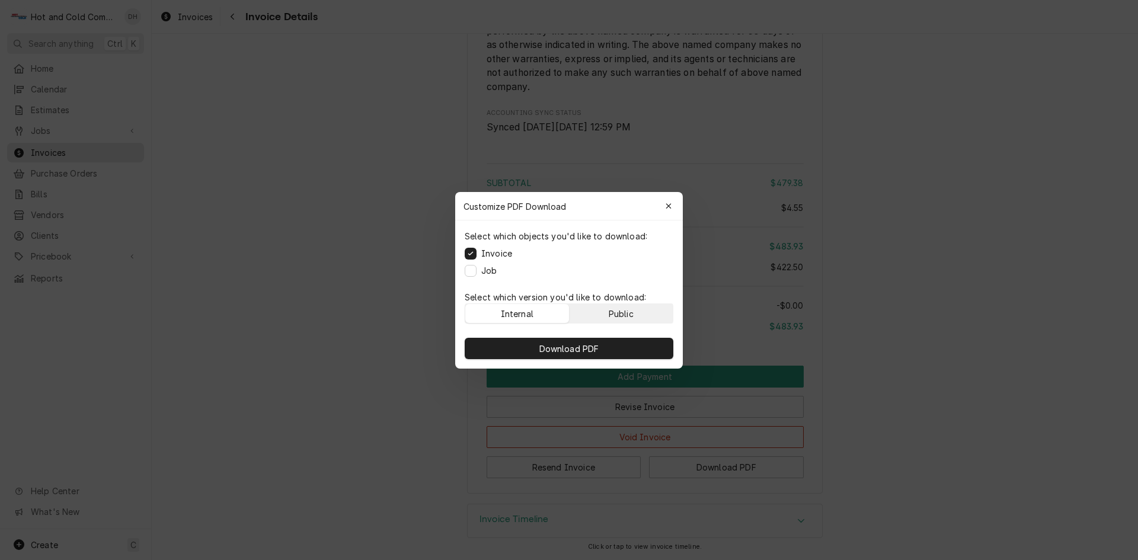
click at [627, 310] on div "Public" at bounding box center [620, 313] width 25 height 12
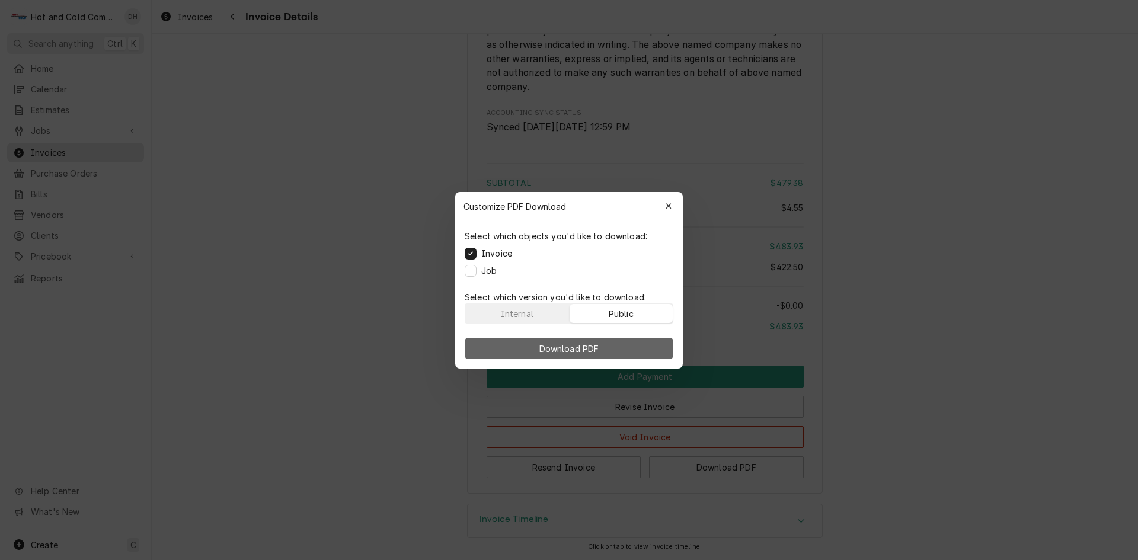
drag, startPoint x: 624, startPoint y: 347, endPoint x: 643, endPoint y: 344, distance: 19.3
click at [630, 347] on button "Download PDF" at bounding box center [568, 348] width 209 height 21
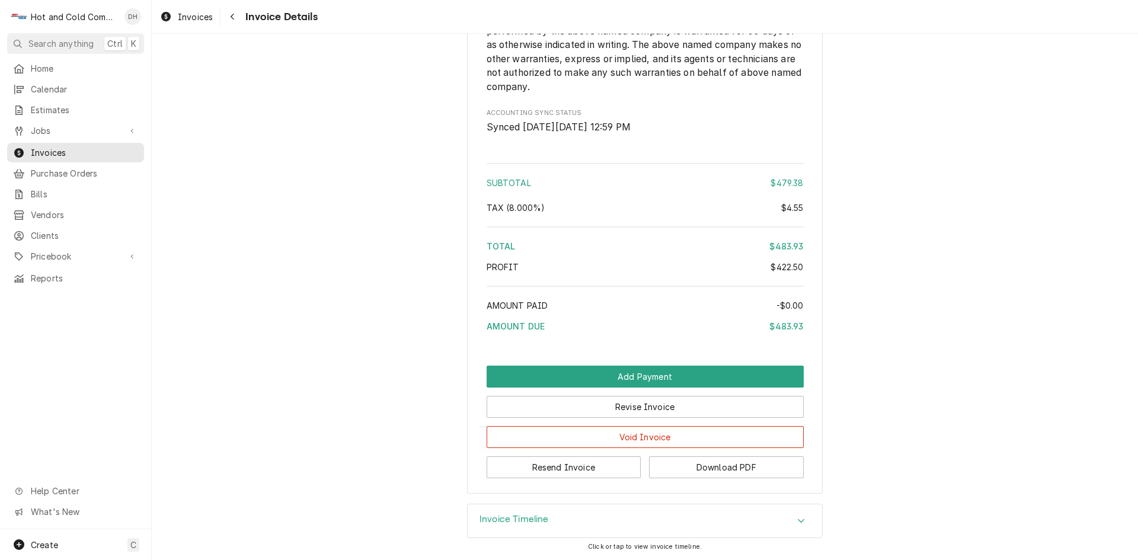
scroll to position [274, 0]
